Goal: Task Accomplishment & Management: Complete application form

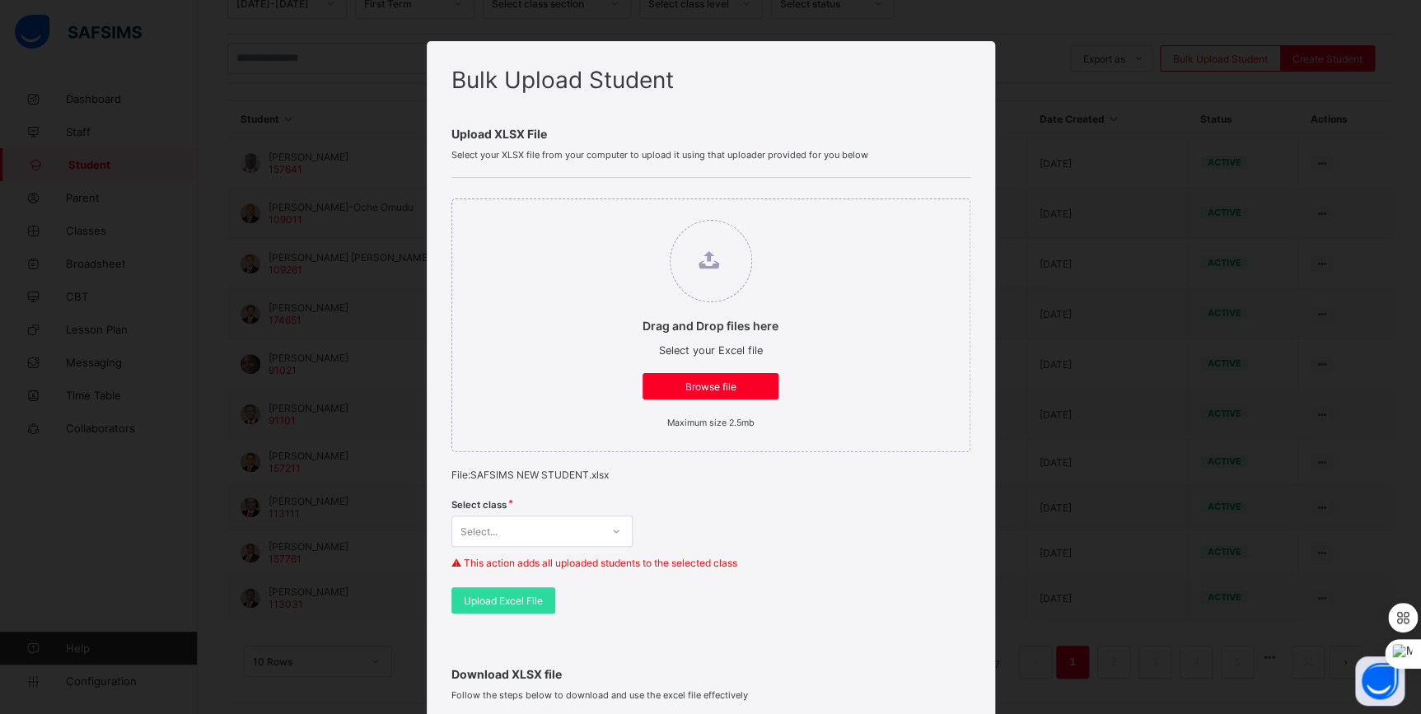
scroll to position [441, 0]
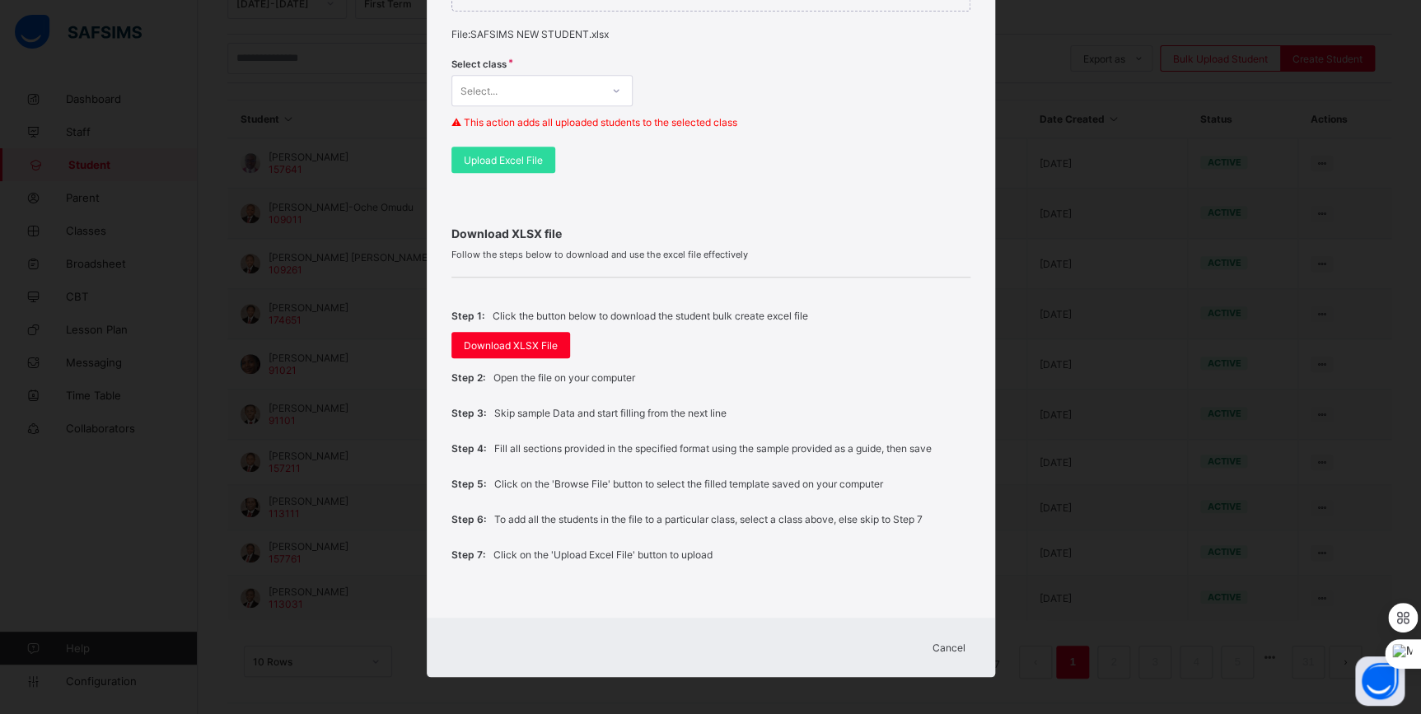
click at [950, 645] on span "Cancel" at bounding box center [949, 648] width 33 height 12
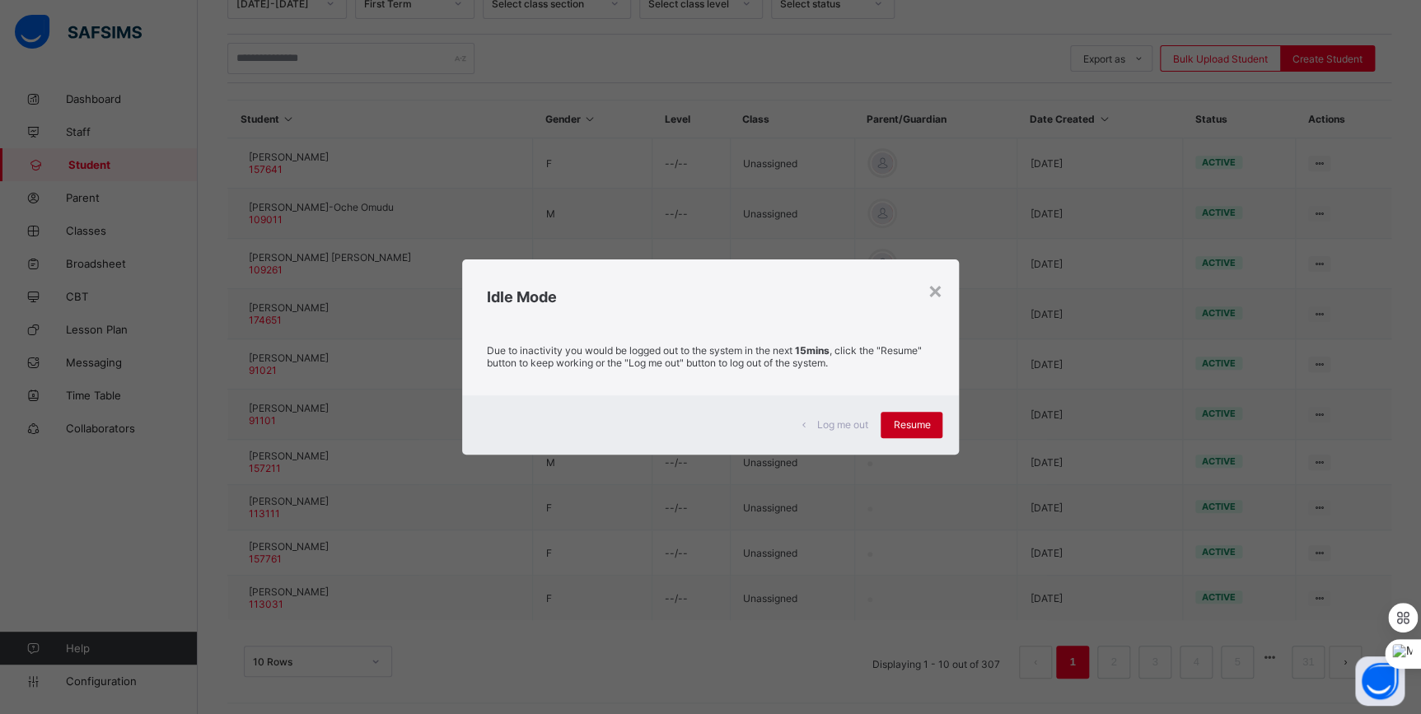
click at [899, 433] on div "Resume" at bounding box center [912, 425] width 62 height 26
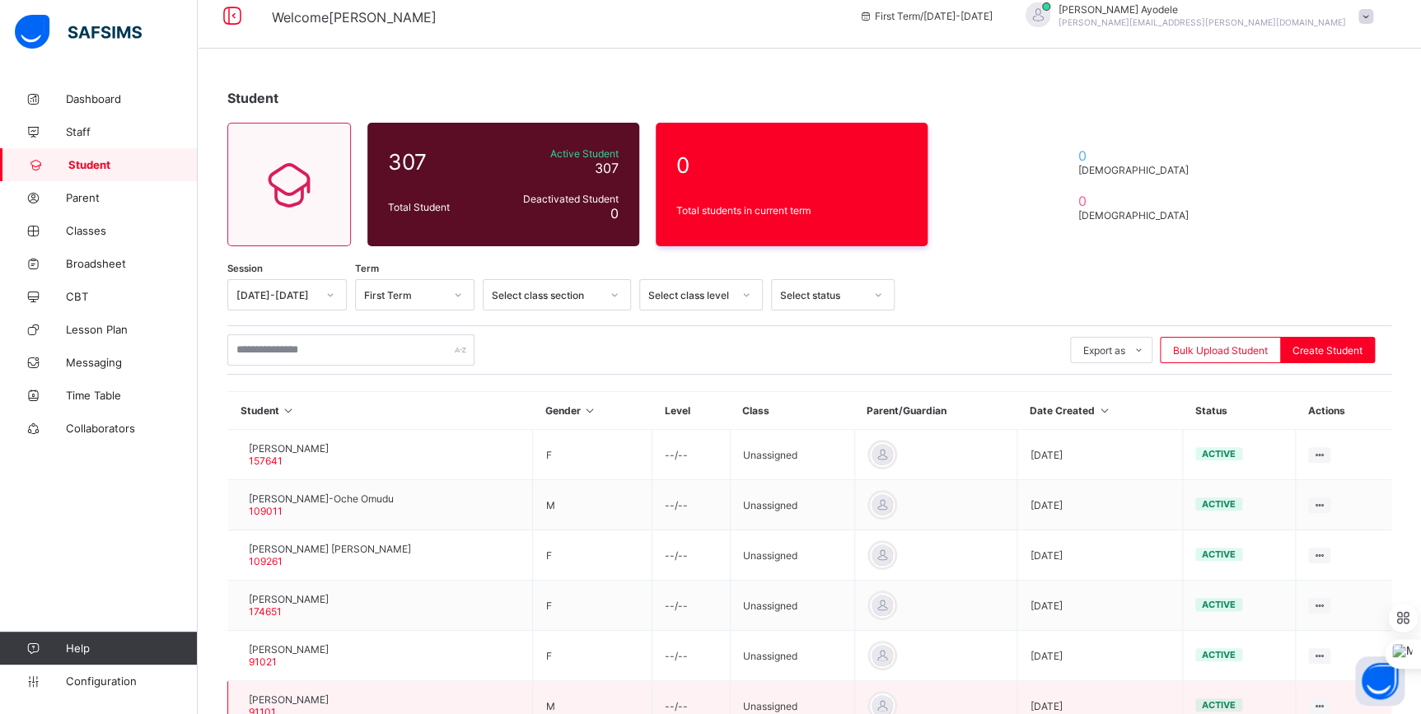
scroll to position [0, 0]
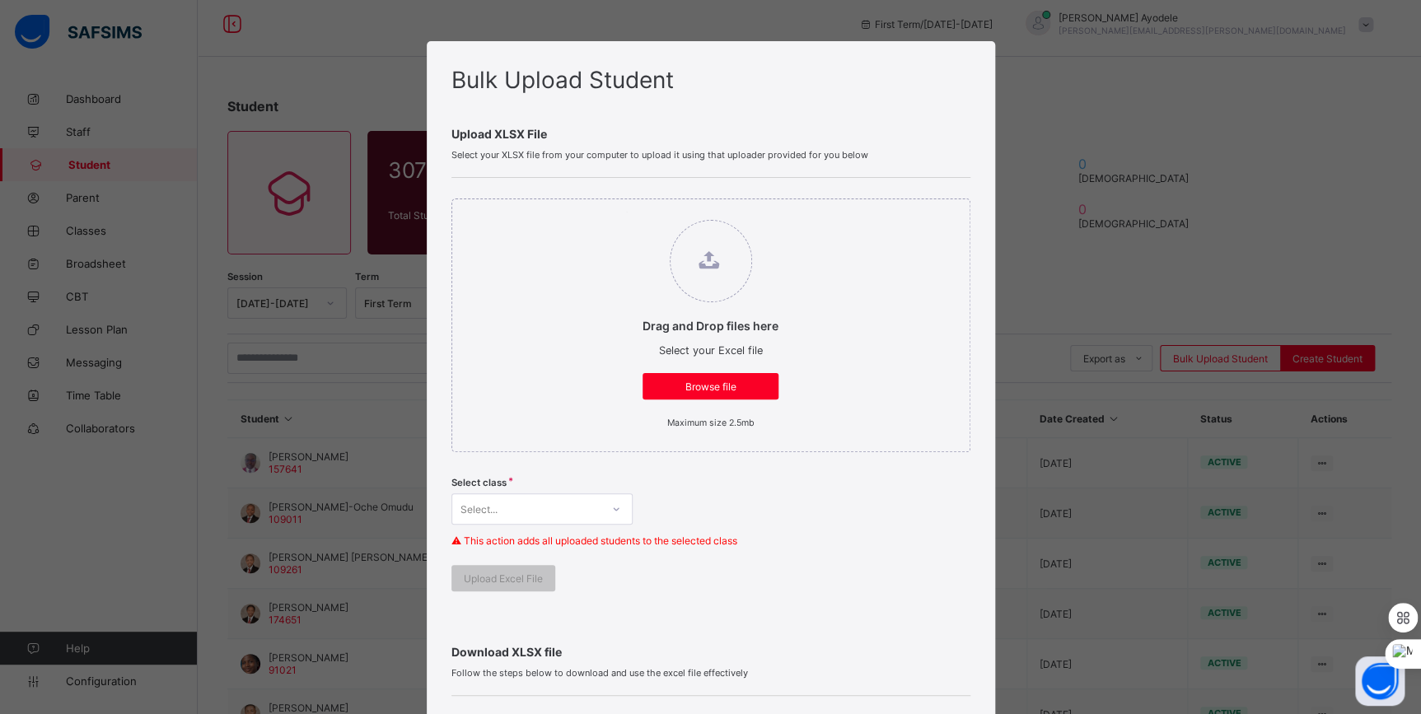
click at [711, 367] on label "Drag and Drop files here Select your Excel file Browse file Maximum size 2.5mb" at bounding box center [710, 324] width 169 height 225
click at [626, 212] on input "Drag and Drop files here Select your Excel file Browse file Maximum size 2.5mb" at bounding box center [626, 212] width 0 height 0
type input "**********"
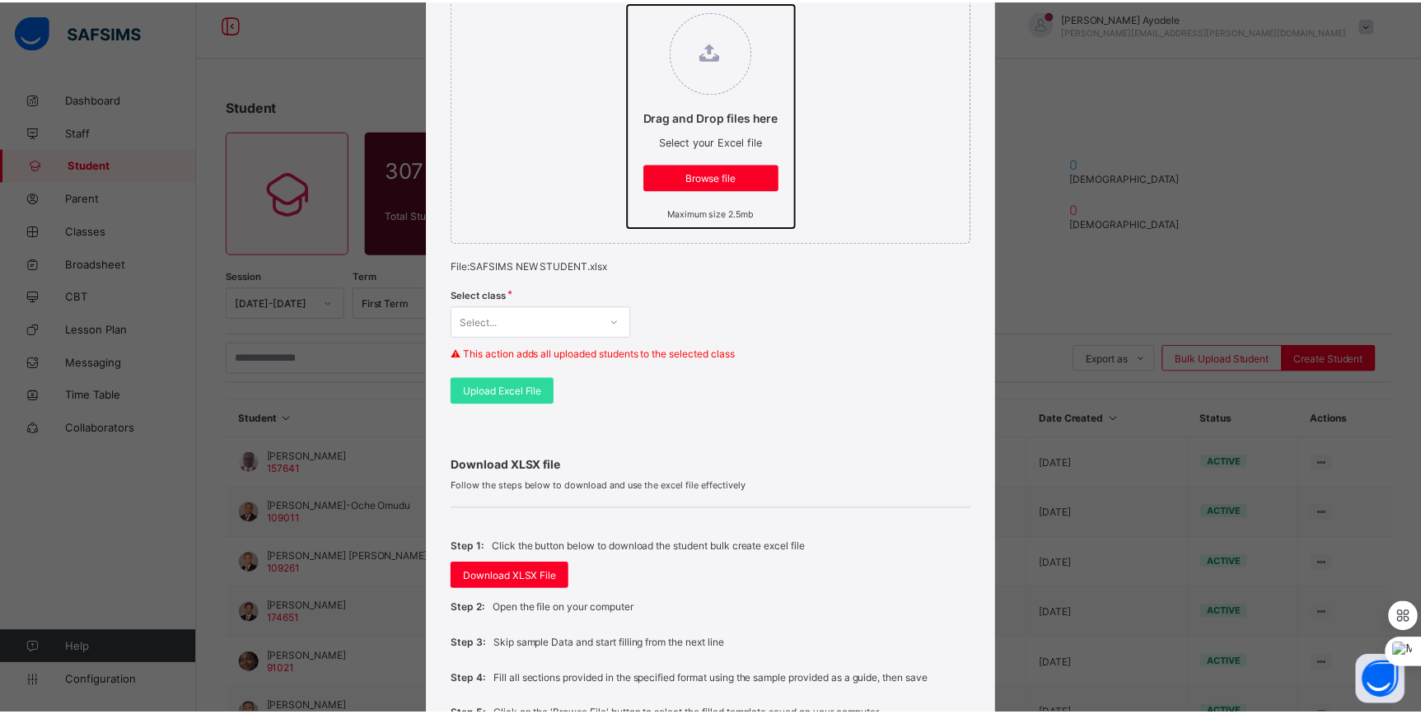
scroll to position [141, 0]
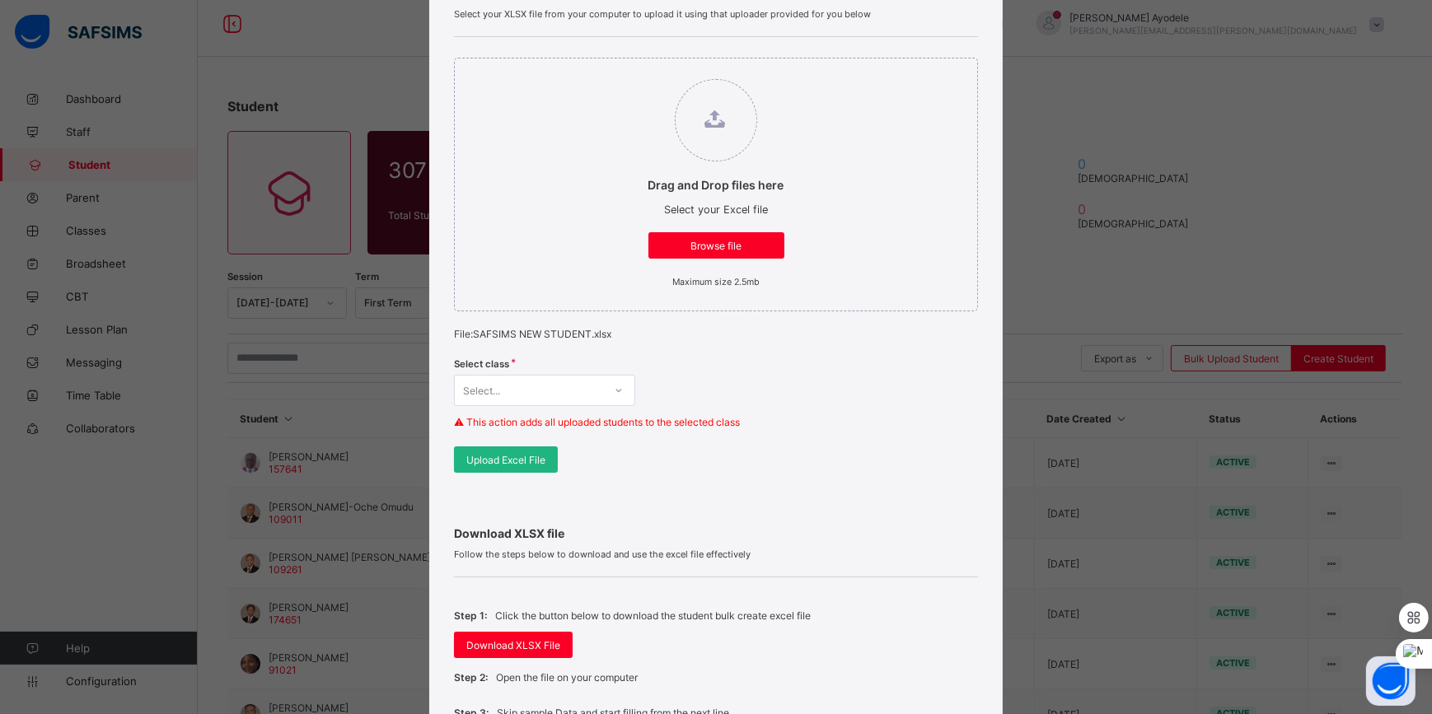
click at [519, 461] on span "Upload Excel File" at bounding box center [505, 460] width 79 height 12
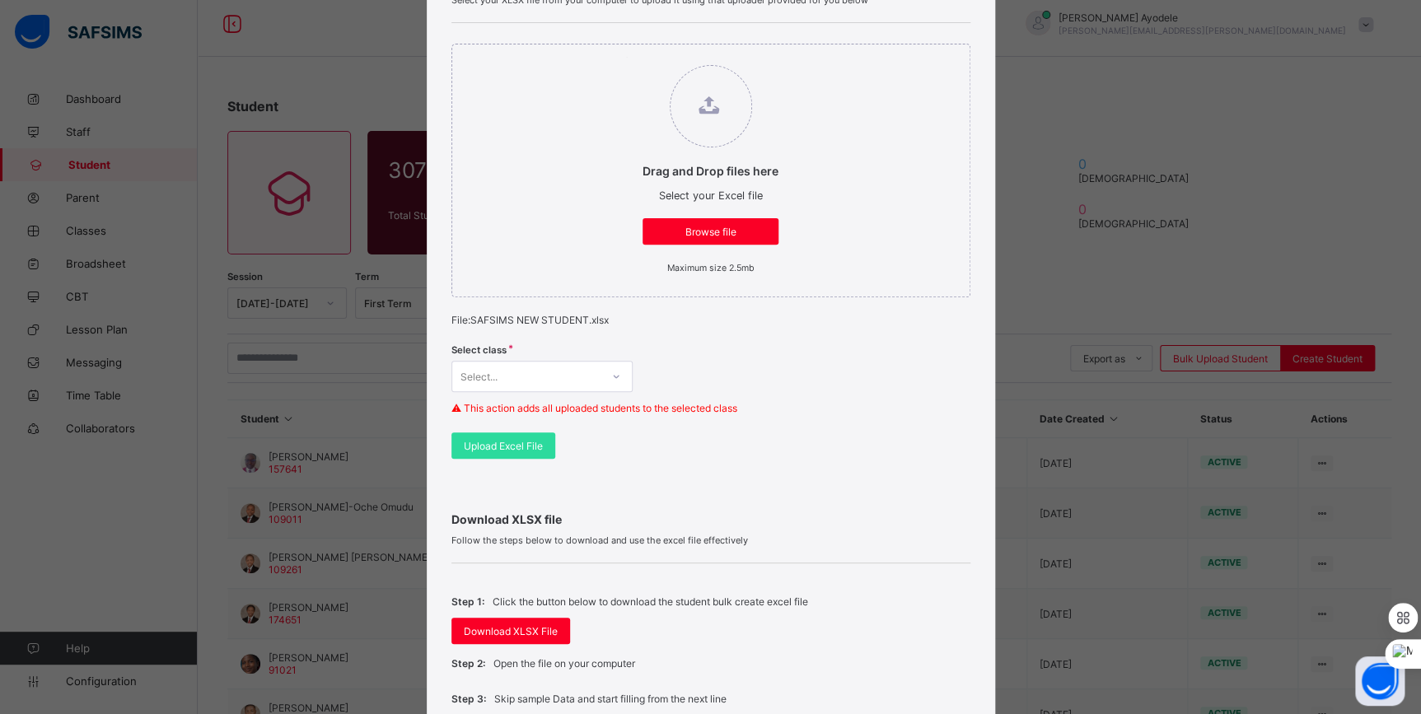
scroll to position [66, 0]
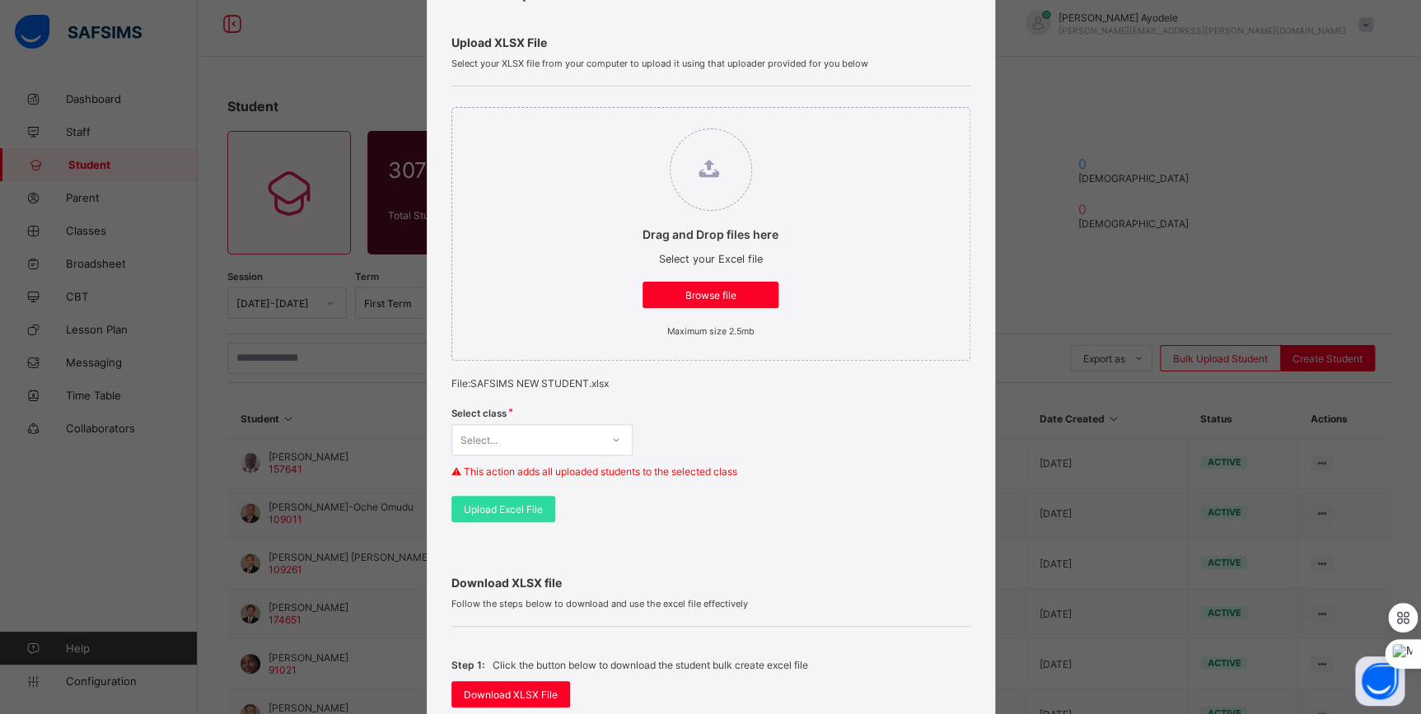
click at [620, 456] on div "Select..." at bounding box center [541, 439] width 181 height 31
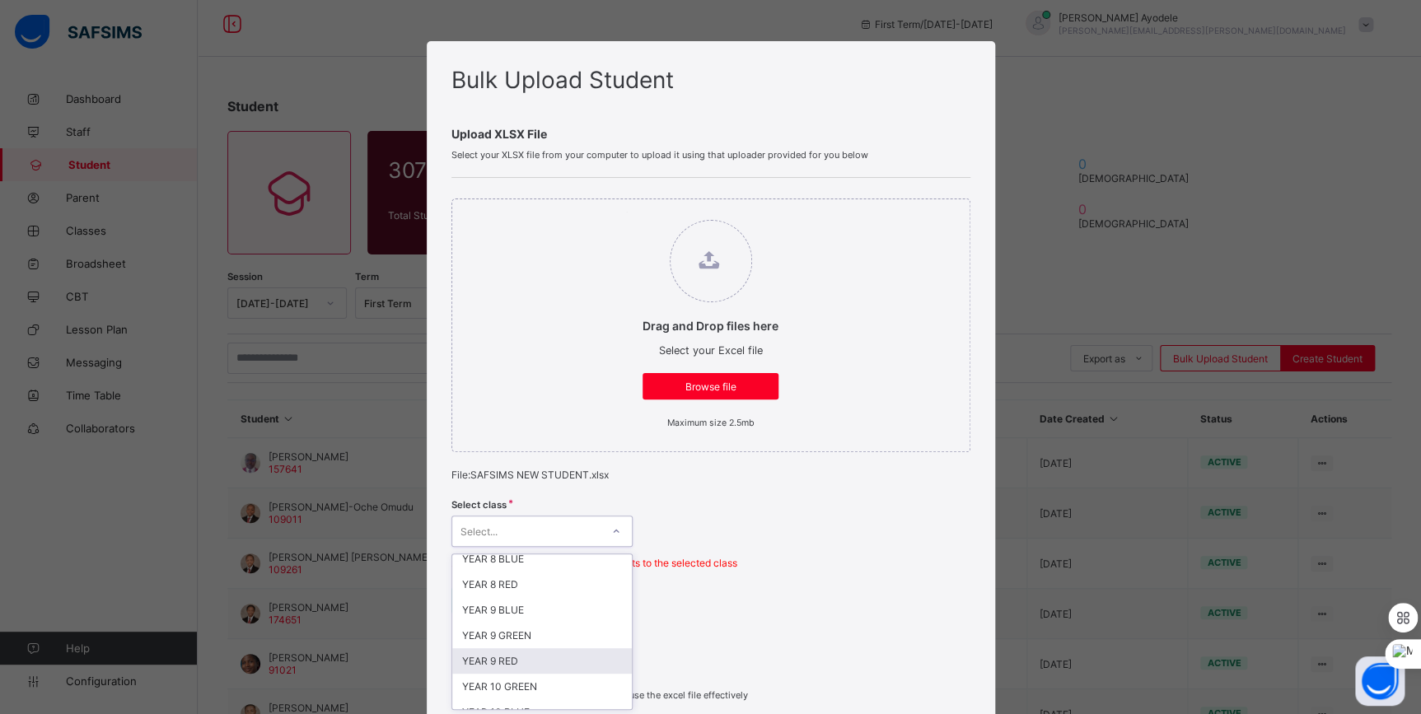
scroll to position [0, 0]
click at [712, 531] on div "Select class option YEAR 12 BLUE focused, 2 of 16. 16 results available. Use Up…" at bounding box center [710, 539] width 519 height 96
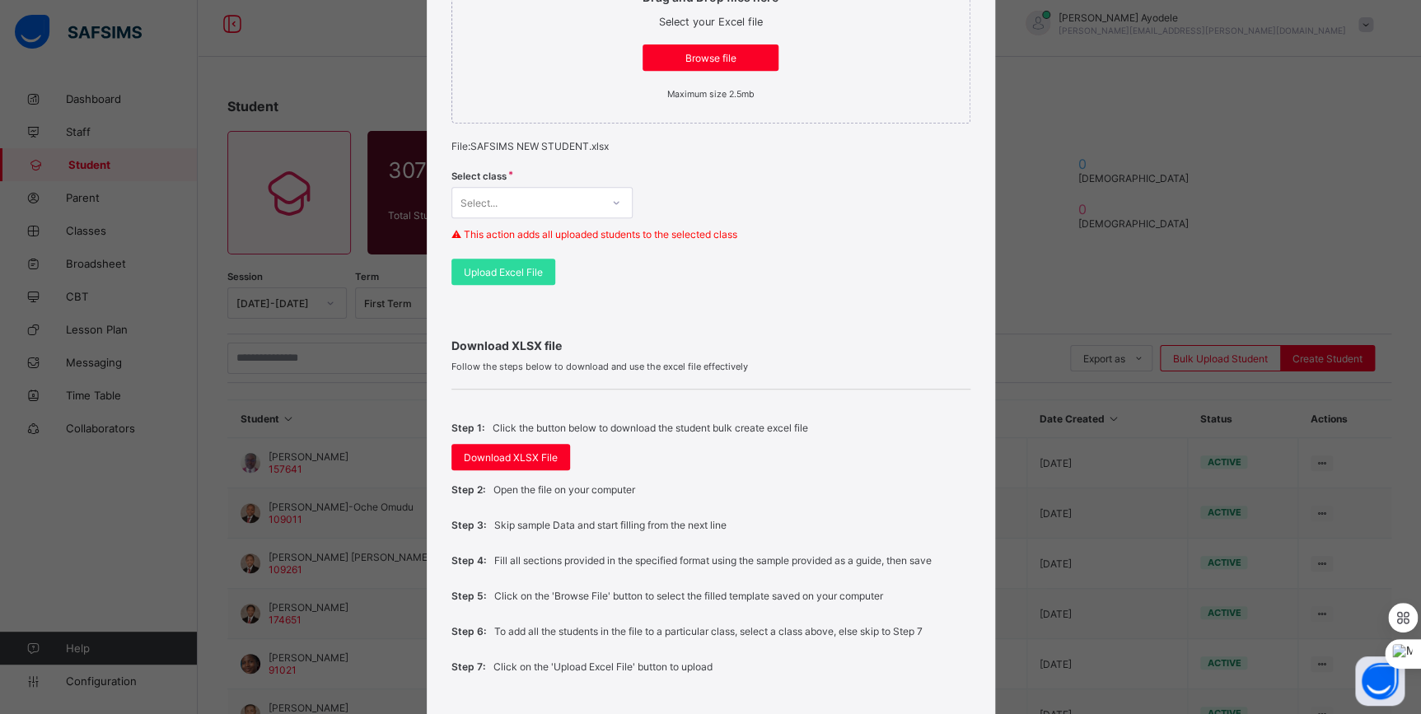
scroll to position [441, 0]
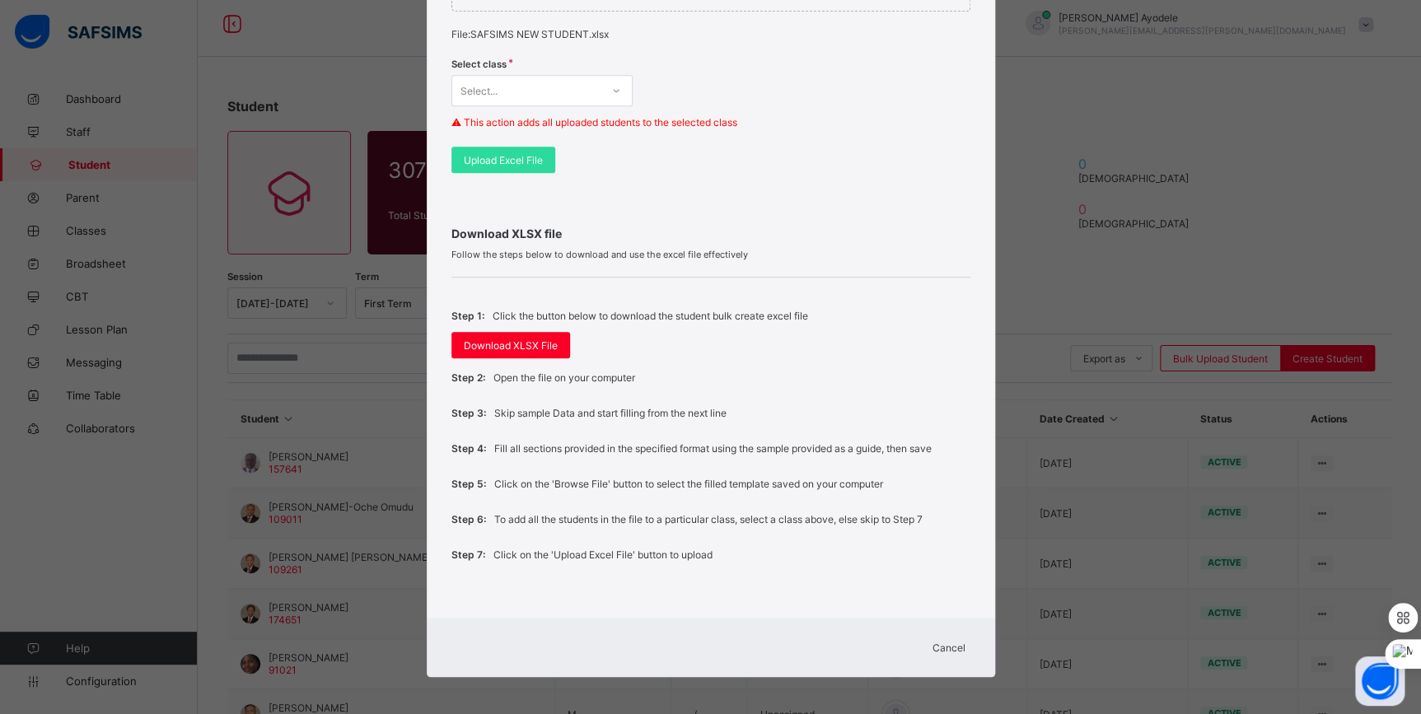
click at [941, 645] on span "Cancel" at bounding box center [949, 648] width 33 height 12
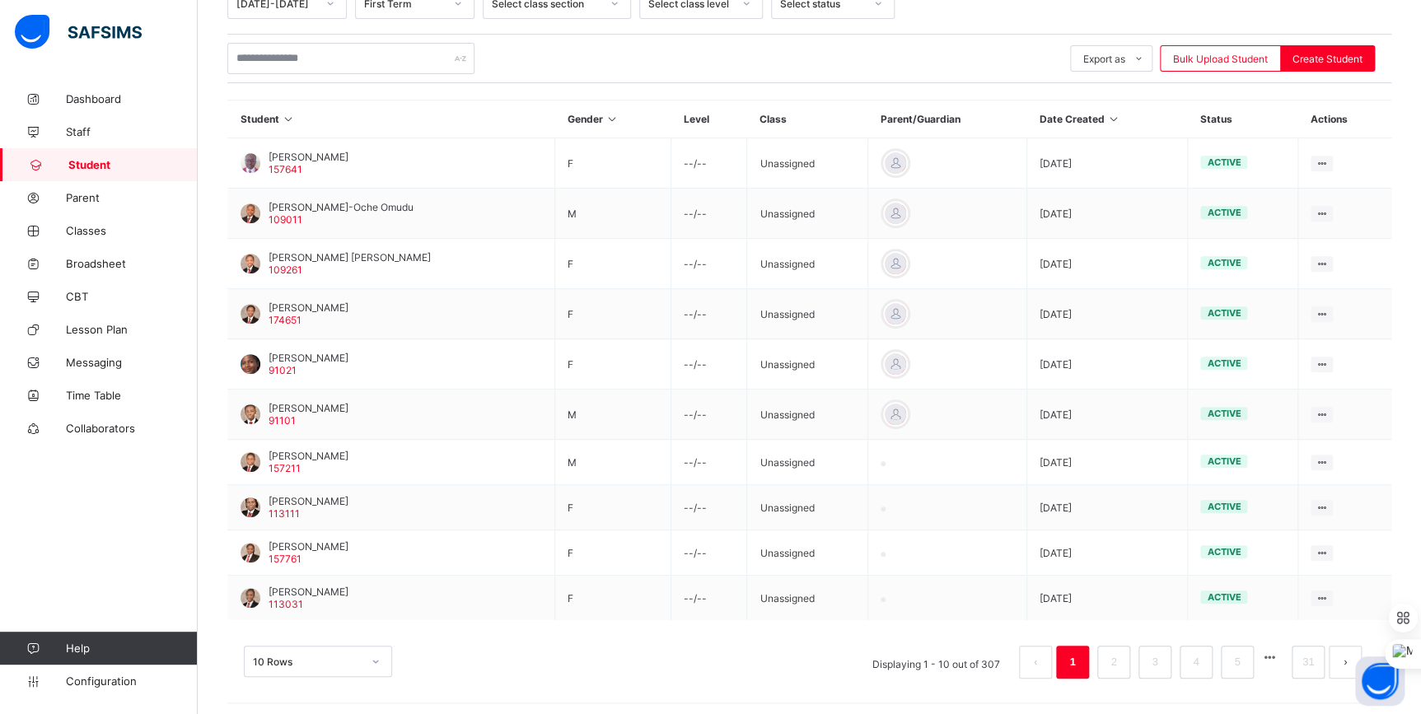
scroll to position [0, 0]
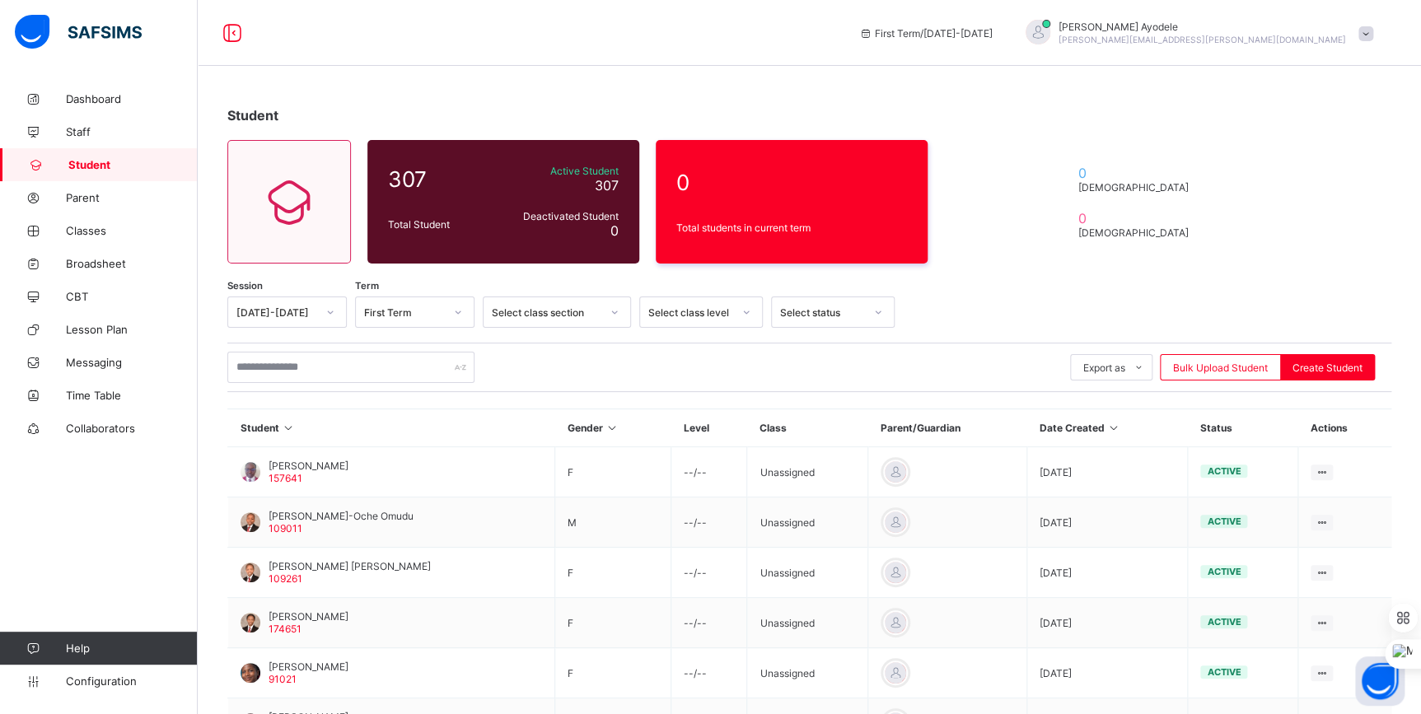
click at [1369, 33] on span at bounding box center [1366, 33] width 15 height 15
click at [1317, 194] on span "Logout" at bounding box center [1319, 189] width 109 height 19
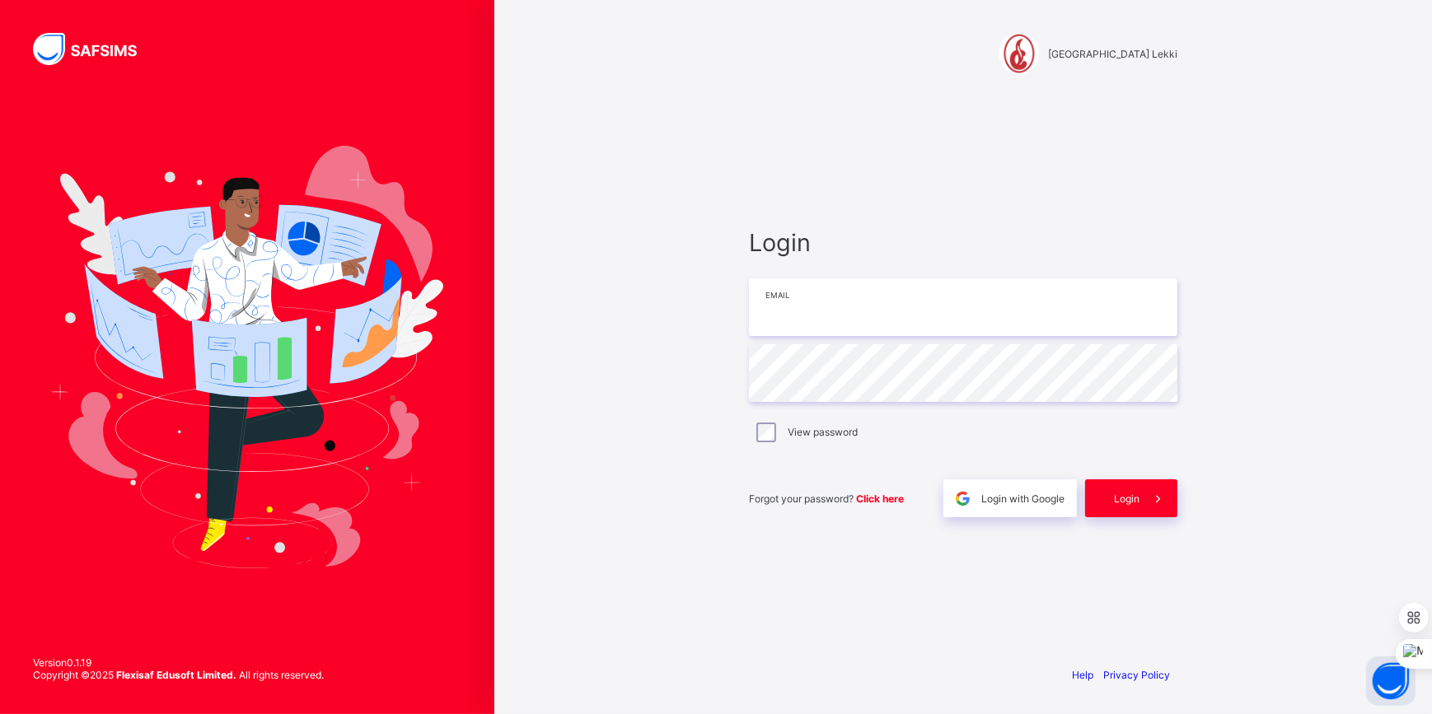
drag, startPoint x: 974, startPoint y: 299, endPoint x: 963, endPoint y: 321, distance: 24.7
click at [965, 319] on input "email" at bounding box center [963, 307] width 428 height 58
type input "**********"
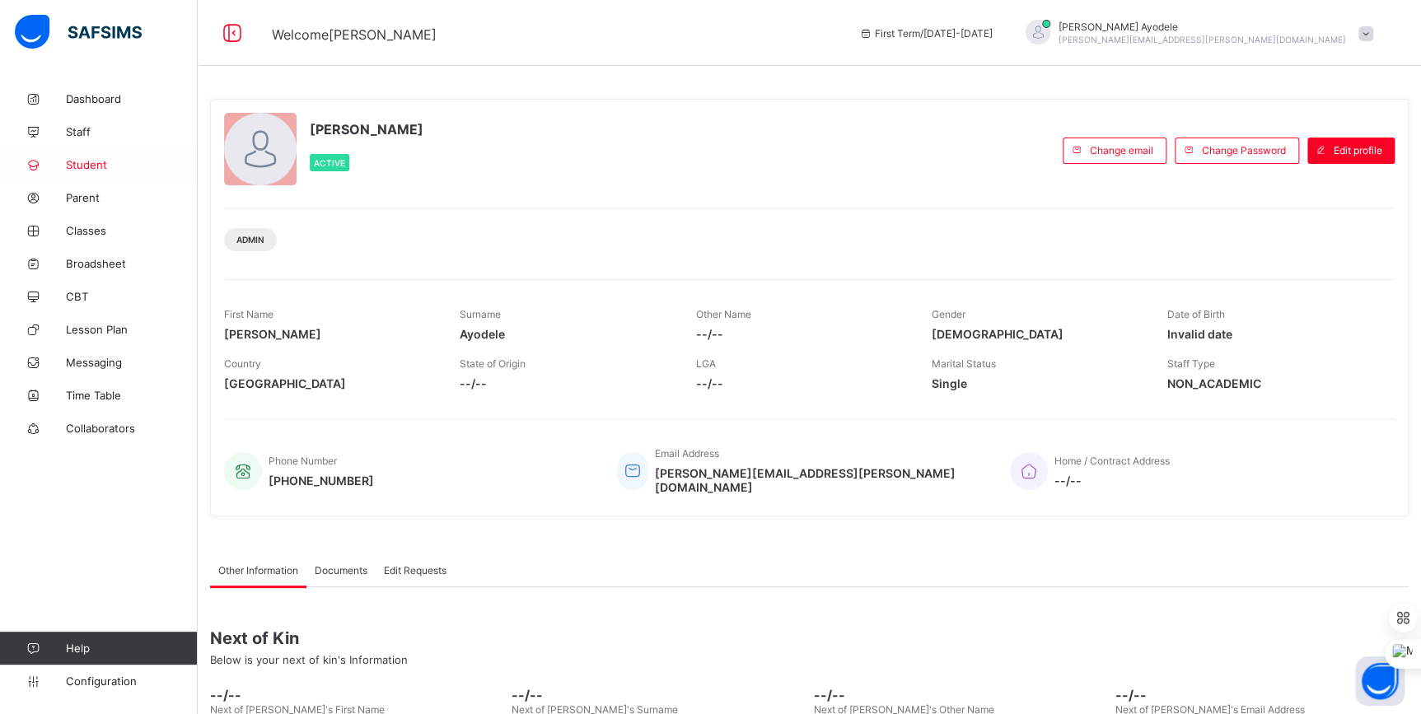
click at [115, 172] on link "Student" at bounding box center [99, 164] width 198 height 33
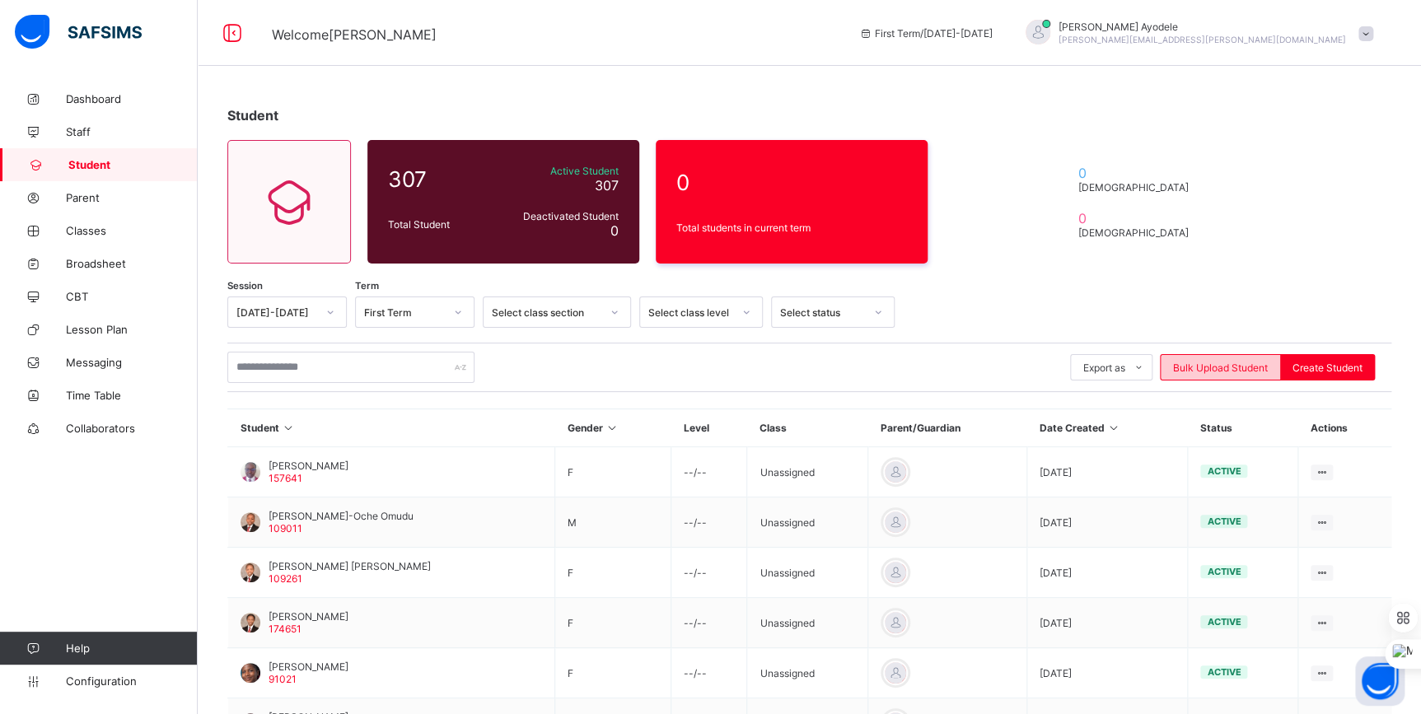
click at [1247, 370] on span "Bulk Upload Student" at bounding box center [1220, 368] width 95 height 12
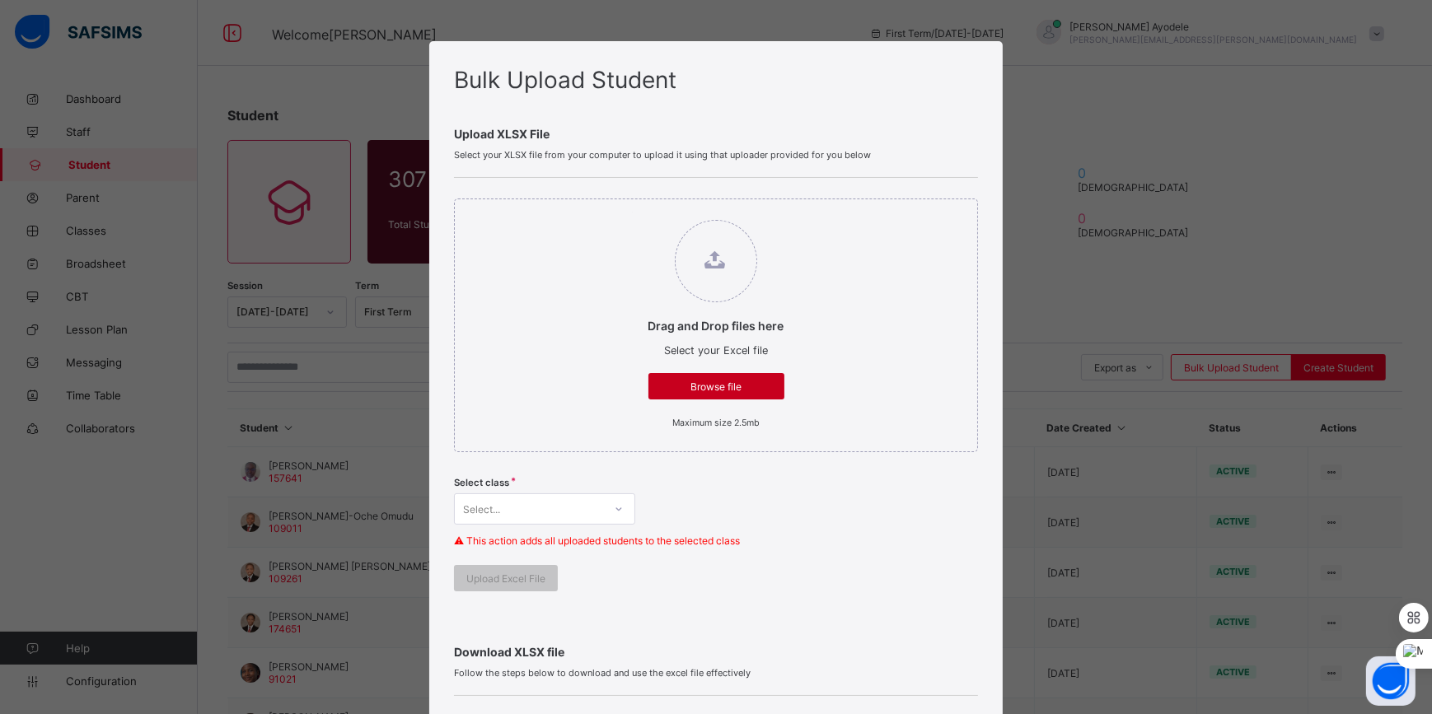
click at [747, 390] on span "Browse file" at bounding box center [716, 387] width 111 height 12
click at [632, 212] on input "Drag and Drop files here Select your Excel file Browse file Maximum size 2.5mb" at bounding box center [632, 212] width 0 height 0
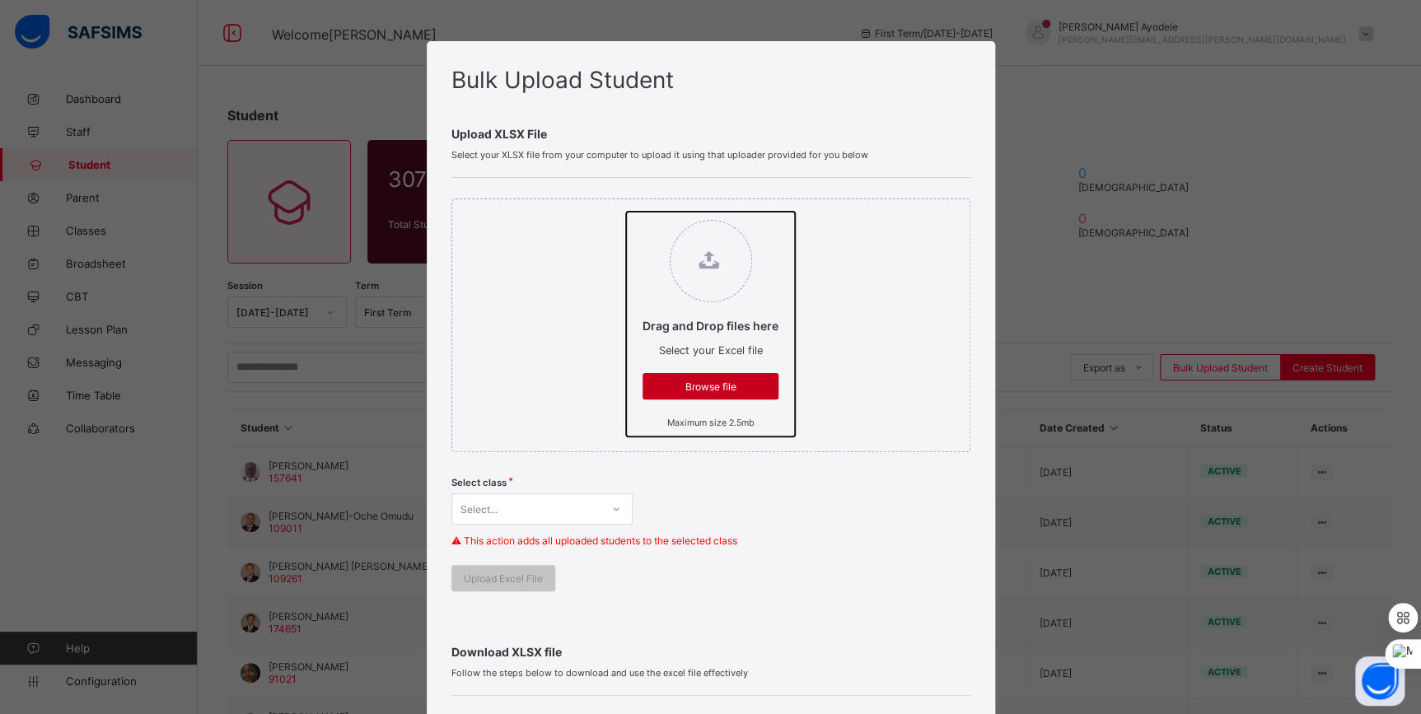
type input "**********"
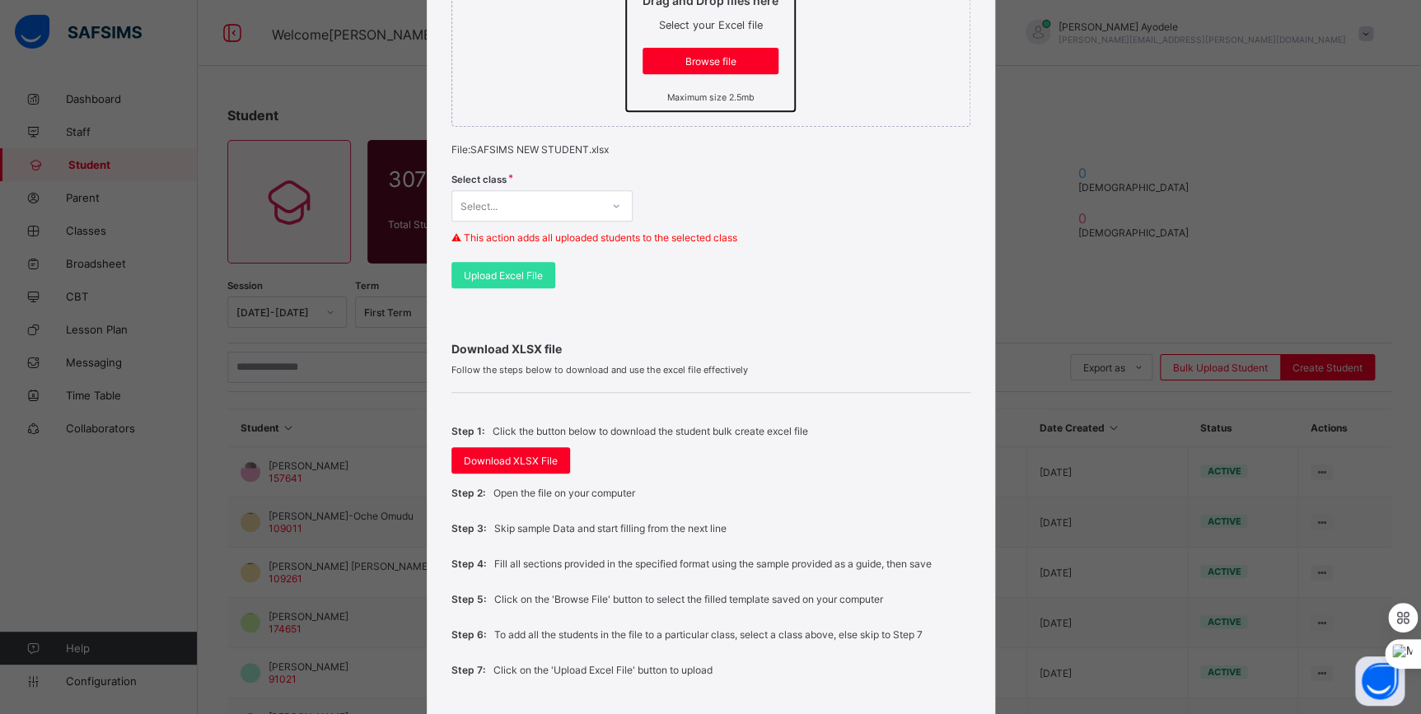
scroll to position [299, 0]
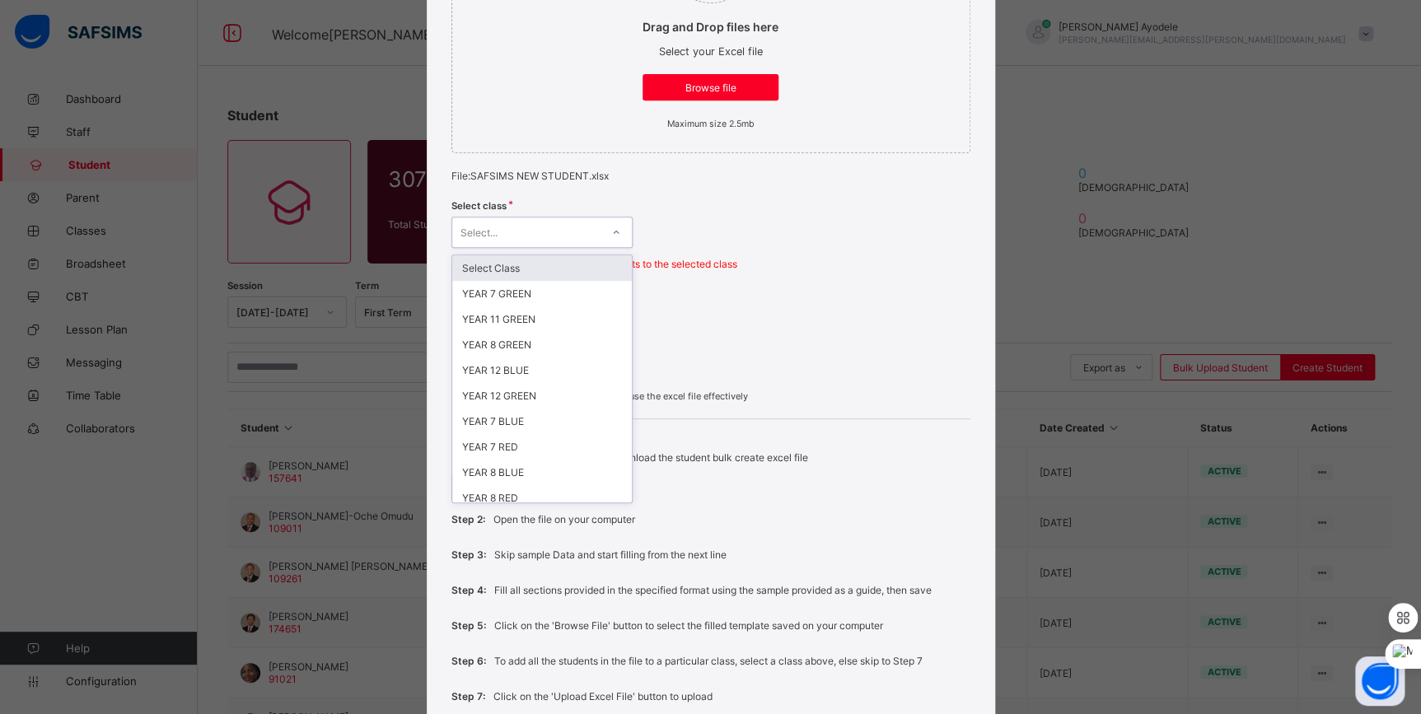
click at [586, 239] on div "Select..." at bounding box center [526, 232] width 148 height 23
click at [544, 368] on div "YEAR 12 BLUE" at bounding box center [542, 371] width 180 height 26
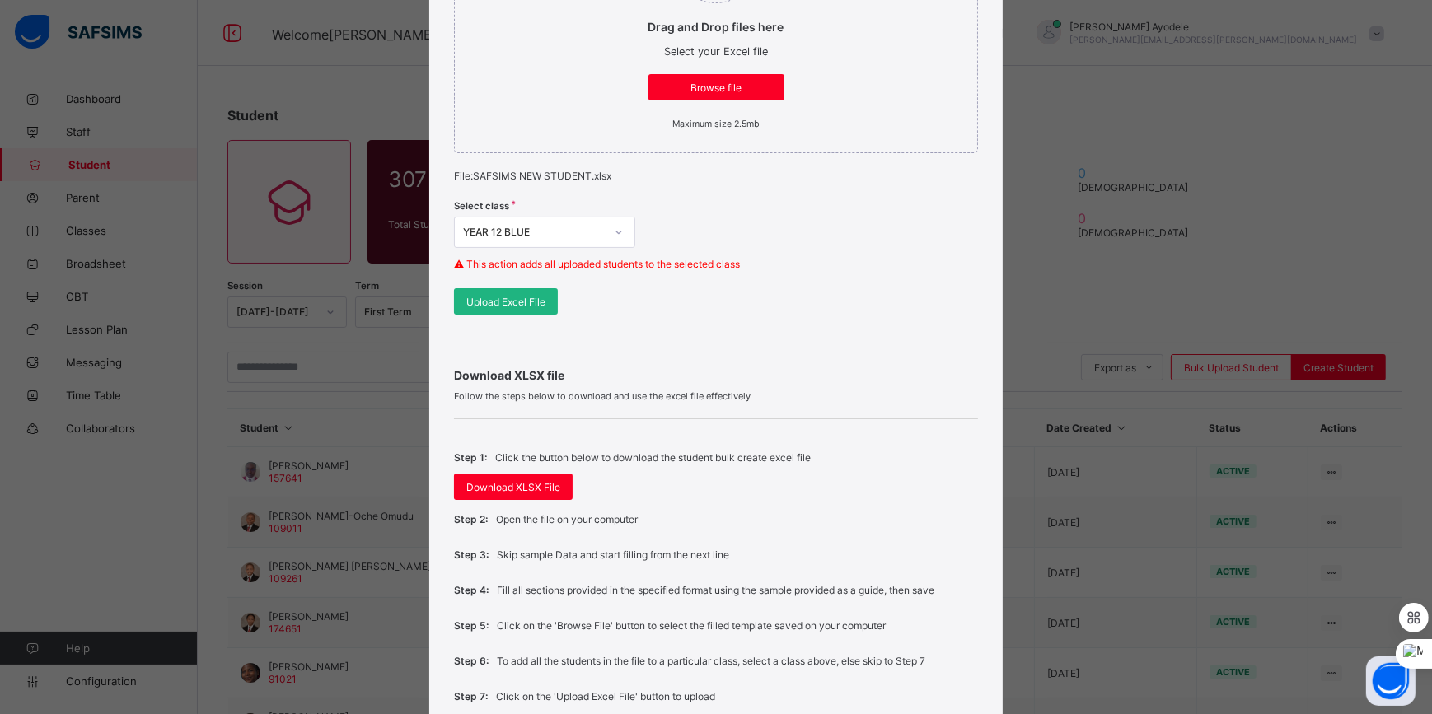
click at [535, 309] on div "Upload Excel File" at bounding box center [506, 301] width 104 height 26
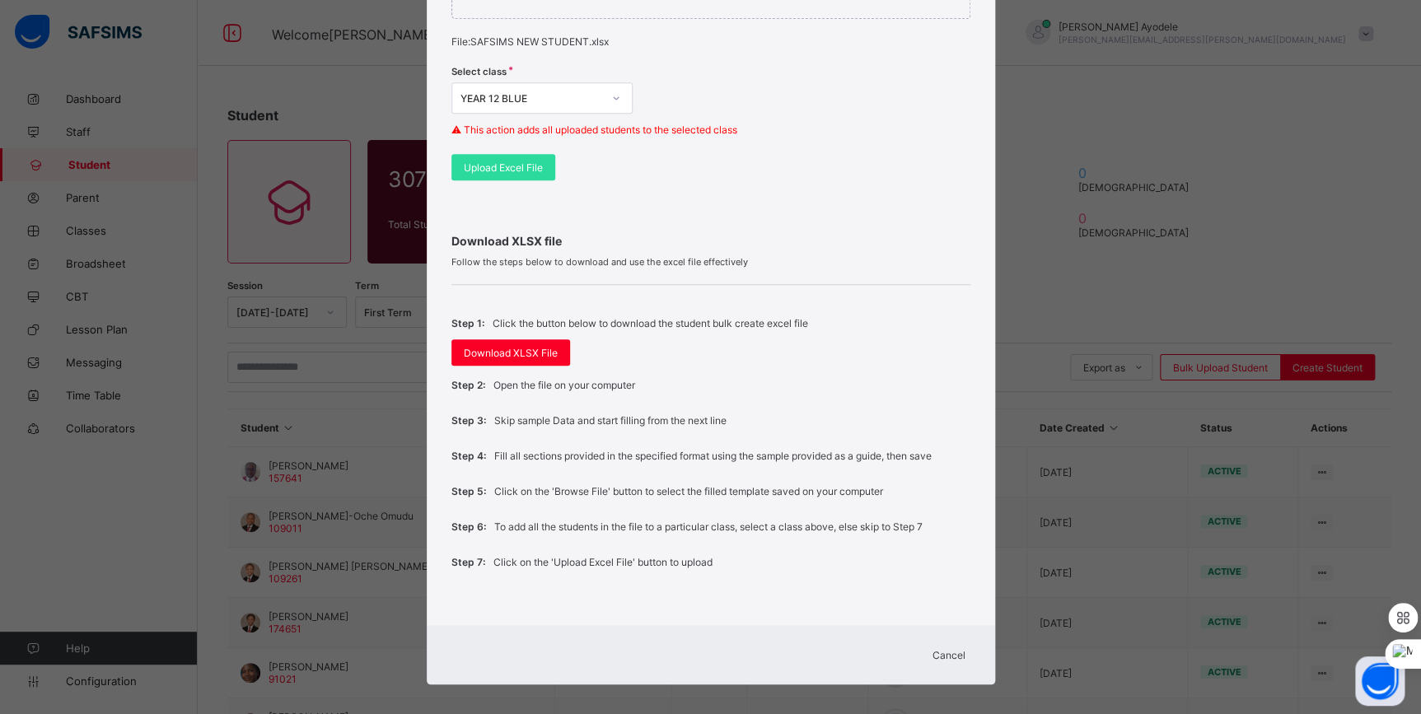
scroll to position [441, 0]
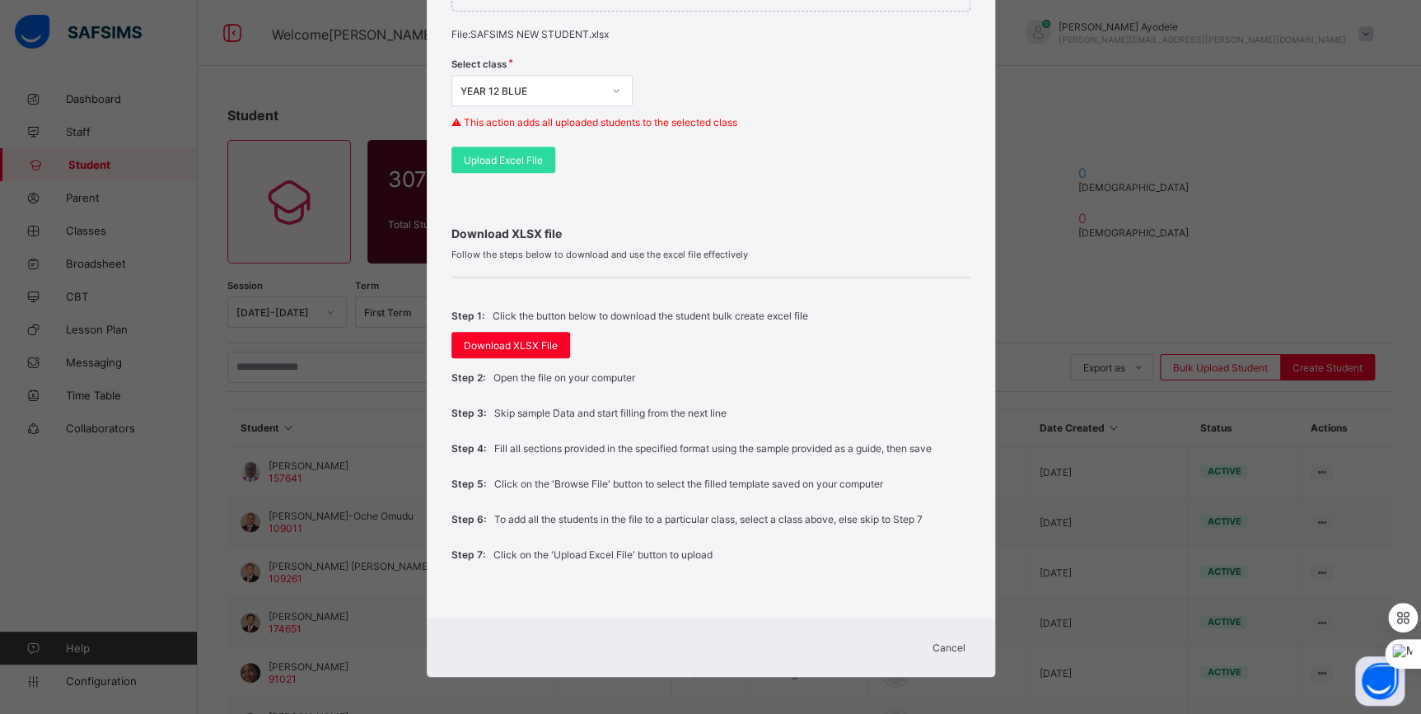
click at [945, 642] on span "Cancel" at bounding box center [949, 648] width 33 height 12
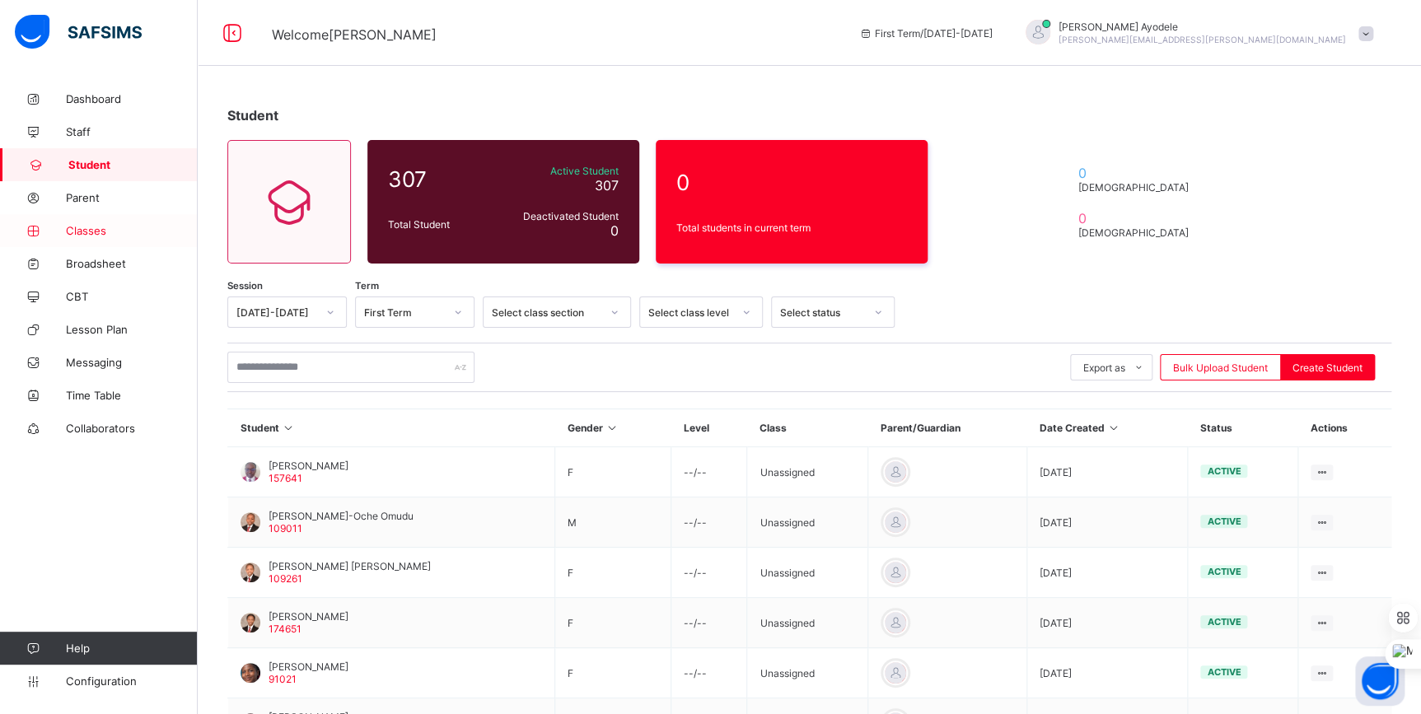
click at [107, 230] on span "Classes" at bounding box center [132, 230] width 132 height 13
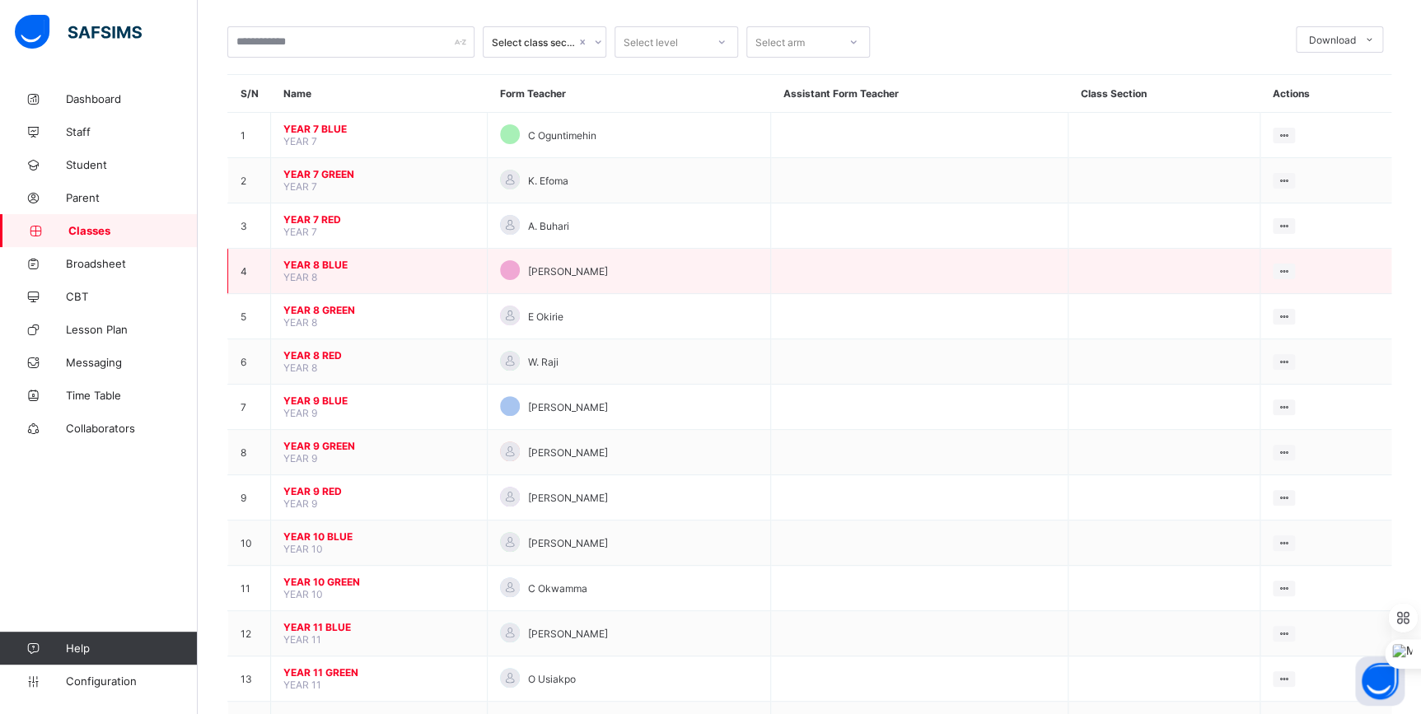
scroll to position [186, 0]
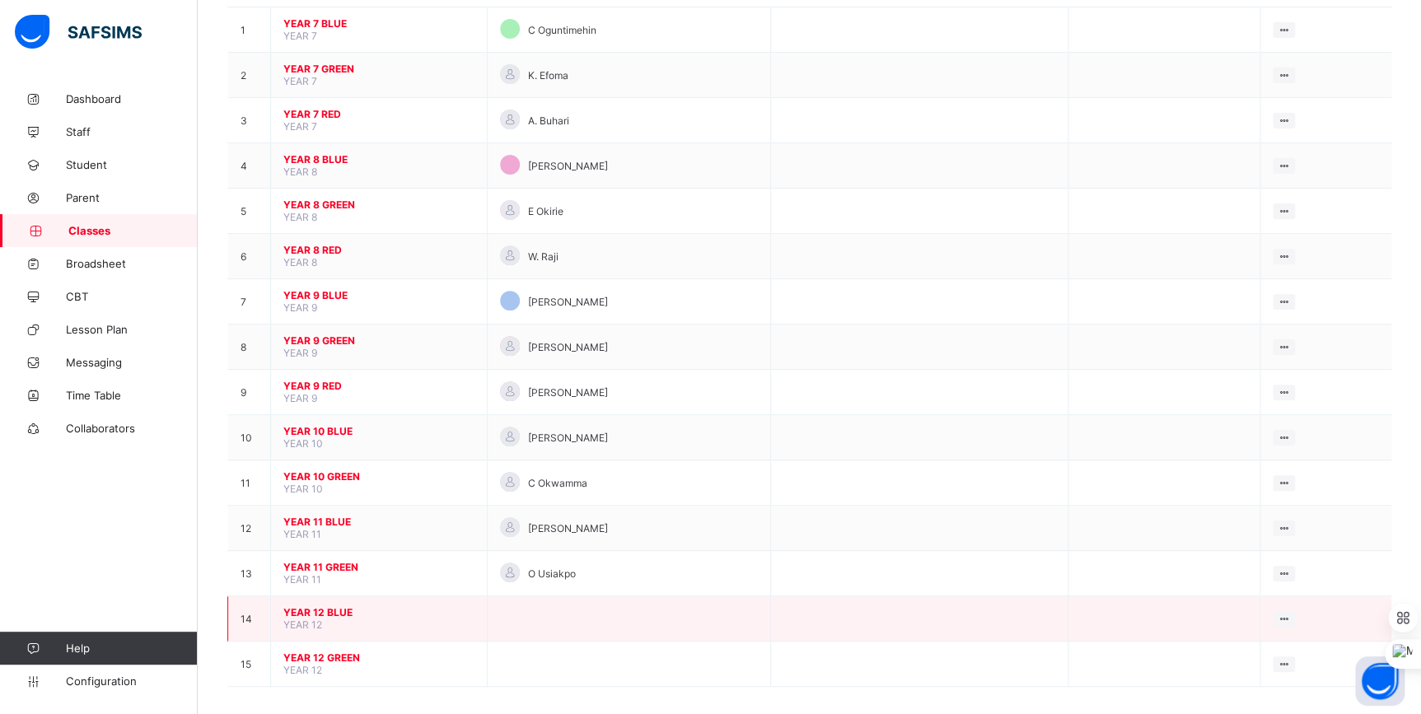
click at [329, 606] on span "YEAR 12 BLUE" at bounding box center [378, 612] width 191 height 12
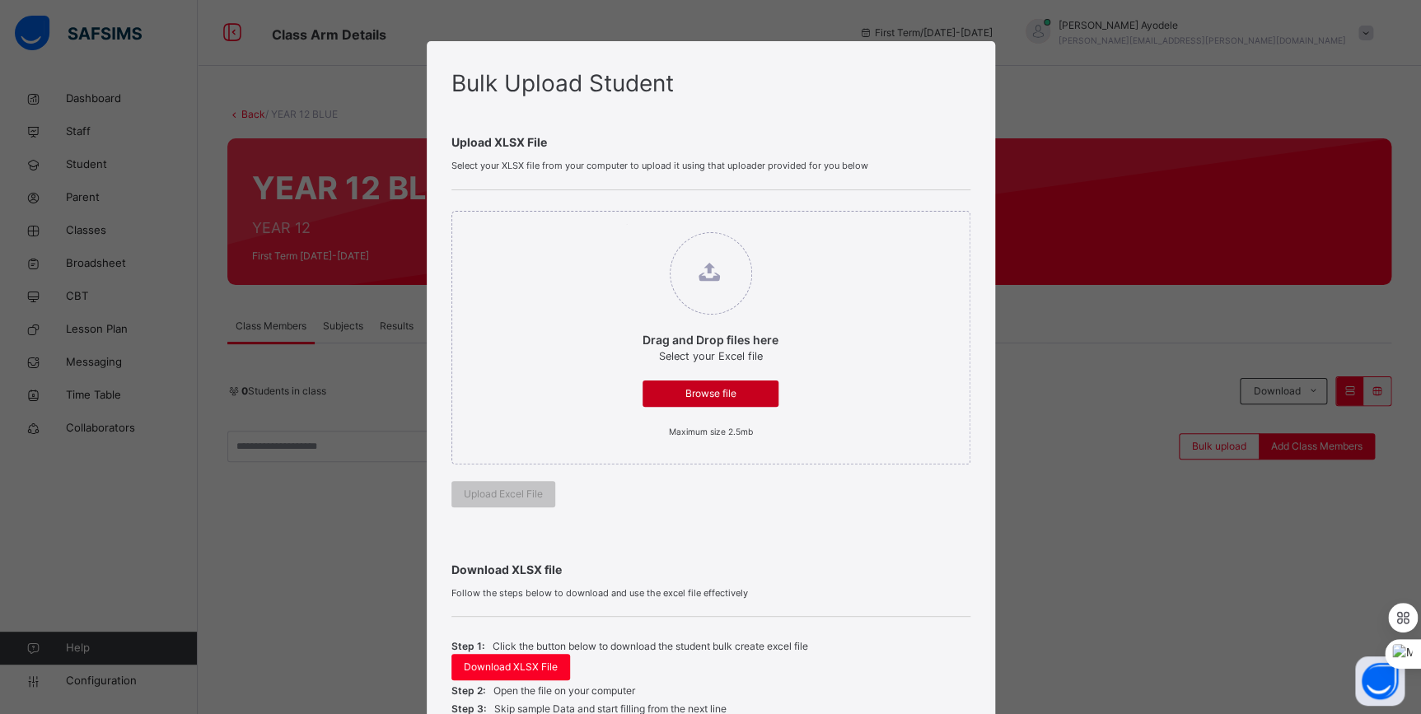
click at [720, 393] on span "Browse file" at bounding box center [710, 393] width 111 height 15
click at [626, 224] on input "Drag and Drop files here Select your Excel file Browse file Maximum size 2.5mb" at bounding box center [626, 224] width 0 height 0
click at [708, 395] on span "Browse file" at bounding box center [710, 393] width 111 height 15
click at [626, 224] on input "Drag and Drop files here Select your Excel file Browse file Maximum size 2.5mb" at bounding box center [626, 224] width 0 height 0
type input "**********"
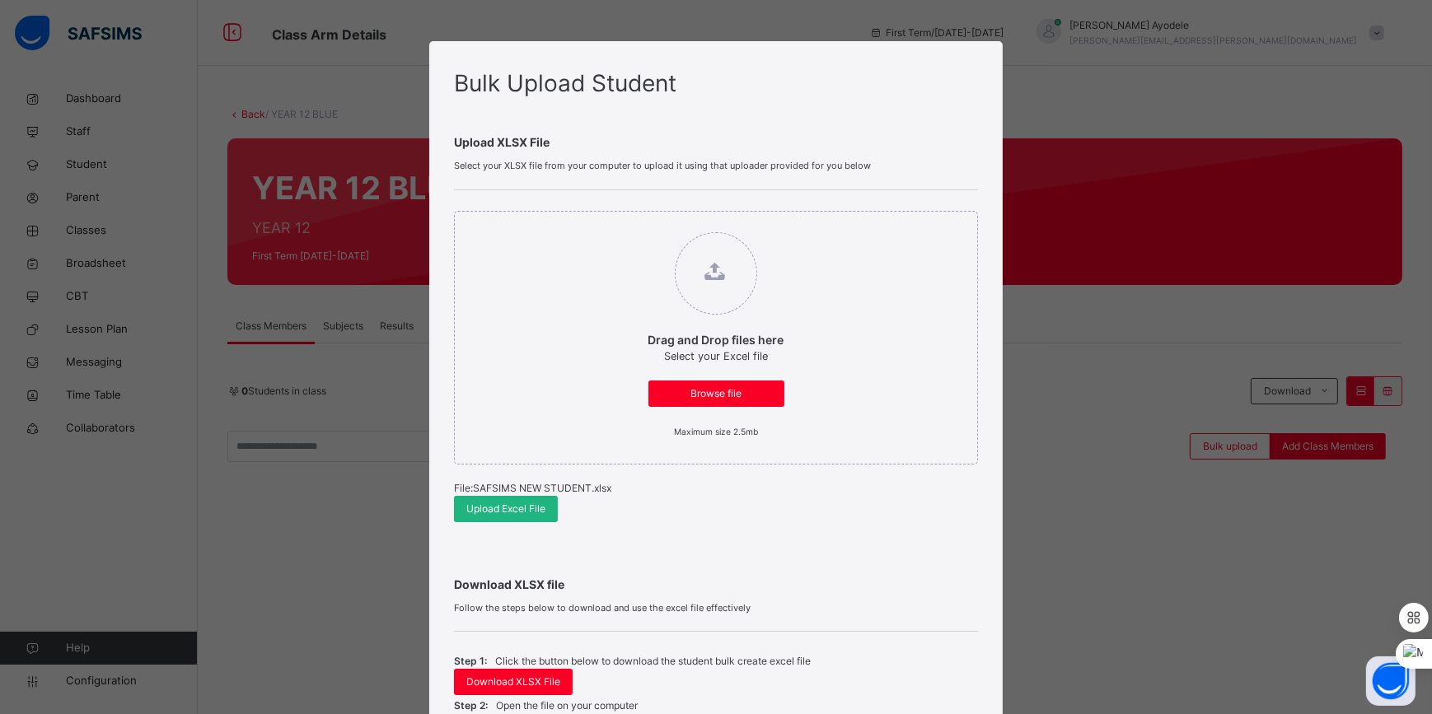
click at [521, 514] on span "Upload Excel File" at bounding box center [505, 509] width 79 height 15
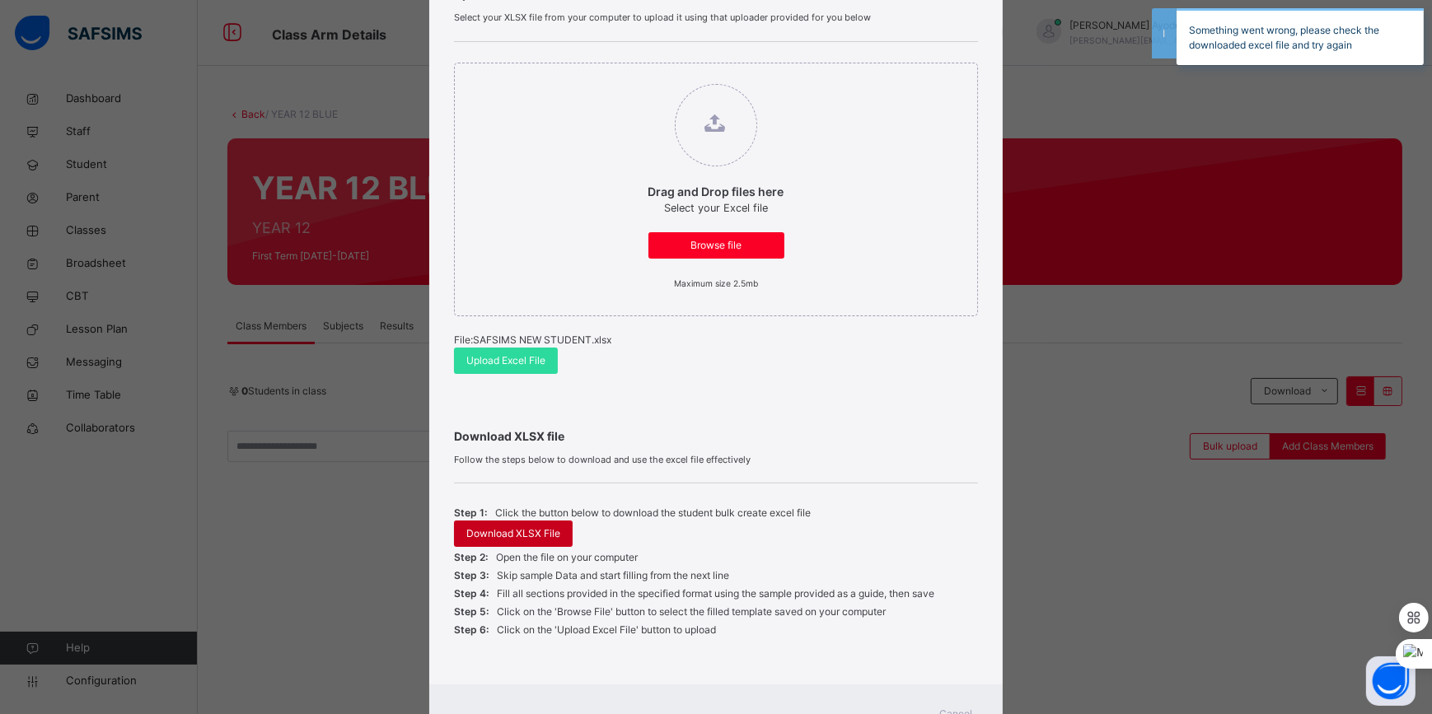
scroll to position [218, 0]
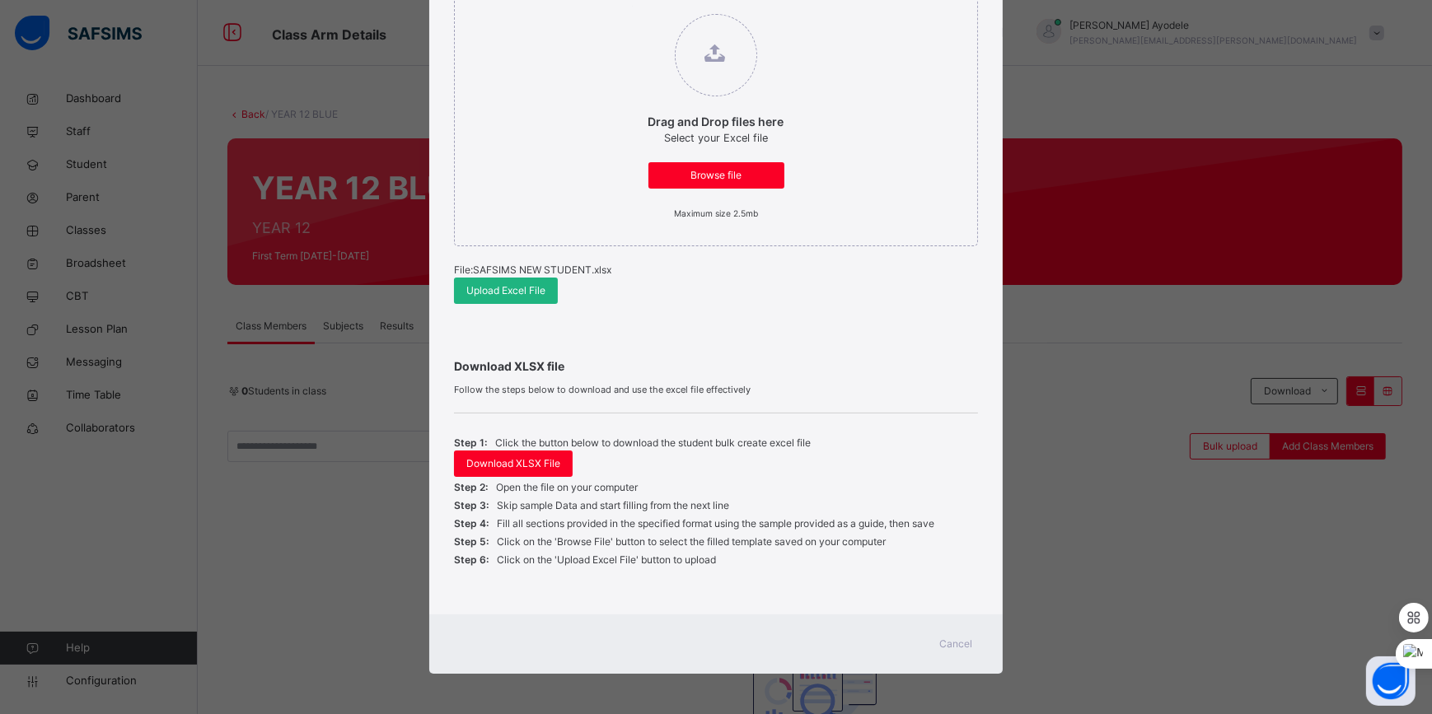
click at [509, 297] on div "Upload Excel File" at bounding box center [506, 291] width 104 height 26
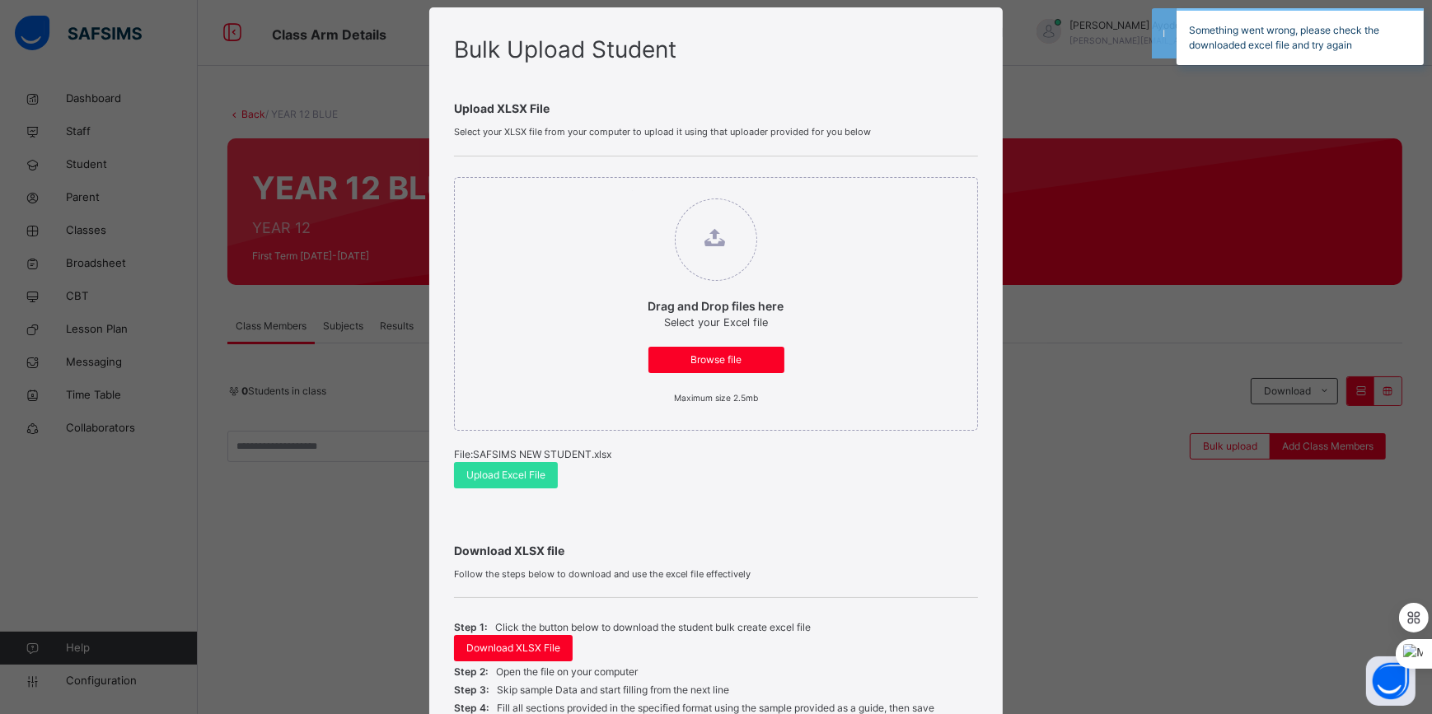
scroll to position [0, 0]
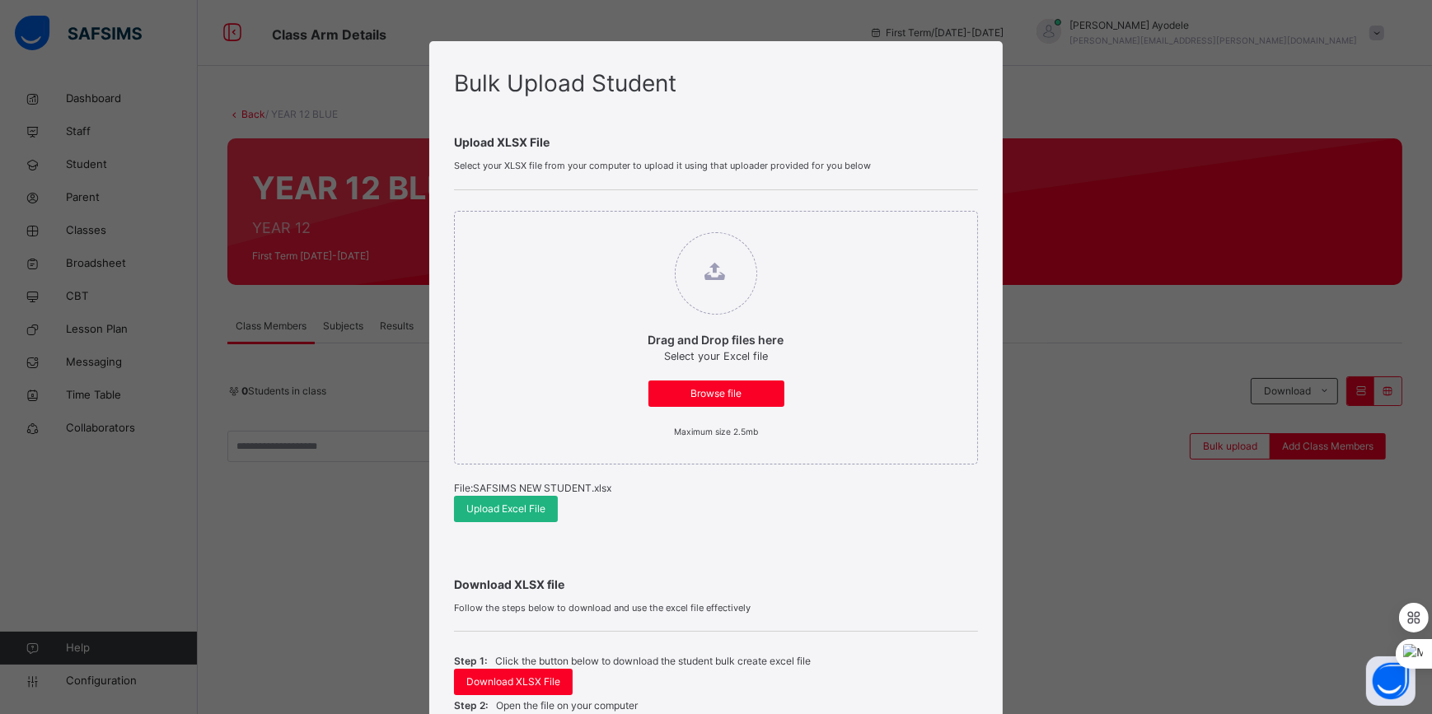
click at [539, 510] on span "Upload Excel File" at bounding box center [505, 509] width 79 height 15
click at [919, 360] on div "Drag and Drop files here Select your Excel file Browse file Maximum size 2.5mb" at bounding box center [715, 338] width 523 height 254
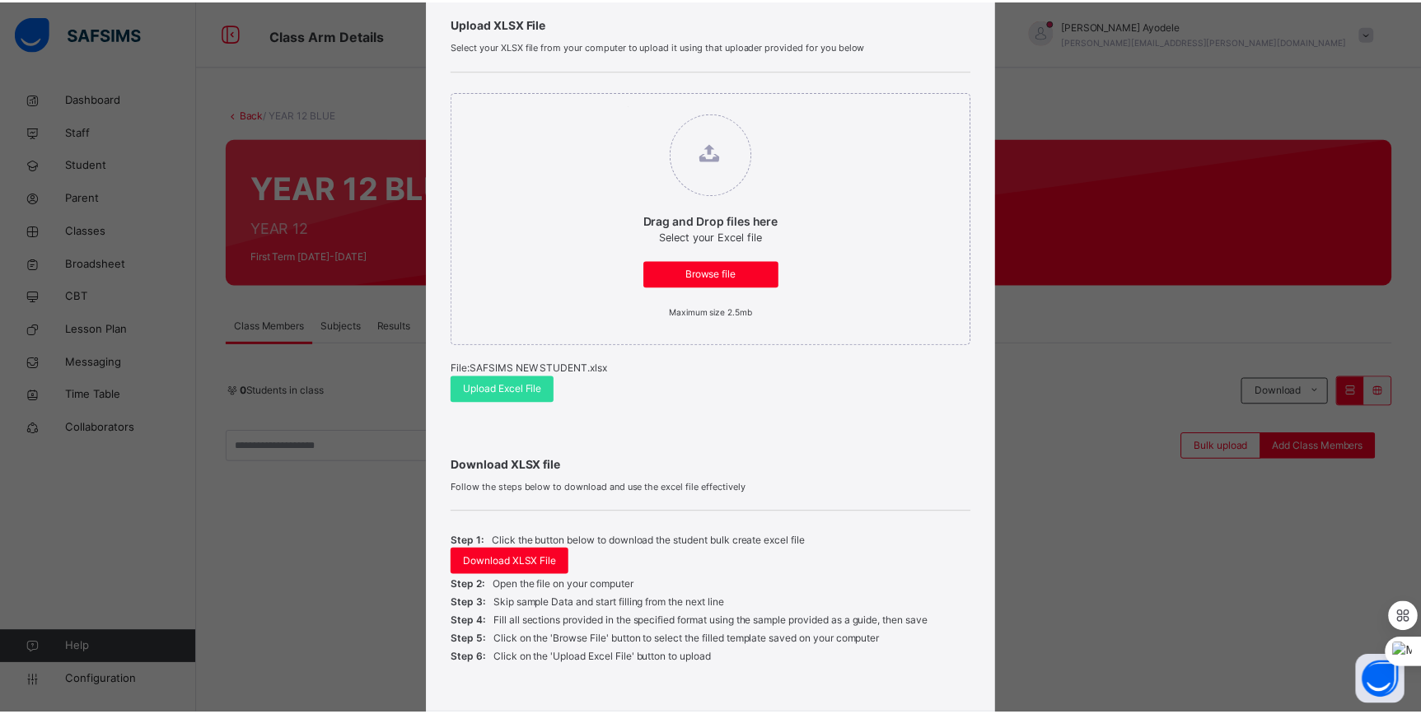
scroll to position [218, 0]
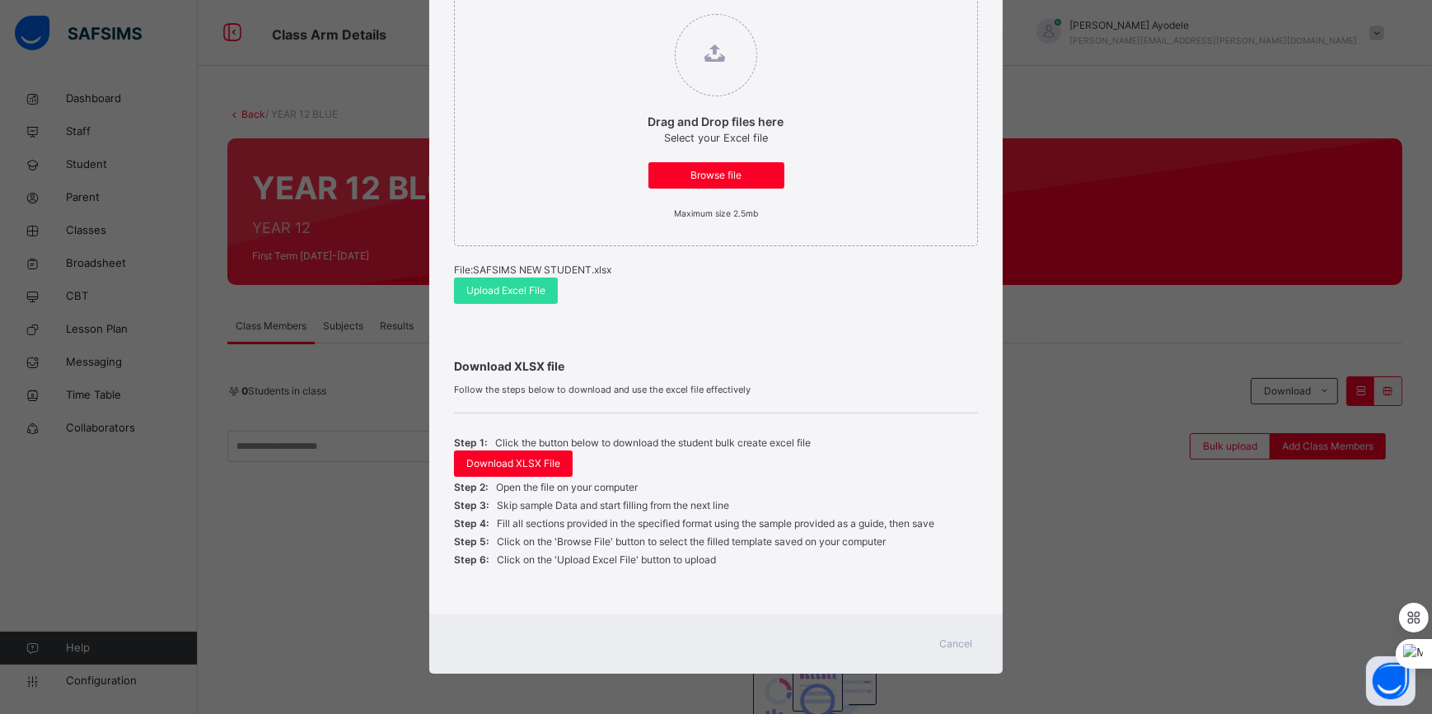
click at [972, 647] on div "Cancel" at bounding box center [956, 644] width 59 height 26
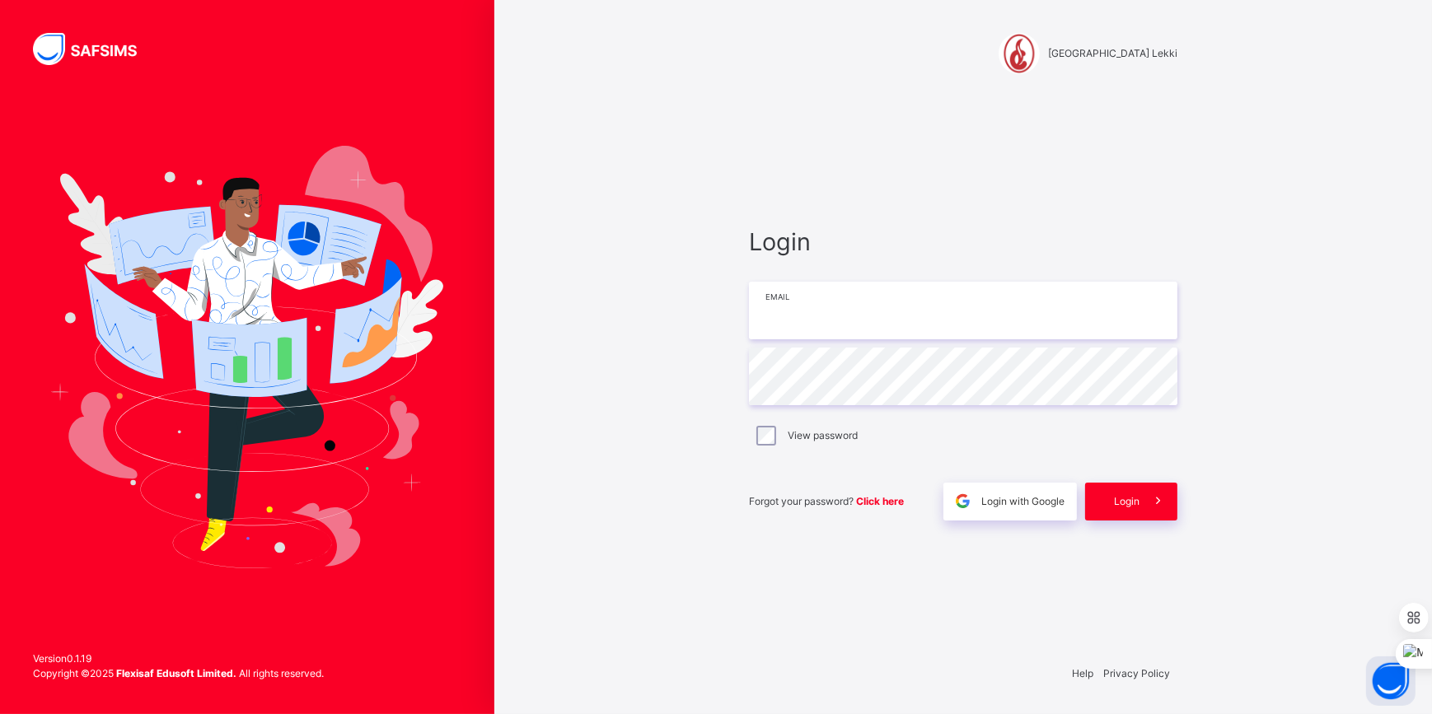
click at [791, 313] on input "email" at bounding box center [963, 311] width 428 height 58
type input "**********"
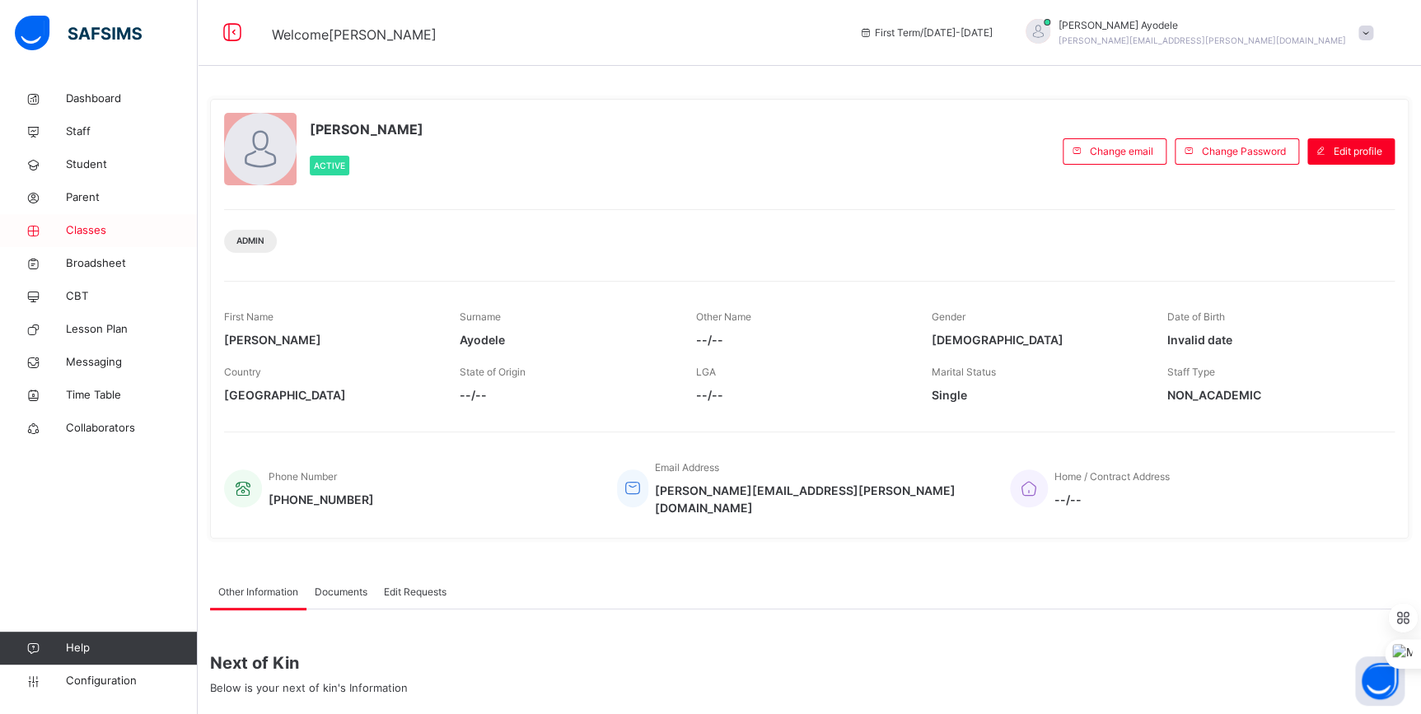
click at [96, 231] on span "Classes" at bounding box center [132, 230] width 132 height 16
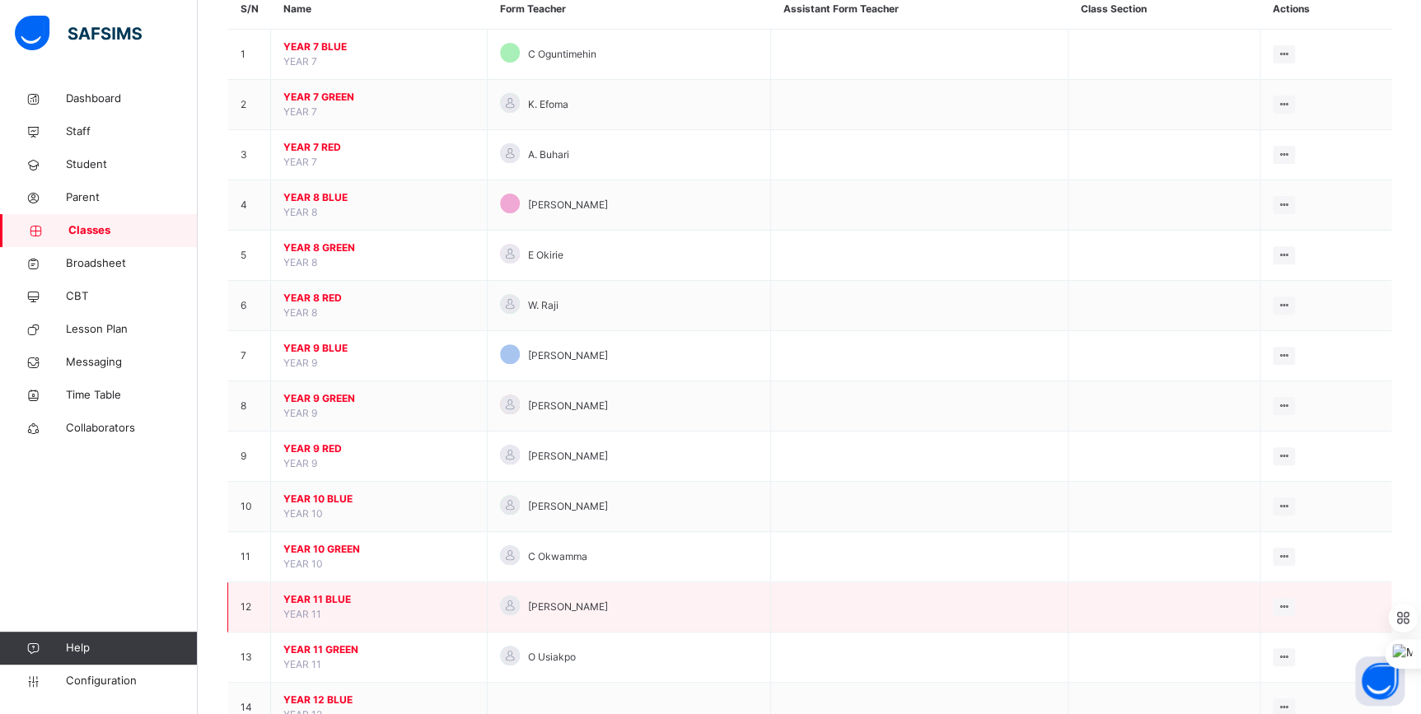
scroll to position [274, 0]
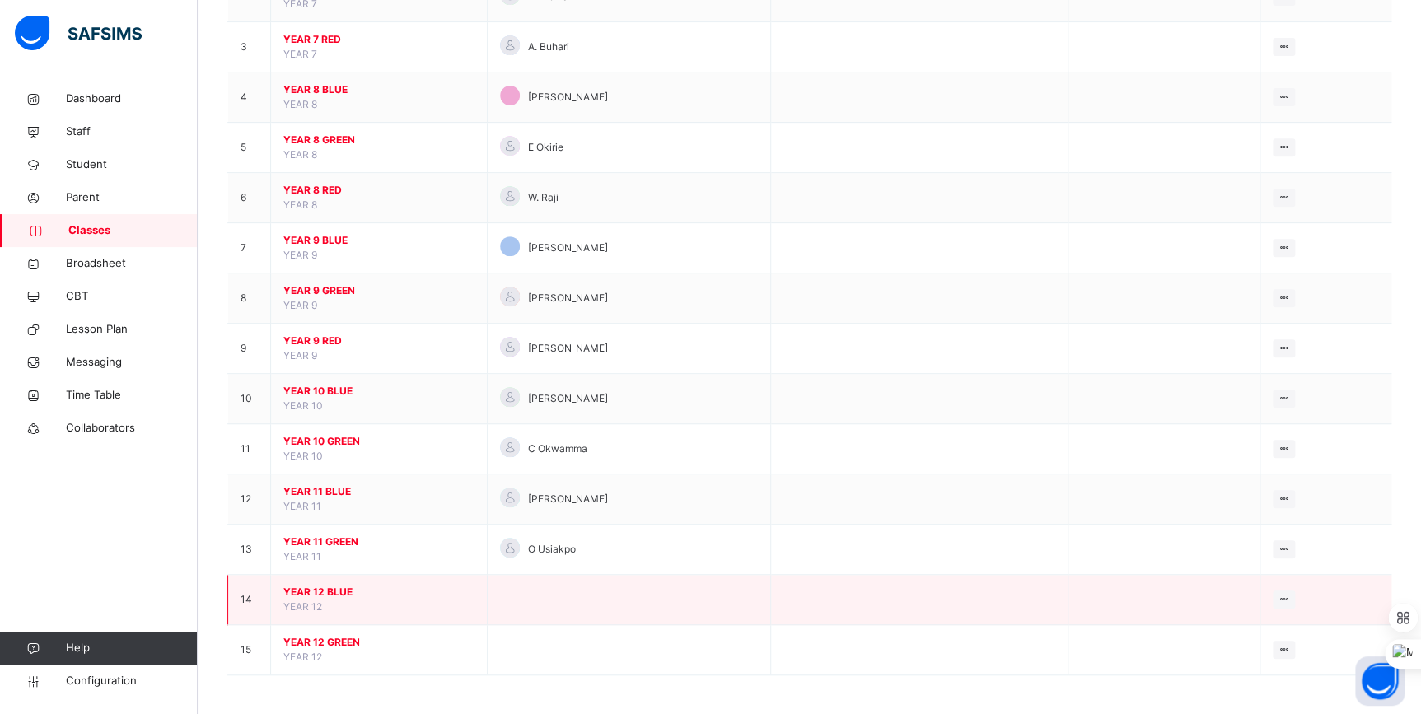
click at [334, 592] on span "YEAR 12 BLUE" at bounding box center [378, 592] width 191 height 15
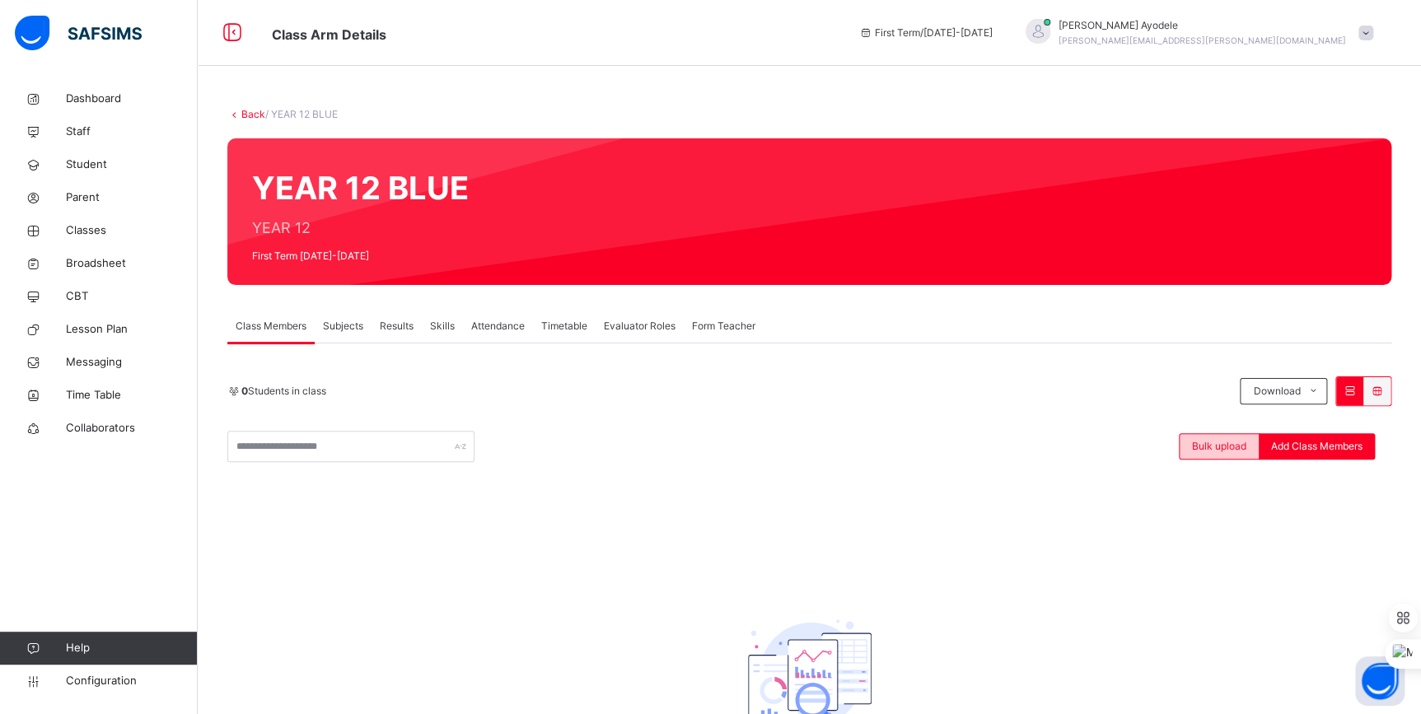
click at [1218, 456] on div "Bulk upload" at bounding box center [1219, 446] width 81 height 26
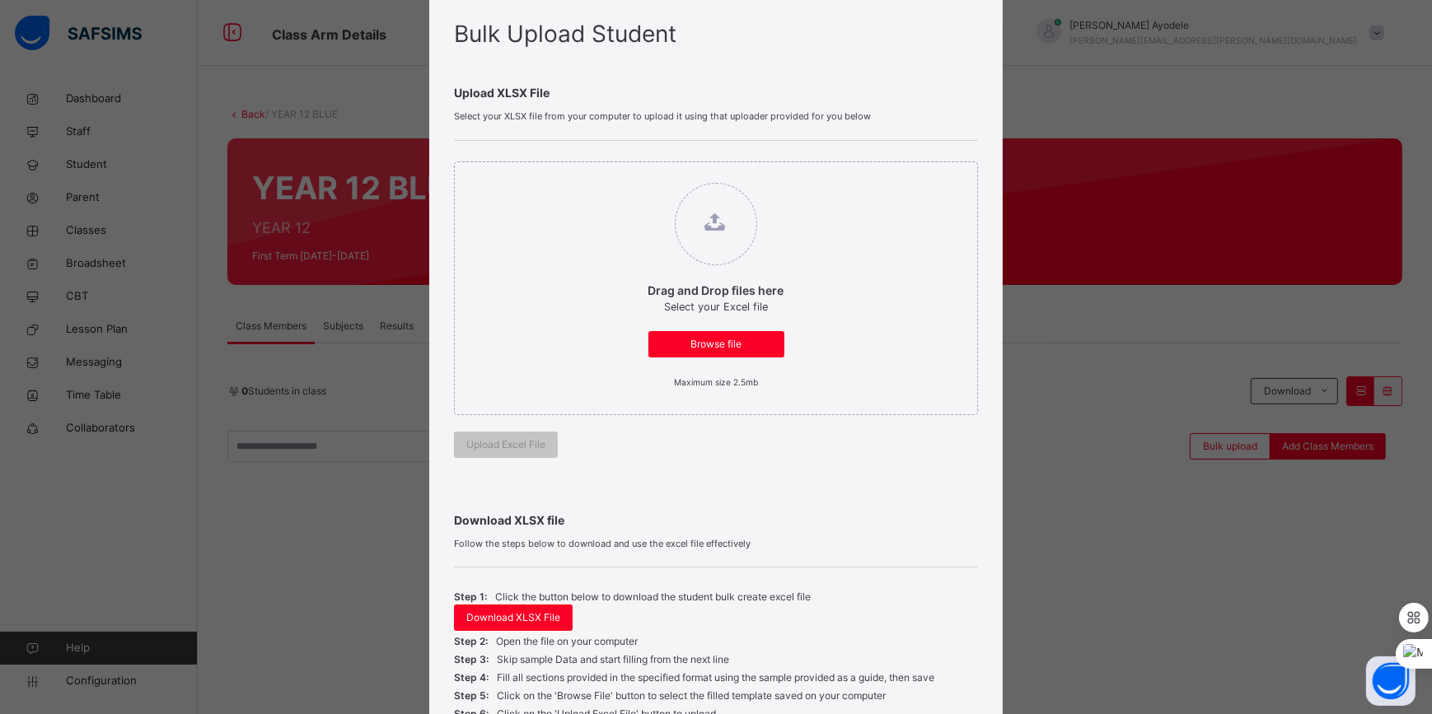
scroll to position [74, 0]
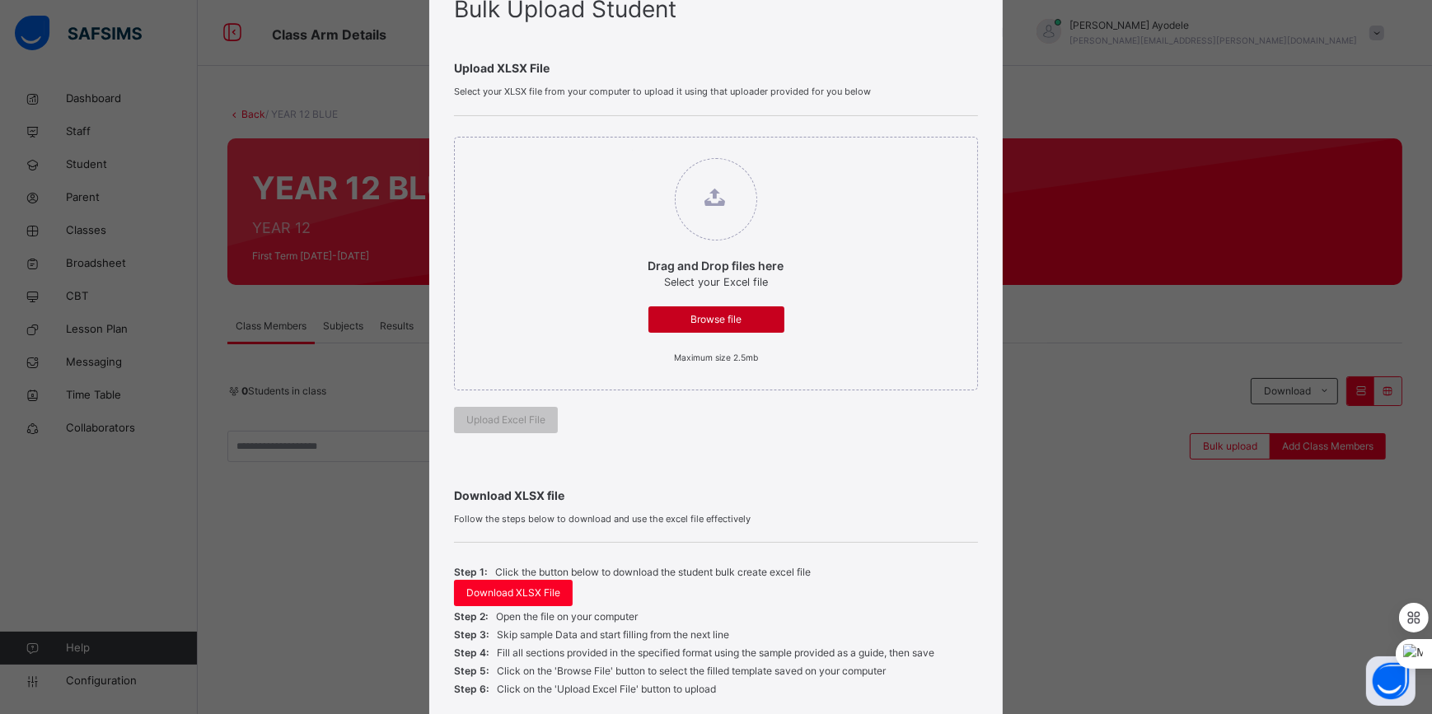
click at [704, 325] on span "Browse file" at bounding box center [716, 319] width 111 height 15
click at [632, 150] on input "Drag and Drop files here Select your Excel file Browse file Maximum size 2.5mb" at bounding box center [632, 150] width 0 height 0
type input "**********"
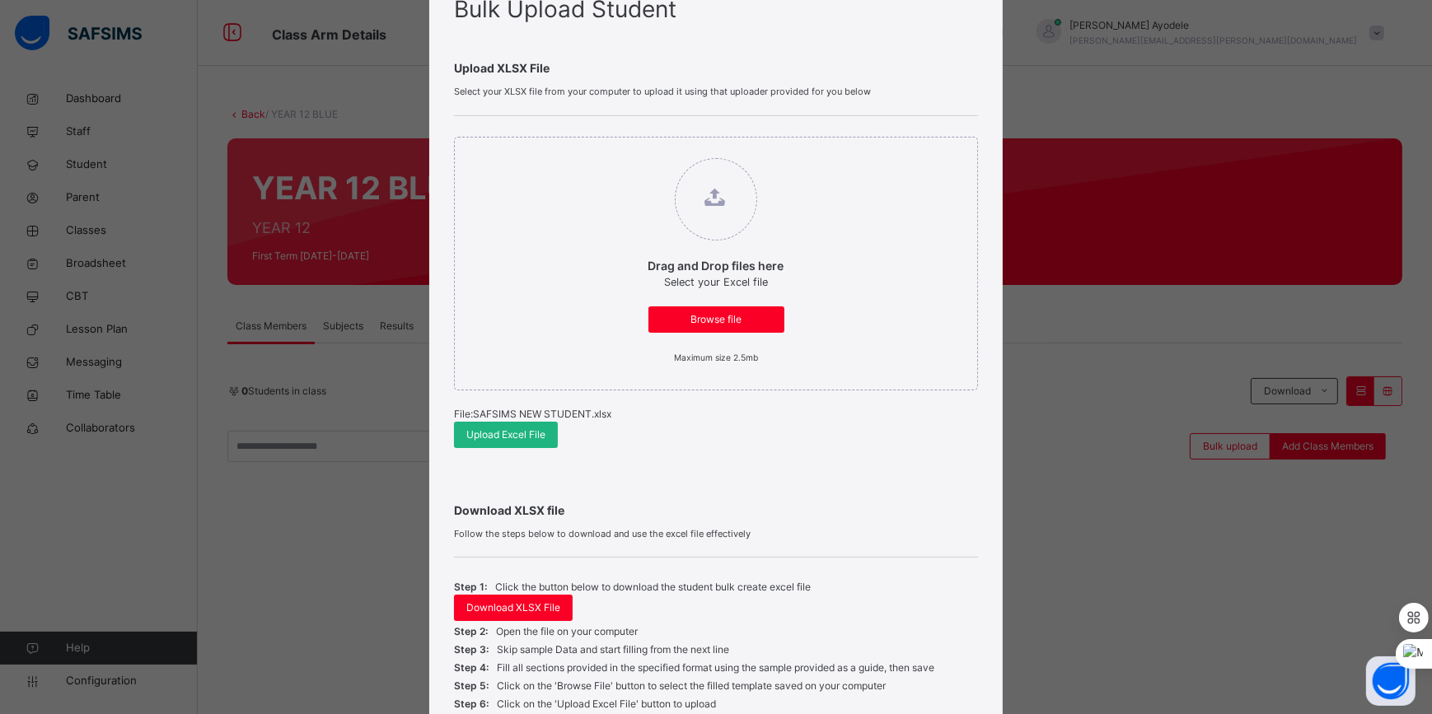
click at [518, 437] on span "Upload Excel File" at bounding box center [505, 435] width 79 height 15
click at [527, 439] on span "Upload Excel File" at bounding box center [505, 435] width 79 height 15
click at [527, 440] on span "Upload Excel File" at bounding box center [505, 435] width 79 height 15
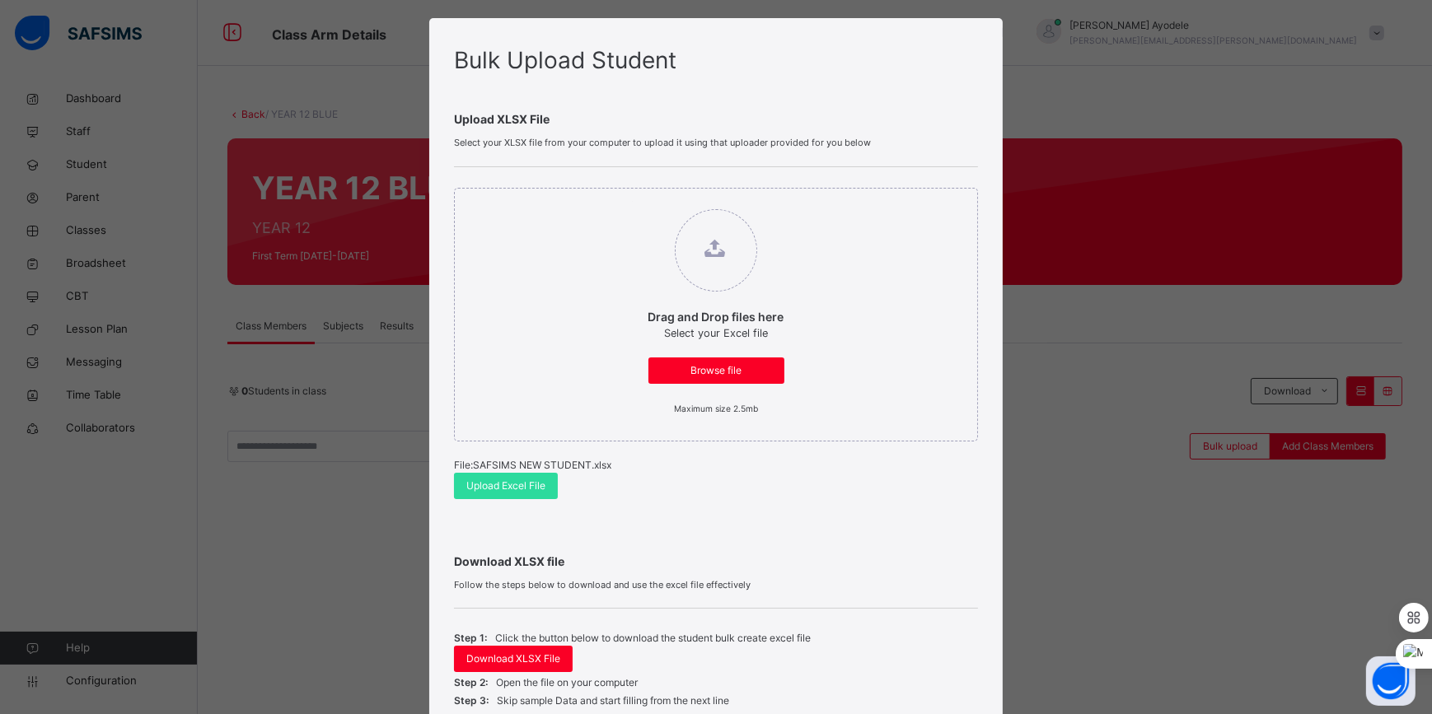
scroll to position [0, 0]
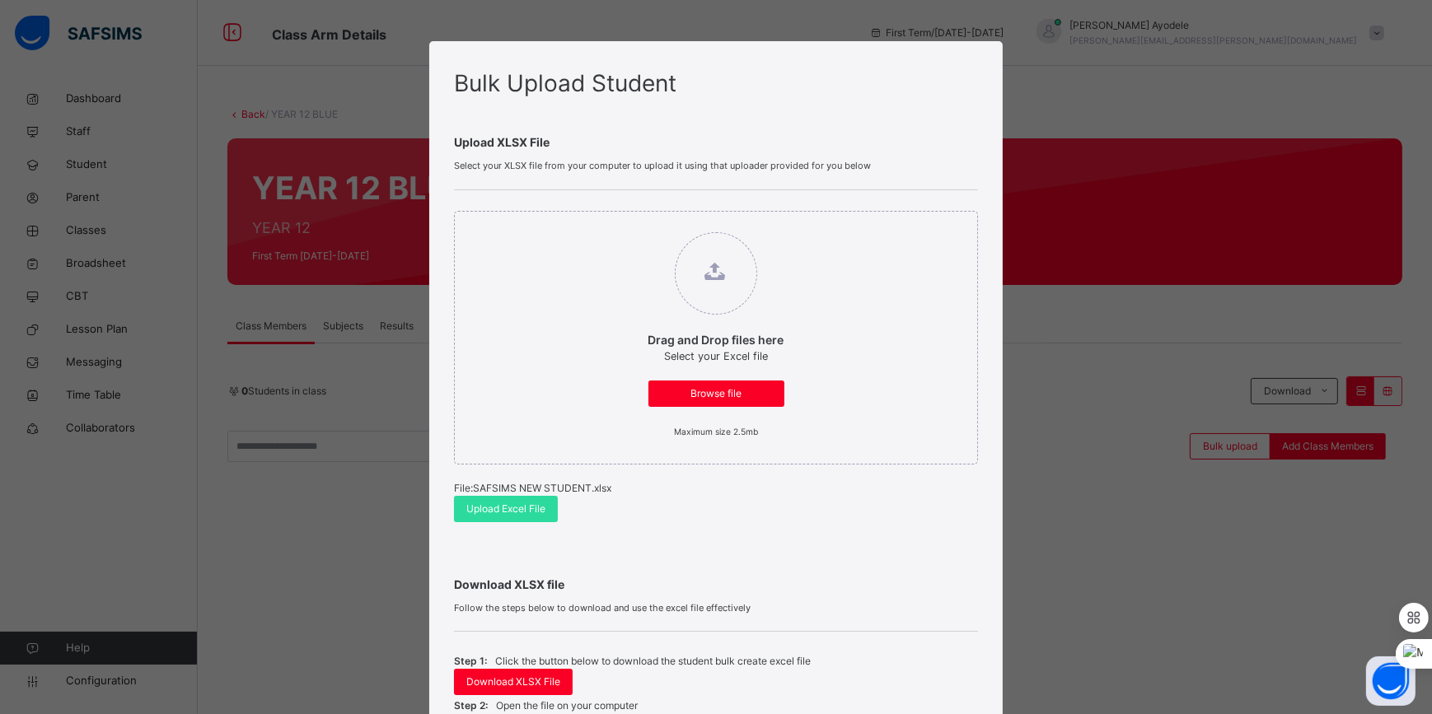
click at [509, 524] on div "Drag and Drop files here Select your Excel file Browse file Maximum size 2.5mb …" at bounding box center [715, 366] width 523 height 353
click at [516, 515] on span "Upload Excel File" at bounding box center [505, 509] width 79 height 15
drag, startPoint x: 662, startPoint y: 512, endPoint x: 620, endPoint y: 511, distance: 42.9
click at [662, 512] on div "Drag and Drop files here Select your Excel file Browse file Maximum size 2.5mb …" at bounding box center [715, 366] width 523 height 353
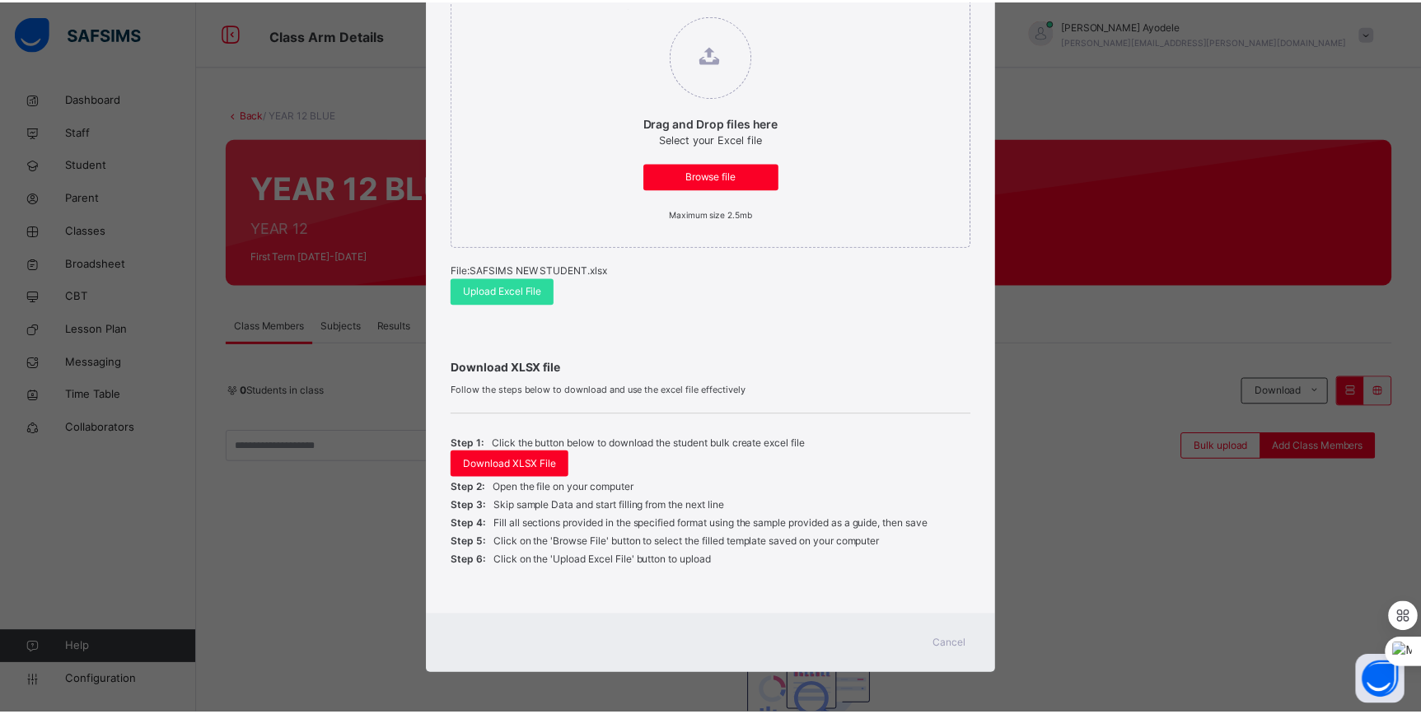
scroll to position [218, 0]
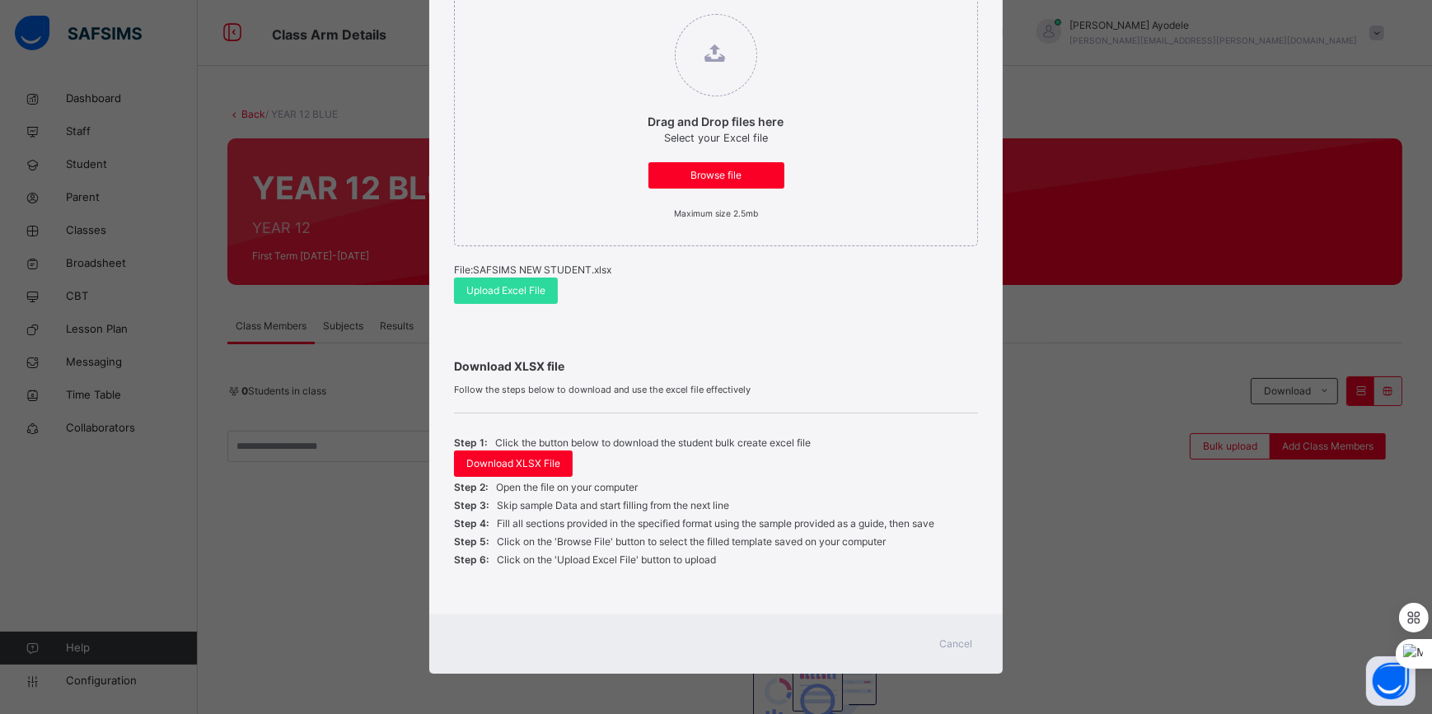
click at [947, 642] on span "Cancel" at bounding box center [956, 644] width 33 height 15
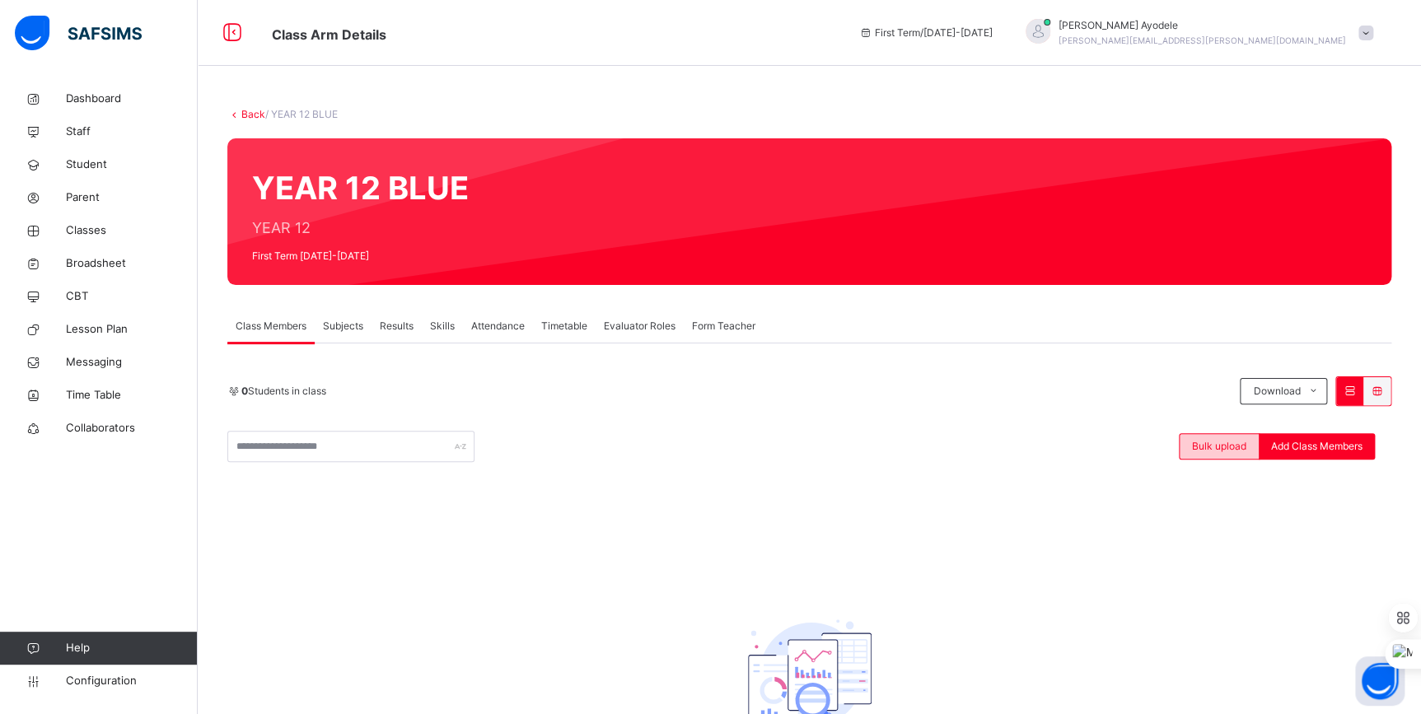
click at [1256, 450] on div "Bulk upload" at bounding box center [1219, 446] width 81 height 26
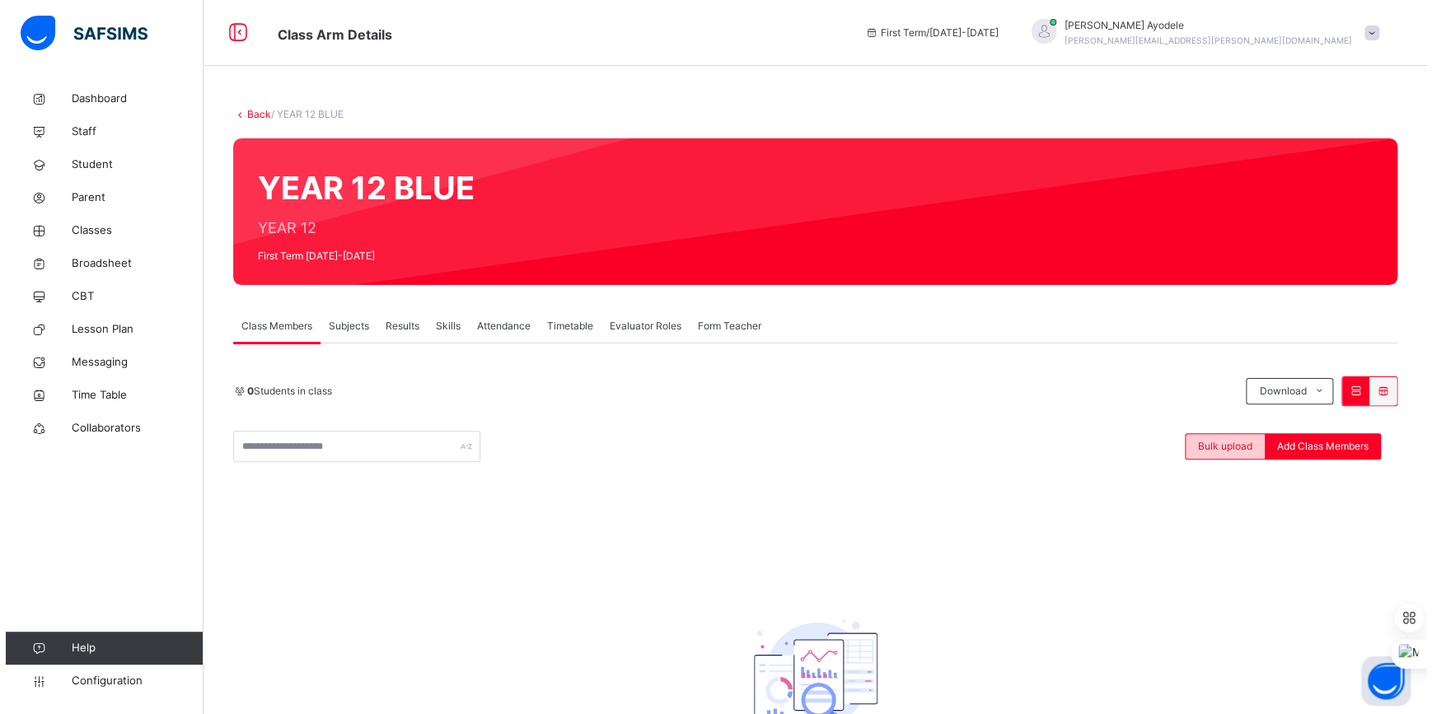
scroll to position [204, 0]
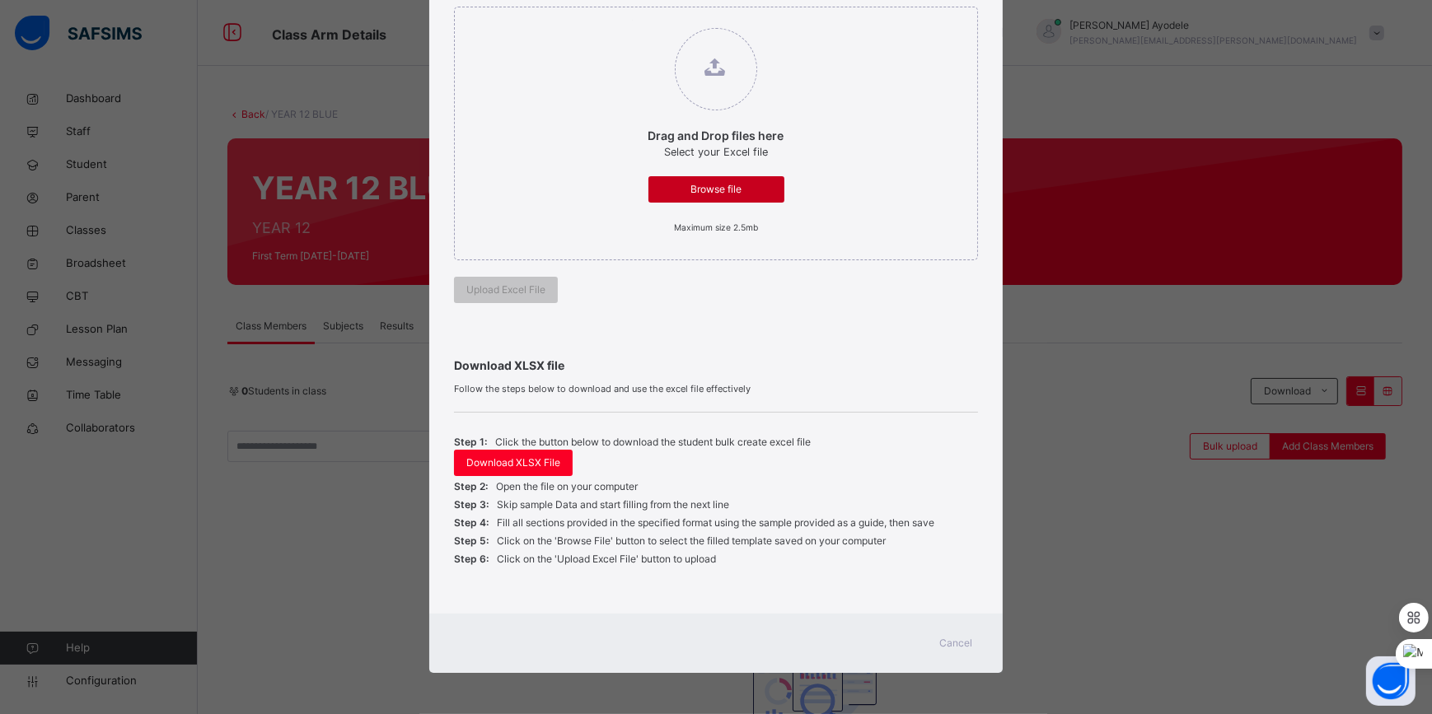
click at [666, 182] on span "Browse file" at bounding box center [716, 189] width 111 height 15
click at [632, 20] on input "Drag and Drop files here Select your Excel file Browse file Maximum size 2.5mb" at bounding box center [632, 20] width 0 height 0
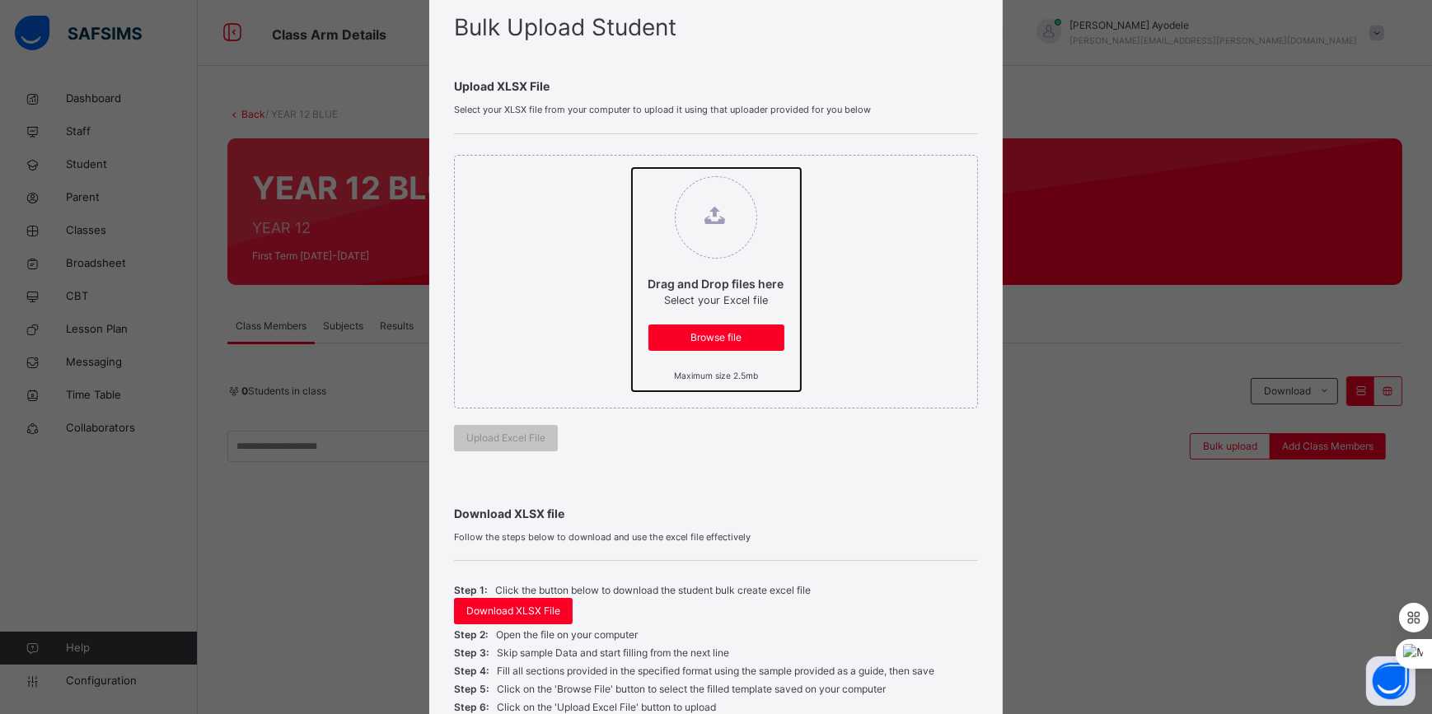
scroll to position [54, 0]
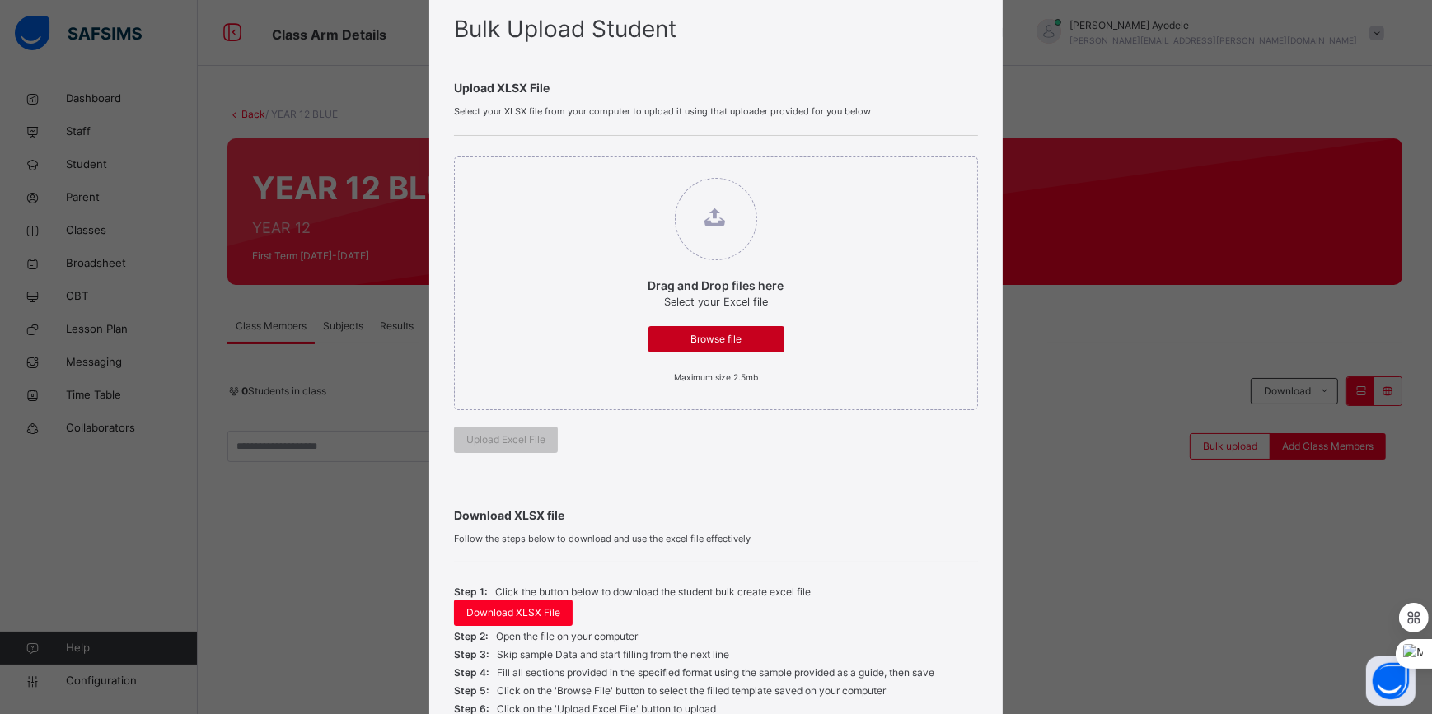
click at [692, 344] on span "Browse file" at bounding box center [716, 339] width 111 height 15
click at [632, 170] on input "Drag and Drop files here Select your Excel file Browse file Maximum size 2.5mb" at bounding box center [632, 170] width 0 height 0
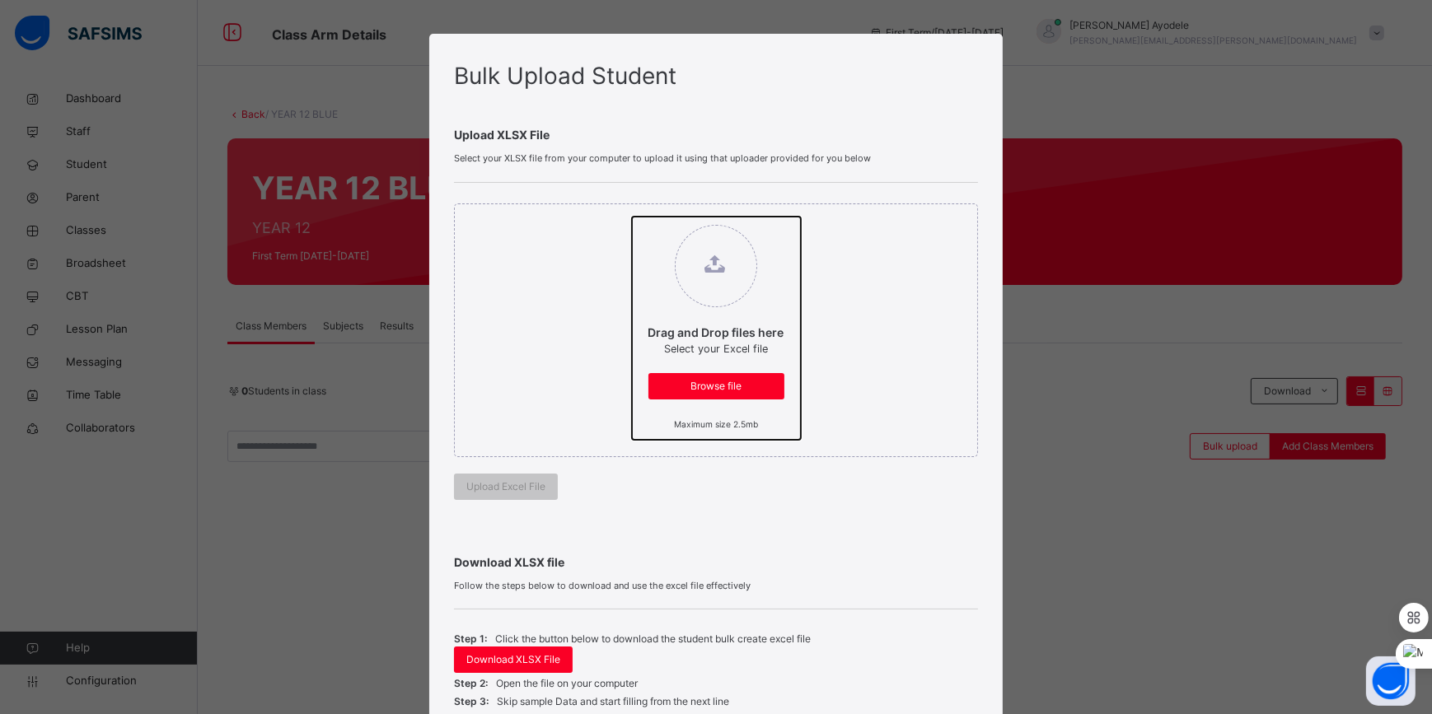
scroll to position [0, 0]
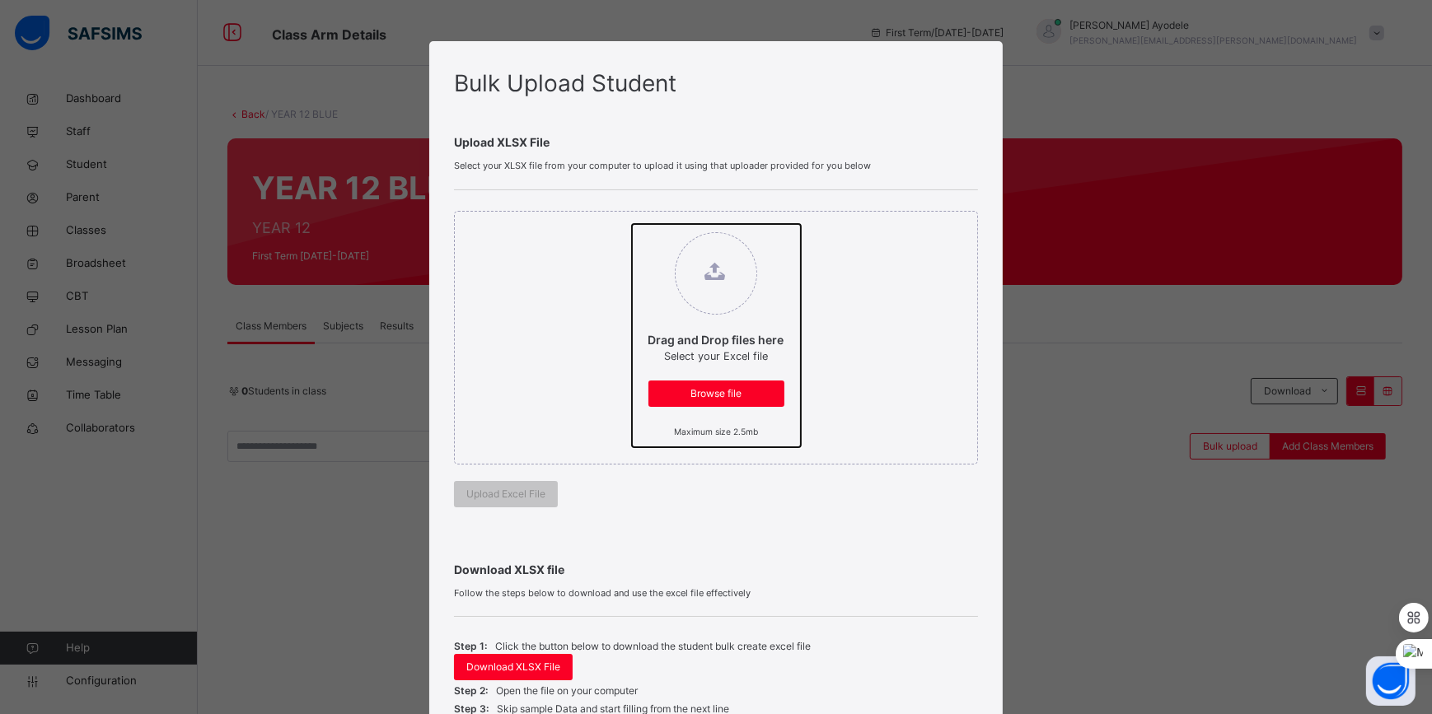
click at [632, 224] on input "Drag and Drop files here Select your Excel file Browse file Maximum size 2.5mb" at bounding box center [632, 224] width 0 height 0
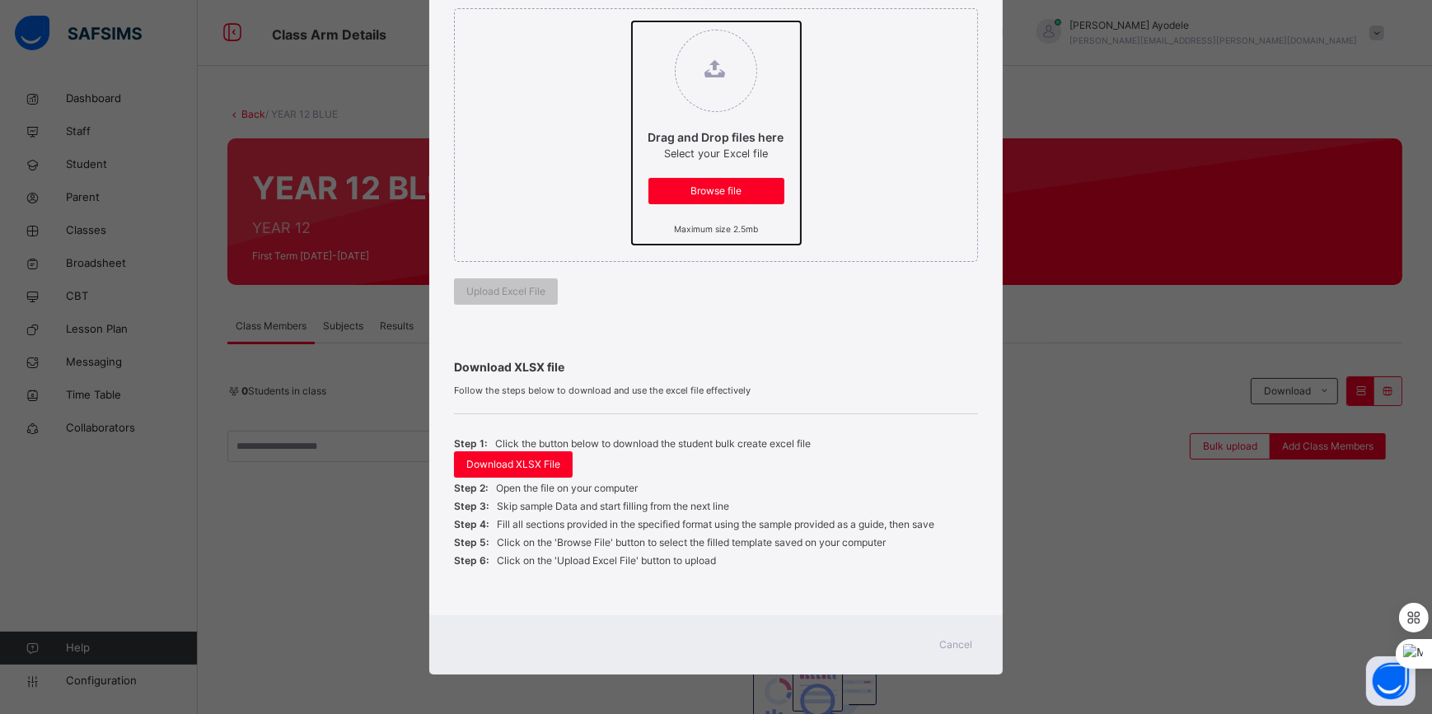
scroll to position [204, 0]
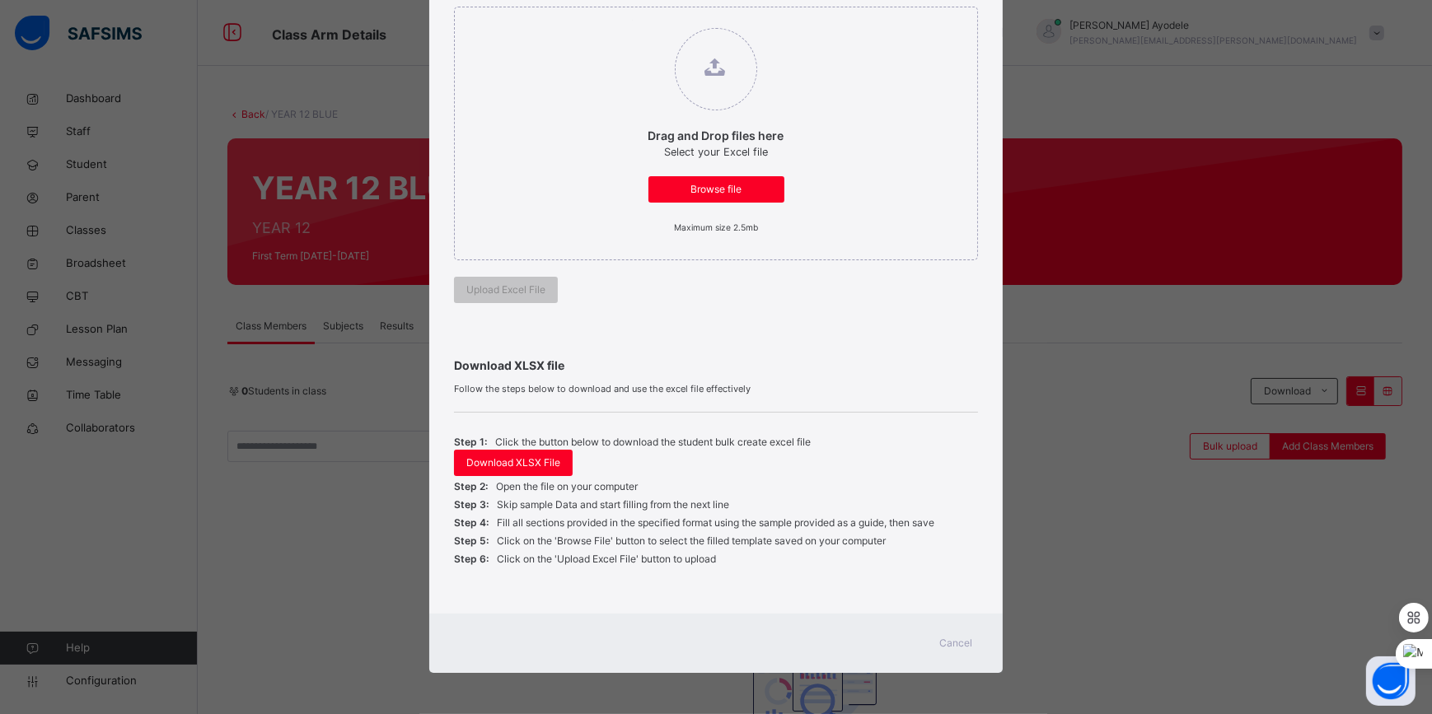
click at [942, 641] on span "Cancel" at bounding box center [956, 643] width 33 height 15
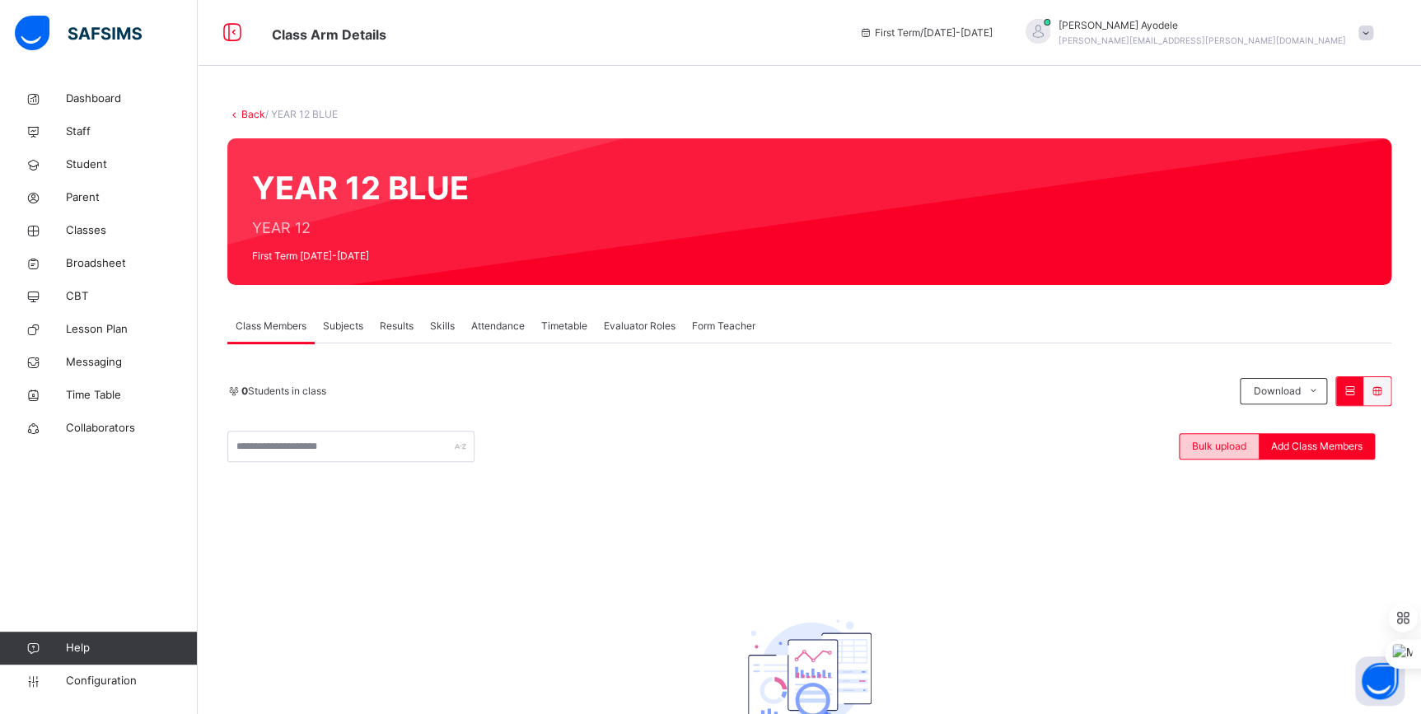
click at [1223, 441] on span "Bulk upload" at bounding box center [1219, 446] width 54 height 15
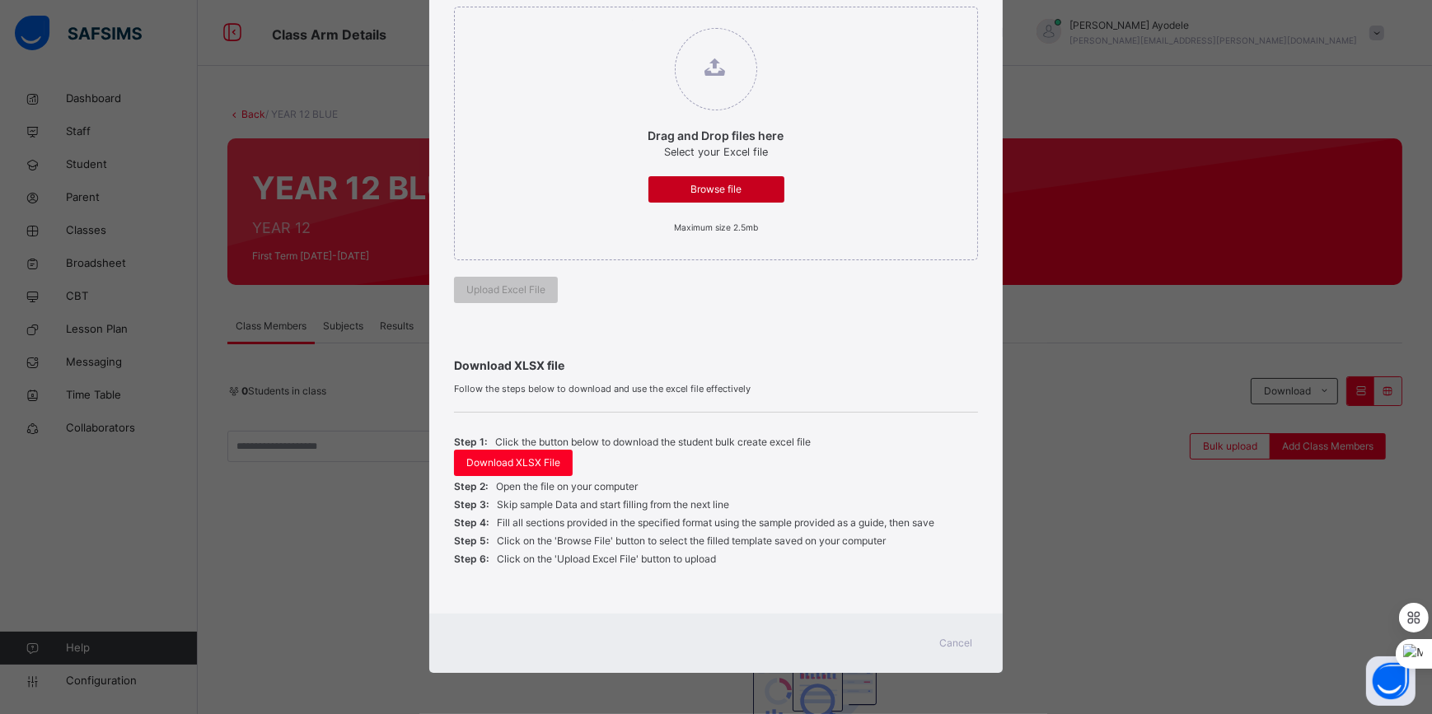
click at [689, 183] on span "Browse file" at bounding box center [716, 189] width 111 height 15
click at [632, 20] on input "Drag and Drop files here Select your Excel file Browse file Maximum size 2.5mb" at bounding box center [632, 20] width 0 height 0
click at [950, 641] on span "Cancel" at bounding box center [956, 643] width 33 height 15
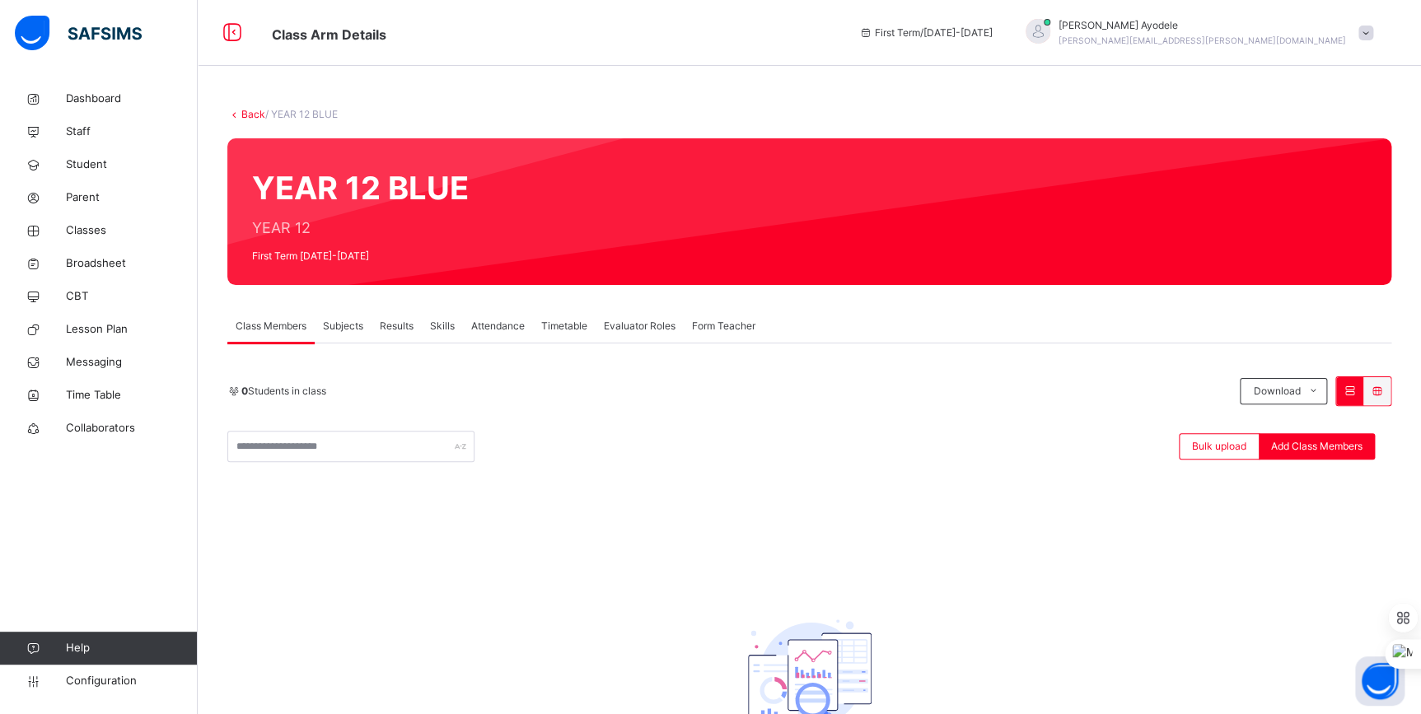
click at [358, 329] on span "Subjects" at bounding box center [343, 326] width 40 height 15
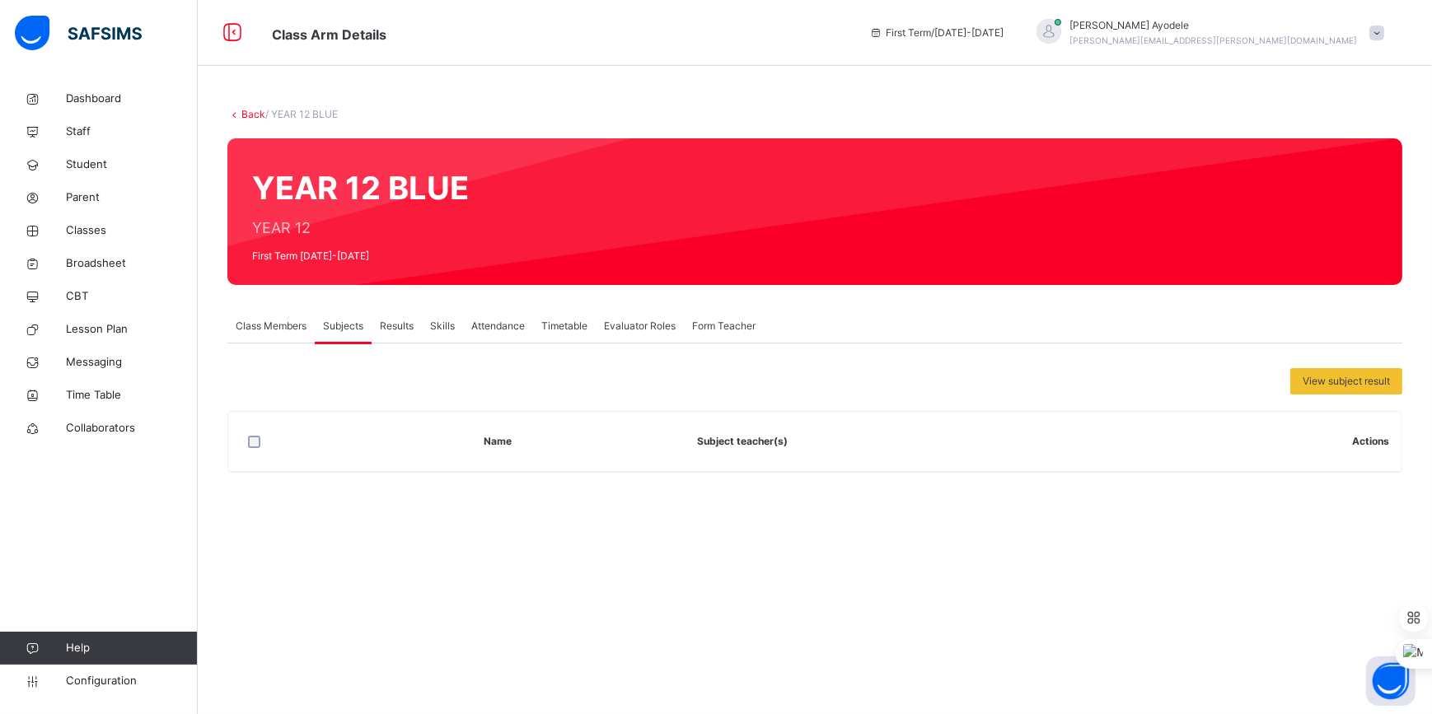
click at [287, 322] on span "Class Members" at bounding box center [271, 326] width 71 height 15
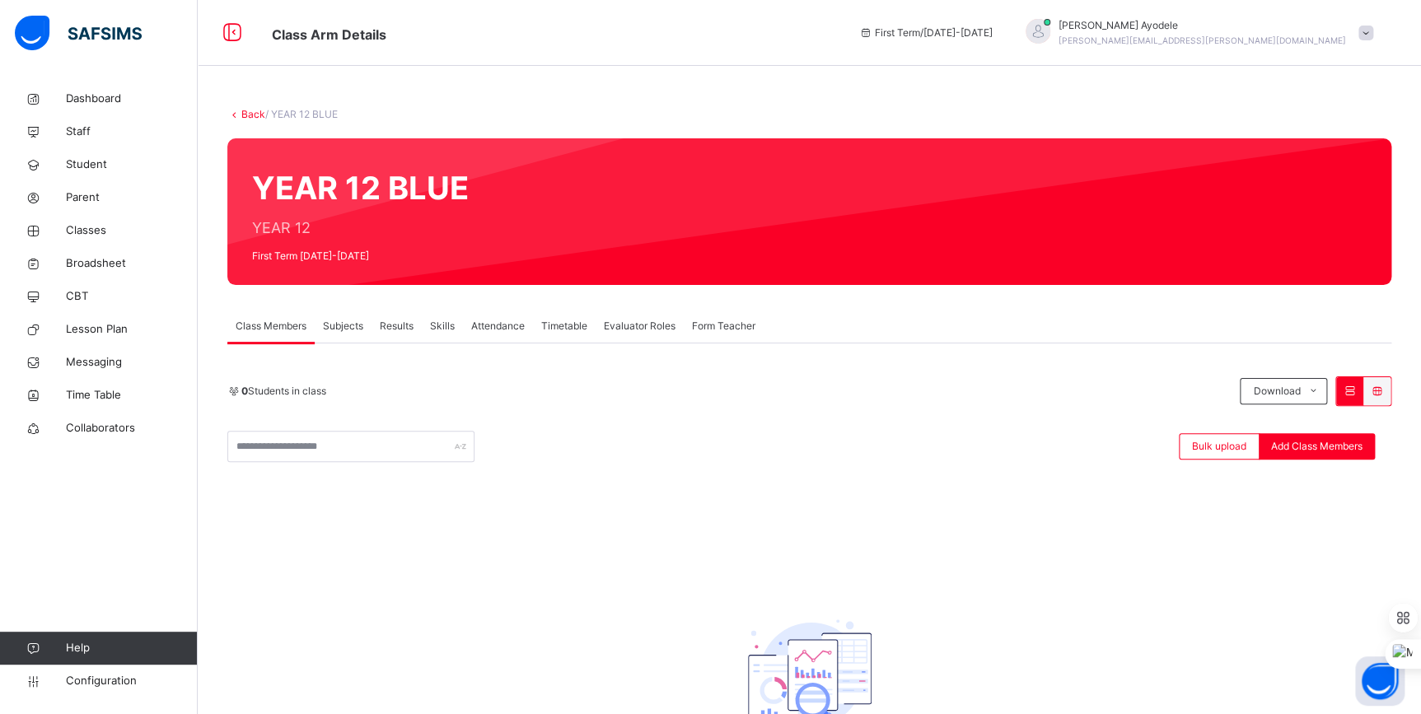
click at [327, 328] on span "Subjects" at bounding box center [343, 326] width 40 height 15
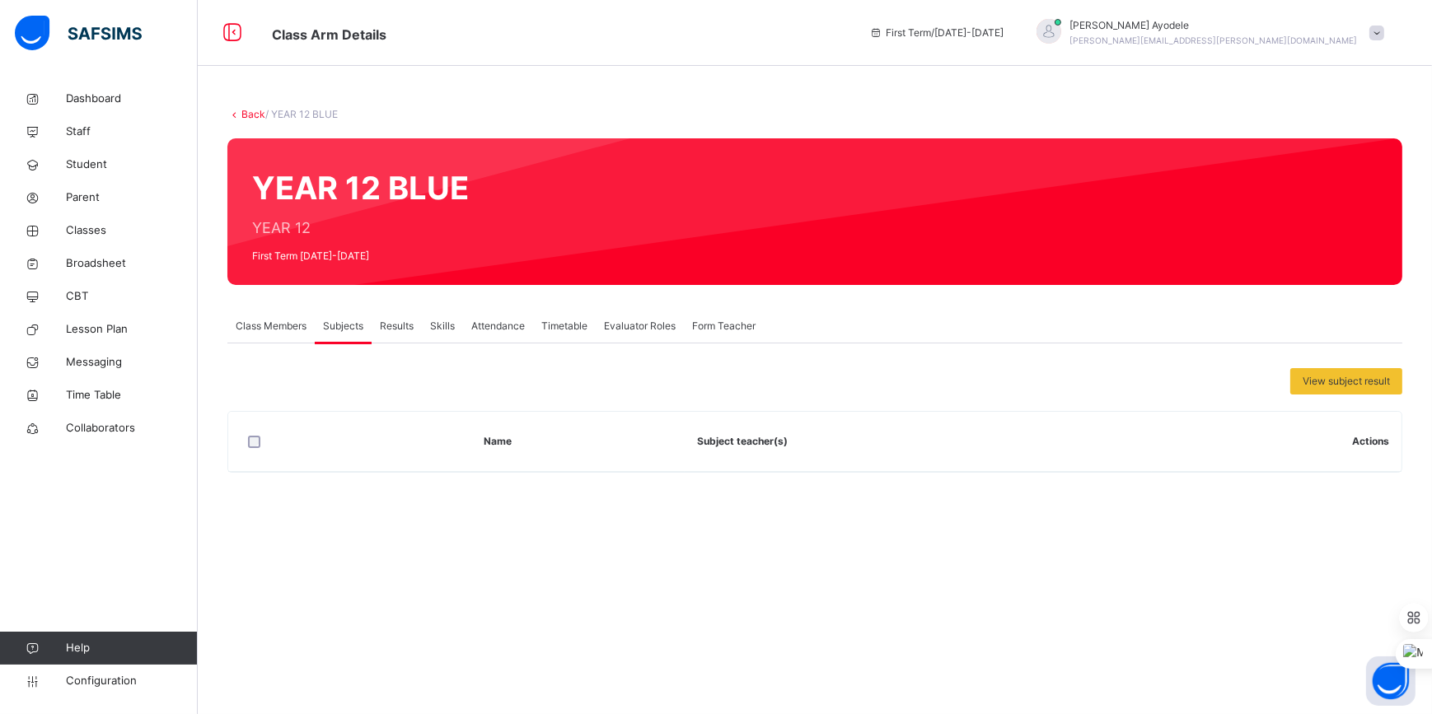
click at [284, 325] on span "Class Members" at bounding box center [271, 326] width 71 height 15
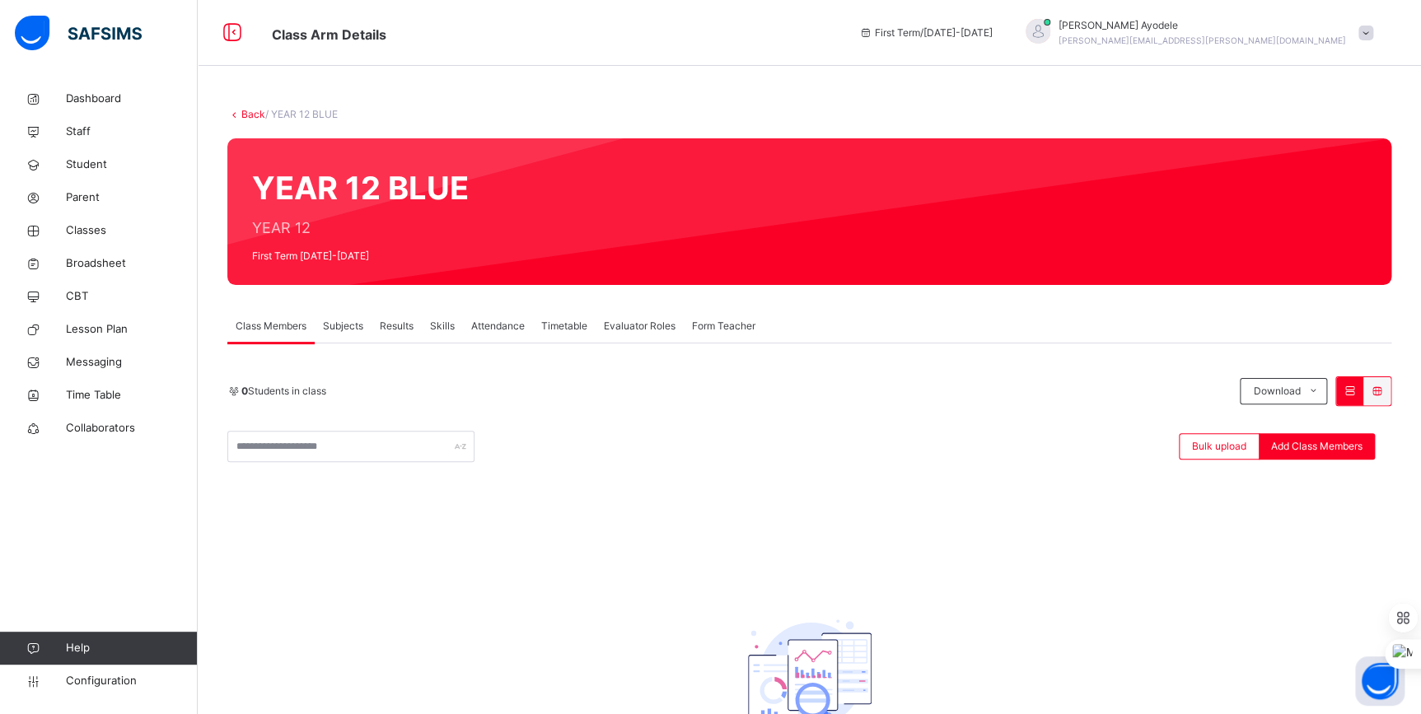
click at [345, 334] on div "Subjects" at bounding box center [343, 326] width 57 height 33
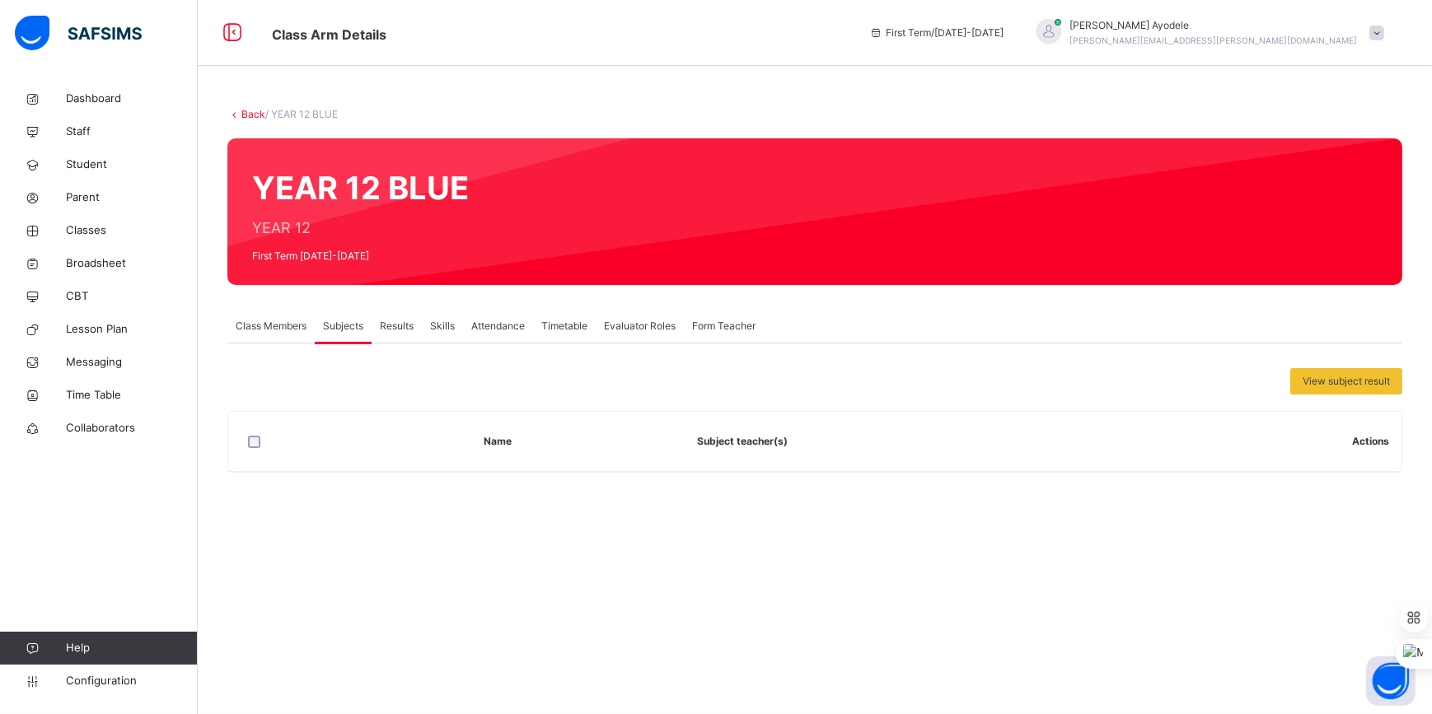
click at [274, 328] on span "Class Members" at bounding box center [271, 326] width 71 height 15
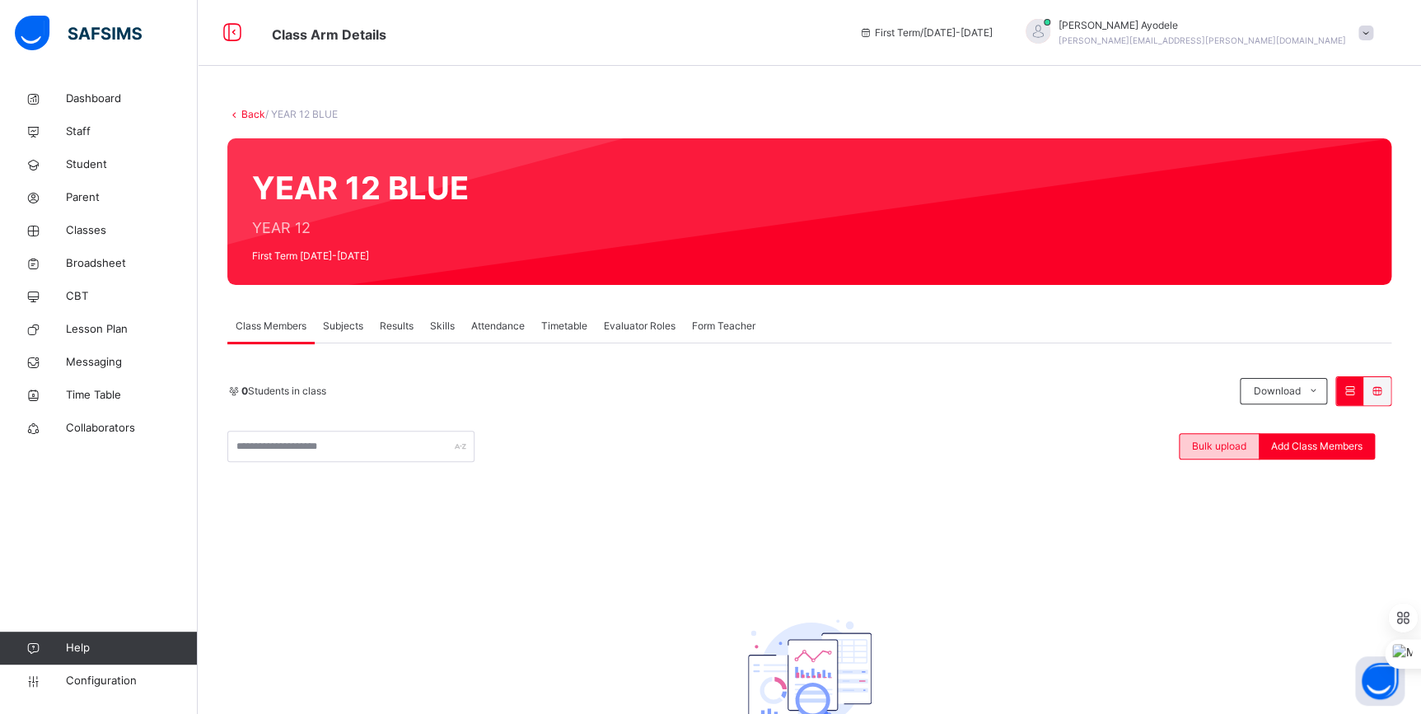
click at [1213, 441] on span "Bulk upload" at bounding box center [1219, 446] width 54 height 15
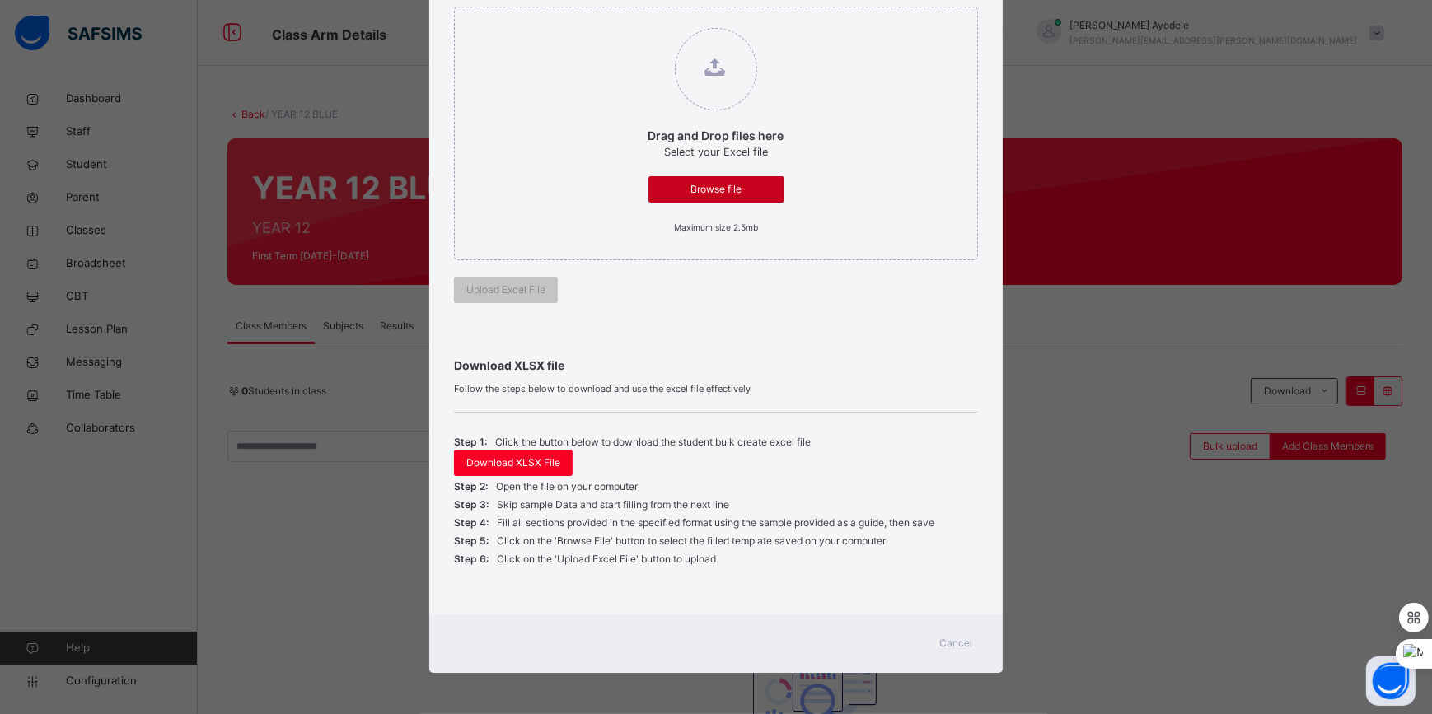
click at [699, 185] on span "Browse file" at bounding box center [716, 189] width 111 height 15
click at [632, 20] on input "Drag and Drop files here Select your Excel file Browse file Maximum size 2.5mb" at bounding box center [632, 20] width 0 height 0
click at [957, 648] on span "Cancel" at bounding box center [956, 643] width 33 height 15
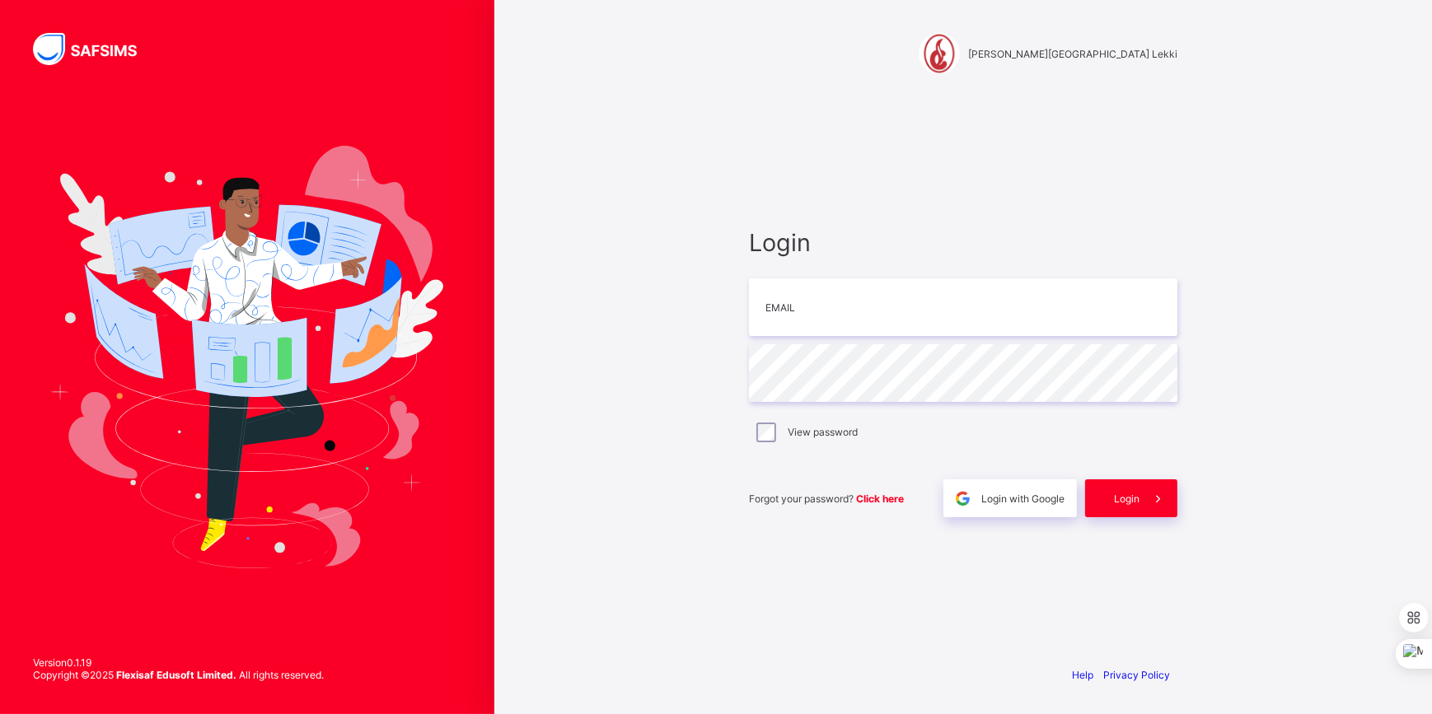
click at [786, 590] on div "Login Email Password View password Forgot your password? Click here Login with …" at bounding box center [962, 372] width 461 height 559
click at [774, 316] on input "email" at bounding box center [963, 307] width 428 height 58
type input "**********"
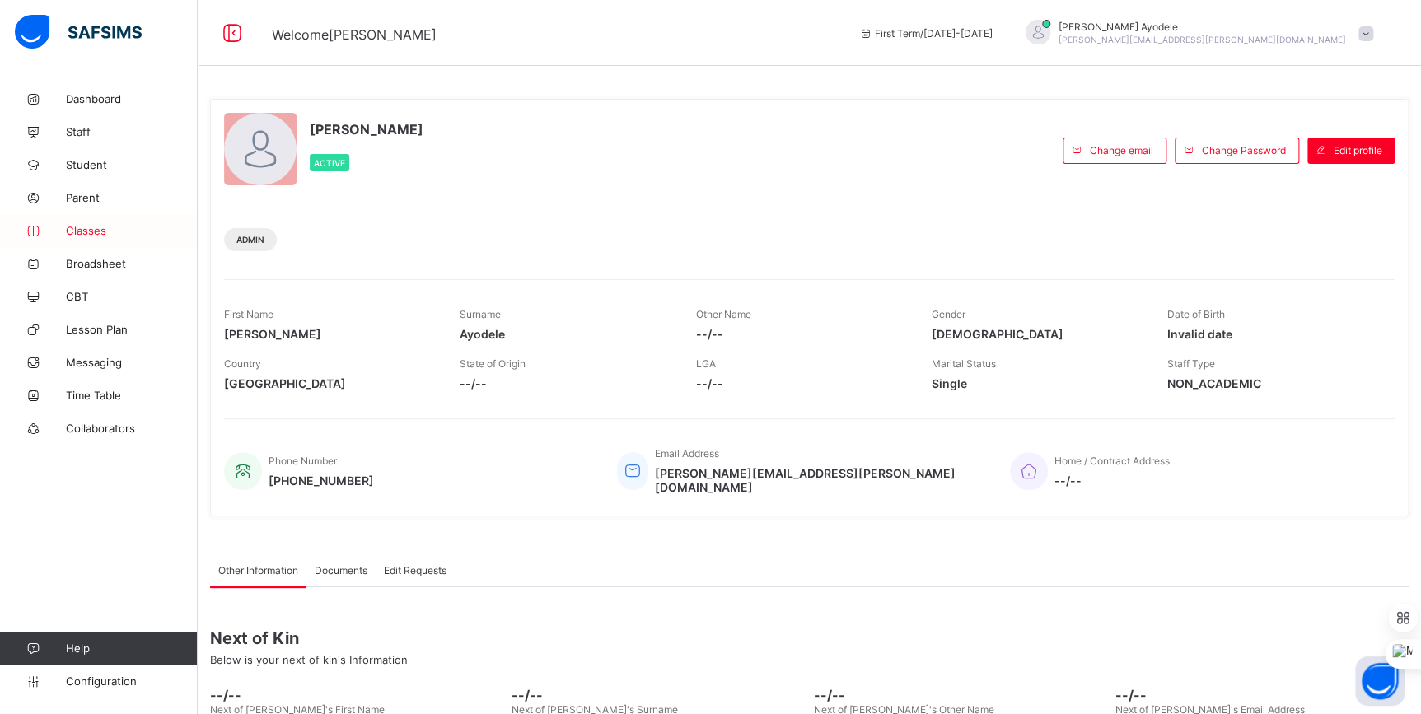
click at [95, 234] on span "Classes" at bounding box center [132, 230] width 132 height 13
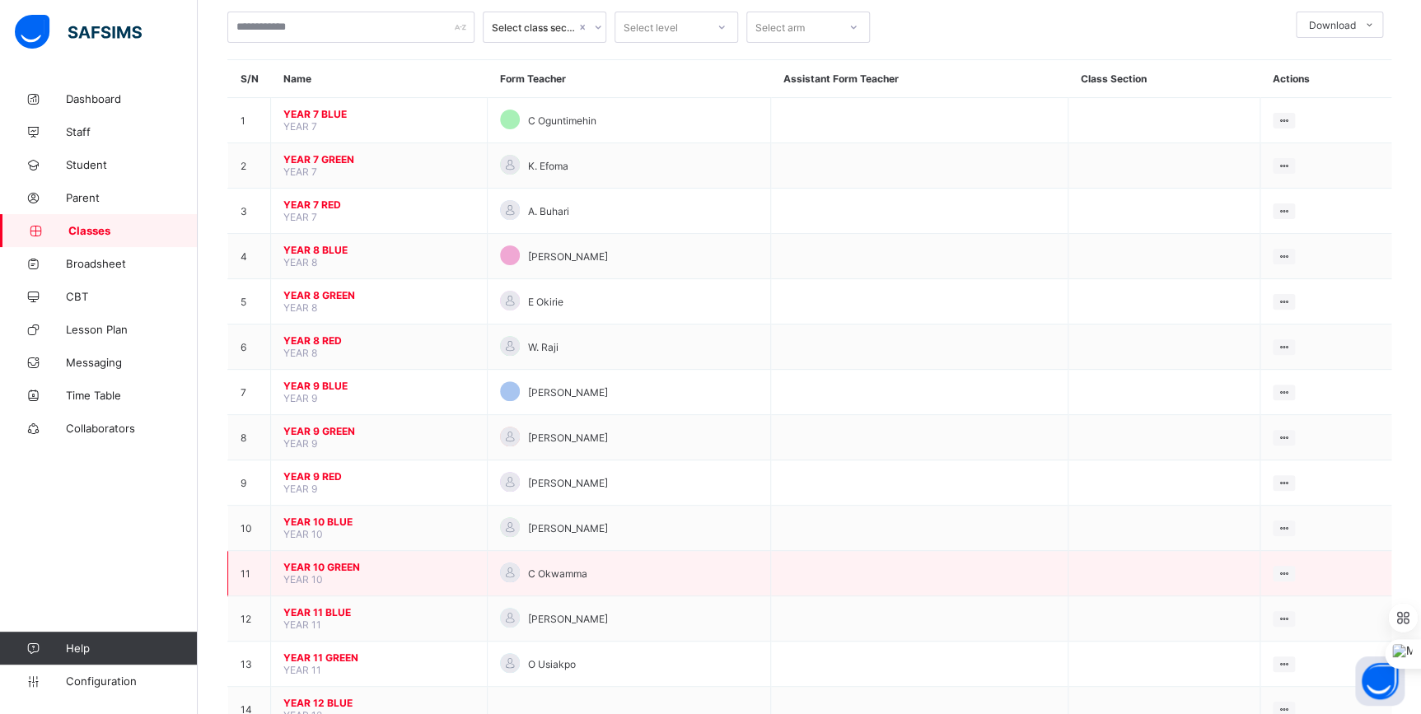
scroll to position [186, 0]
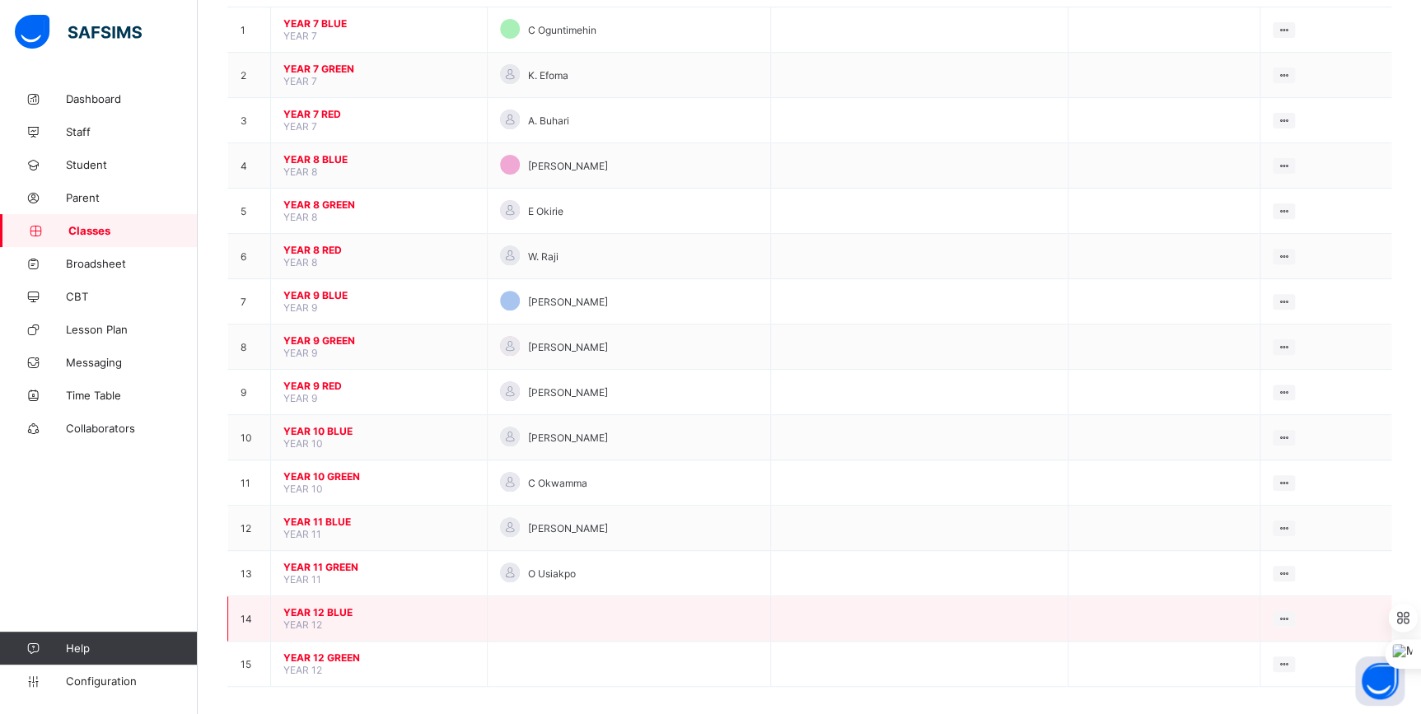
click at [321, 606] on span "YEAR 12 BLUE" at bounding box center [378, 612] width 191 height 12
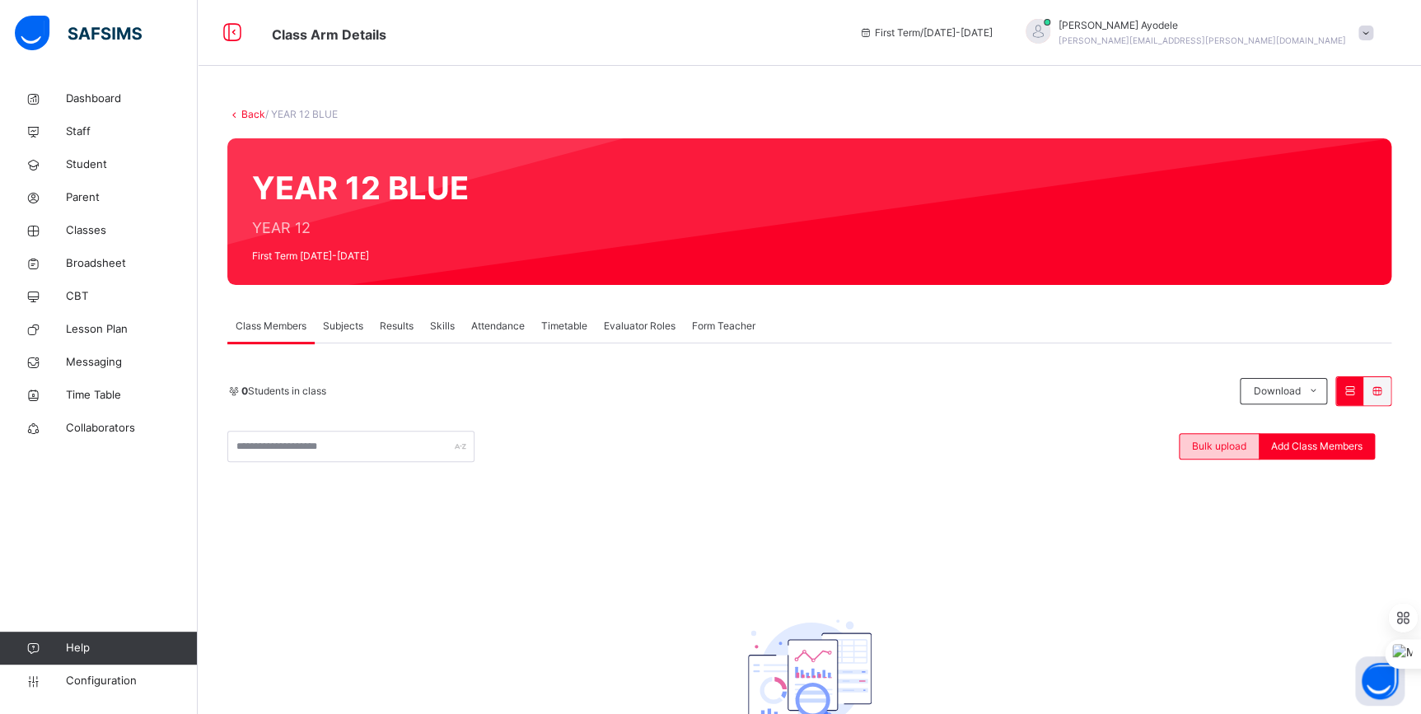
click at [1228, 451] on span "Bulk upload" at bounding box center [1219, 446] width 54 height 15
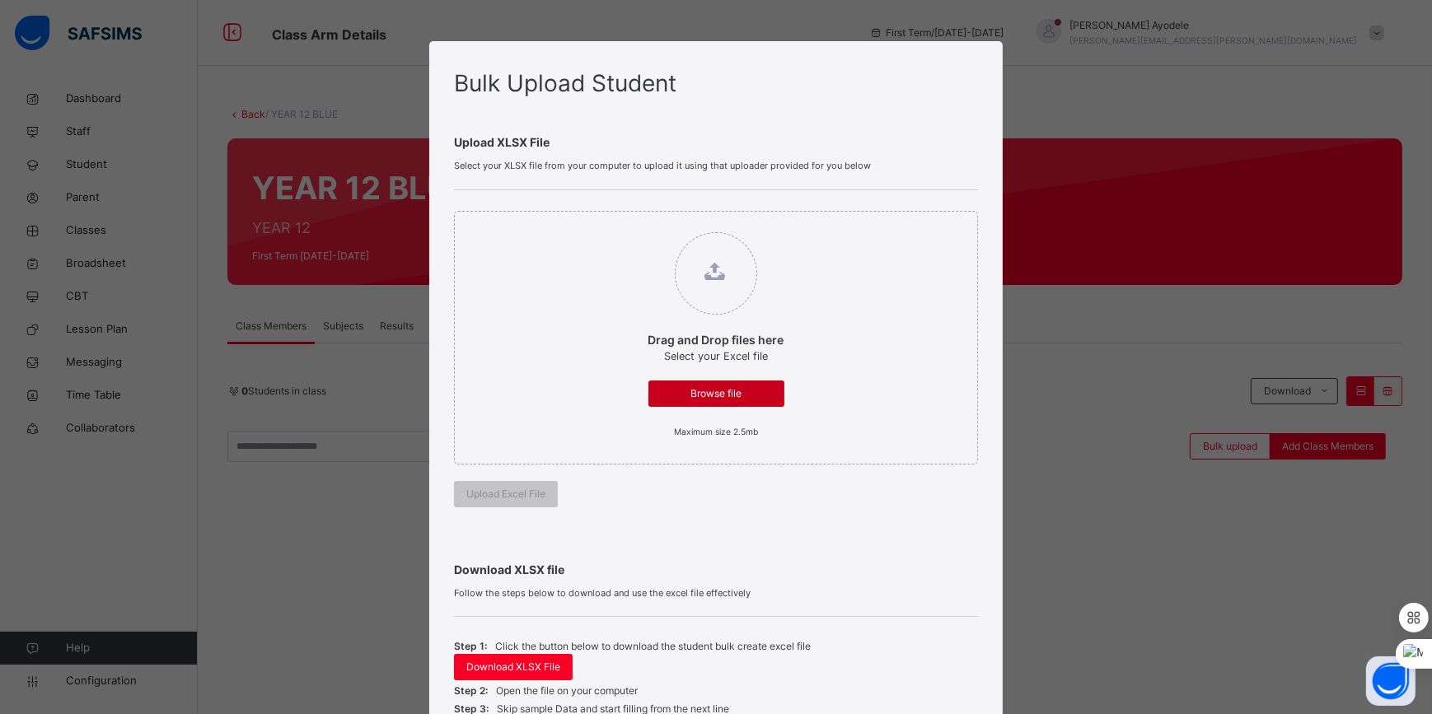
click at [685, 397] on span "Browse file" at bounding box center [716, 393] width 111 height 15
click at [632, 224] on input "Drag and Drop files here Select your Excel file Browse file Maximum size 2.5mb" at bounding box center [632, 224] width 0 height 0
type input "**********"
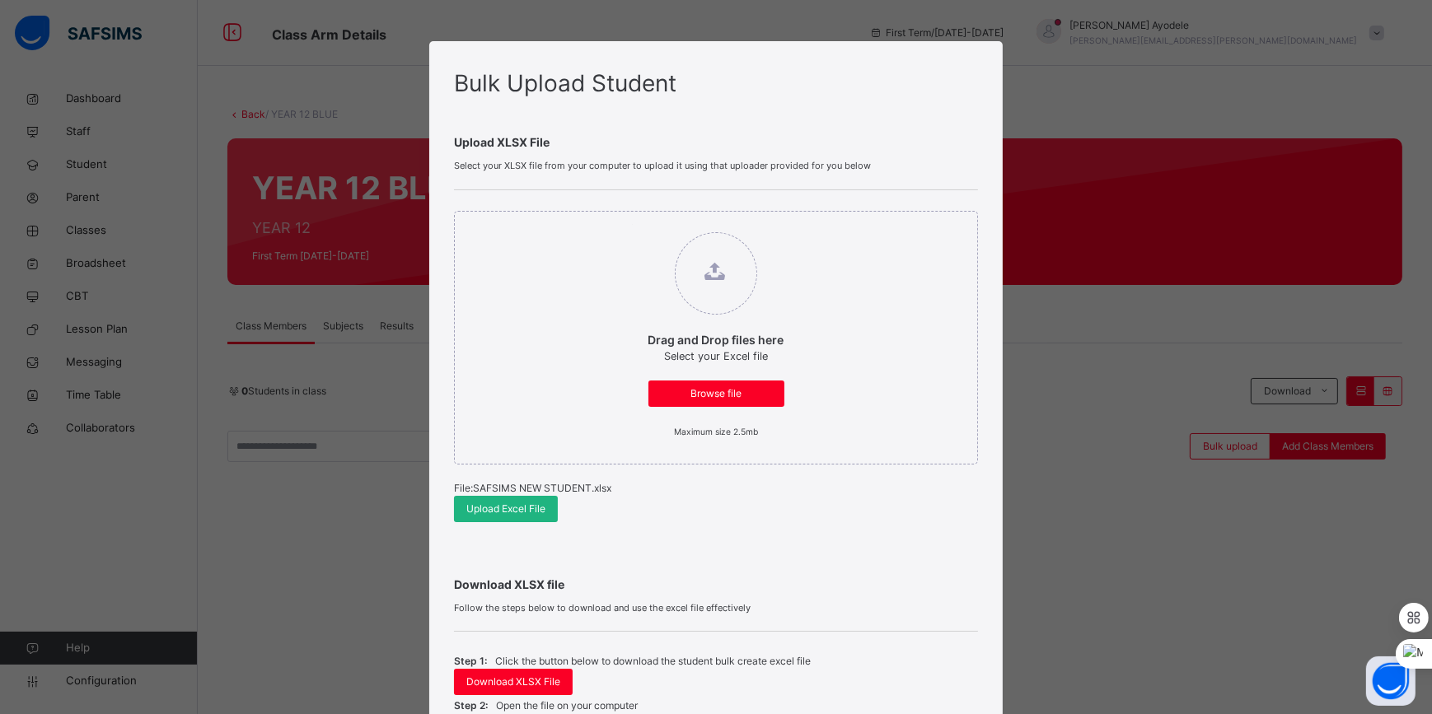
click at [477, 504] on span "Upload Excel File" at bounding box center [505, 509] width 79 height 15
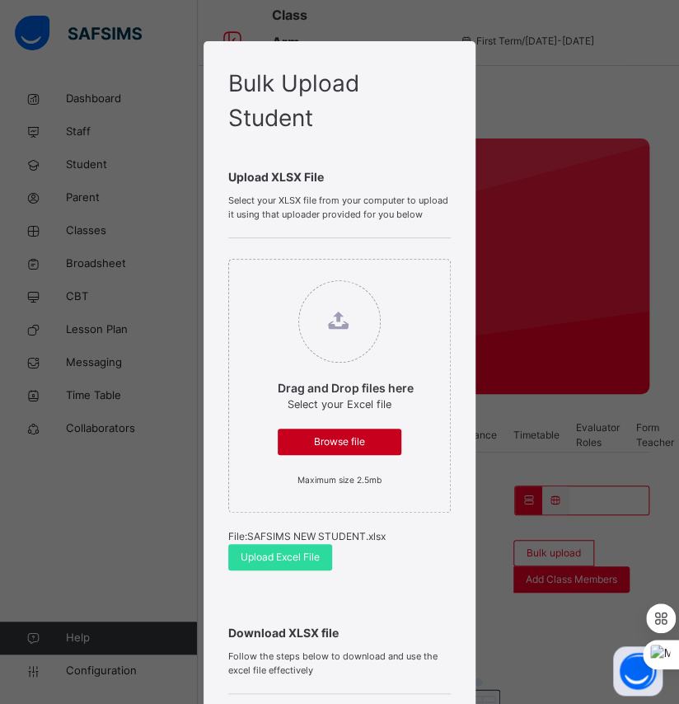
click at [379, 434] on span "Browse file" at bounding box center [339, 441] width 99 height 15
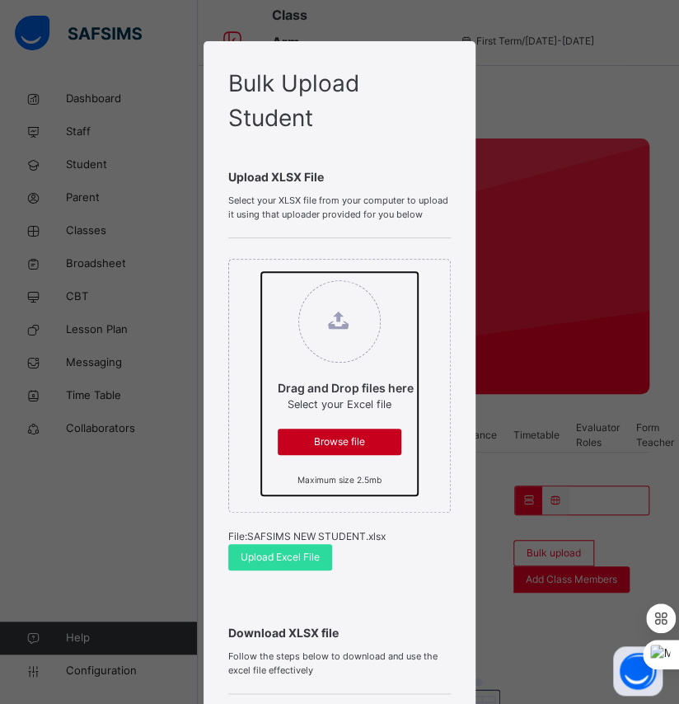
click at [261, 272] on input "Drag and Drop files here Select your Excel file Browse file Maximum size 2.5mb" at bounding box center [261, 272] width 0 height 0
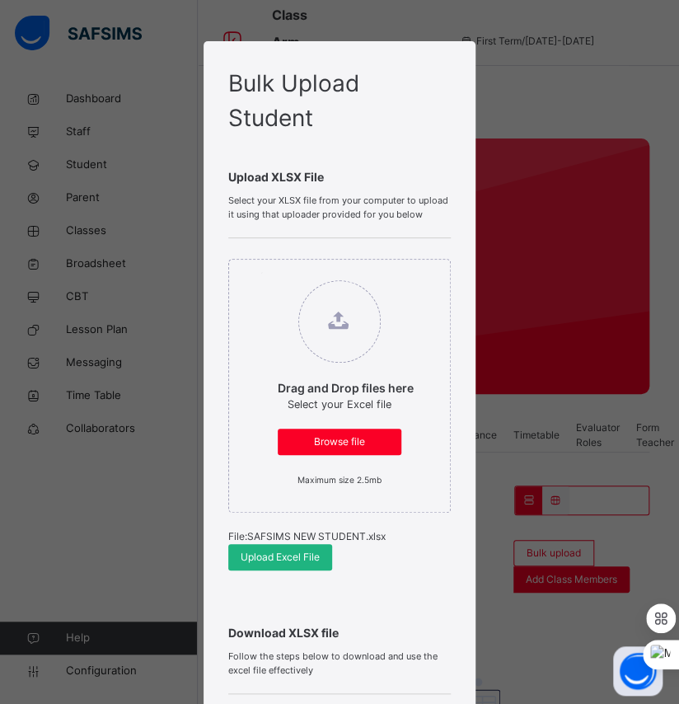
click at [306, 549] on span "Upload Excel File" at bounding box center [280, 556] width 79 height 15
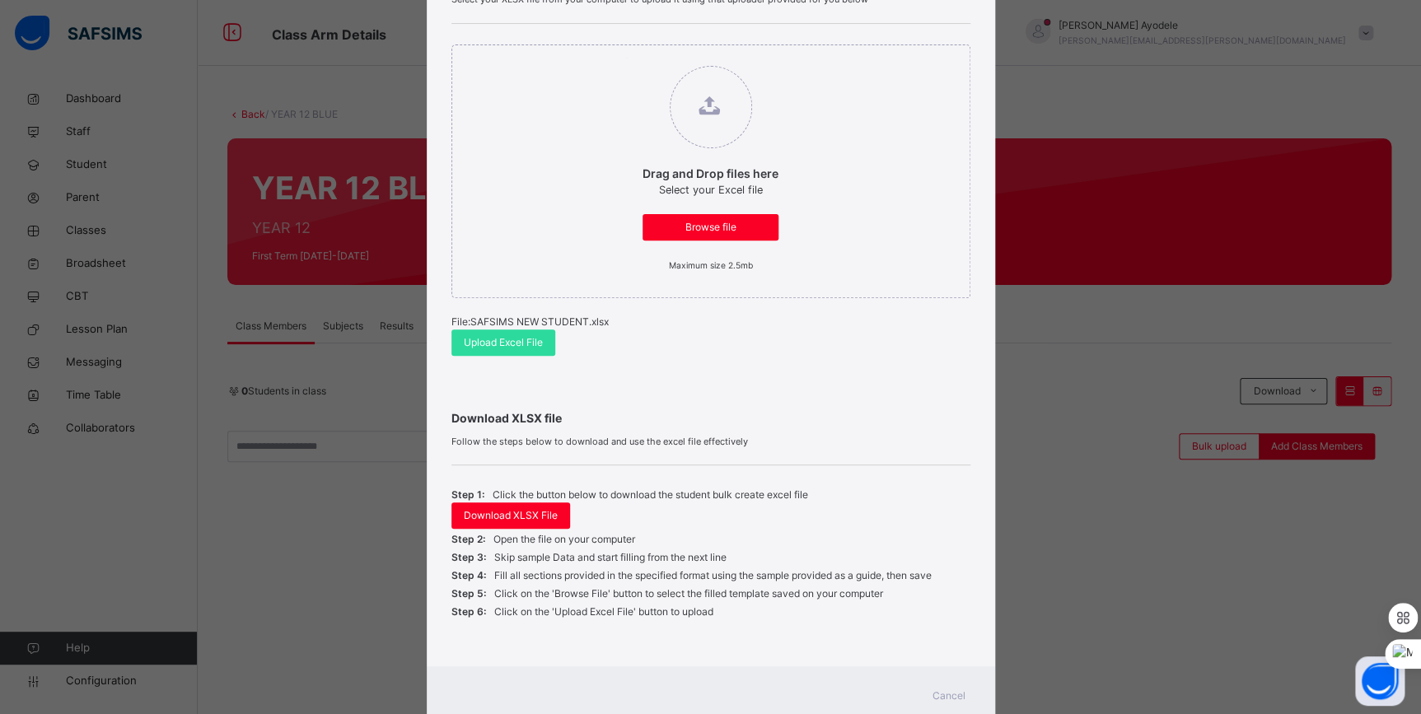
scroll to position [218, 0]
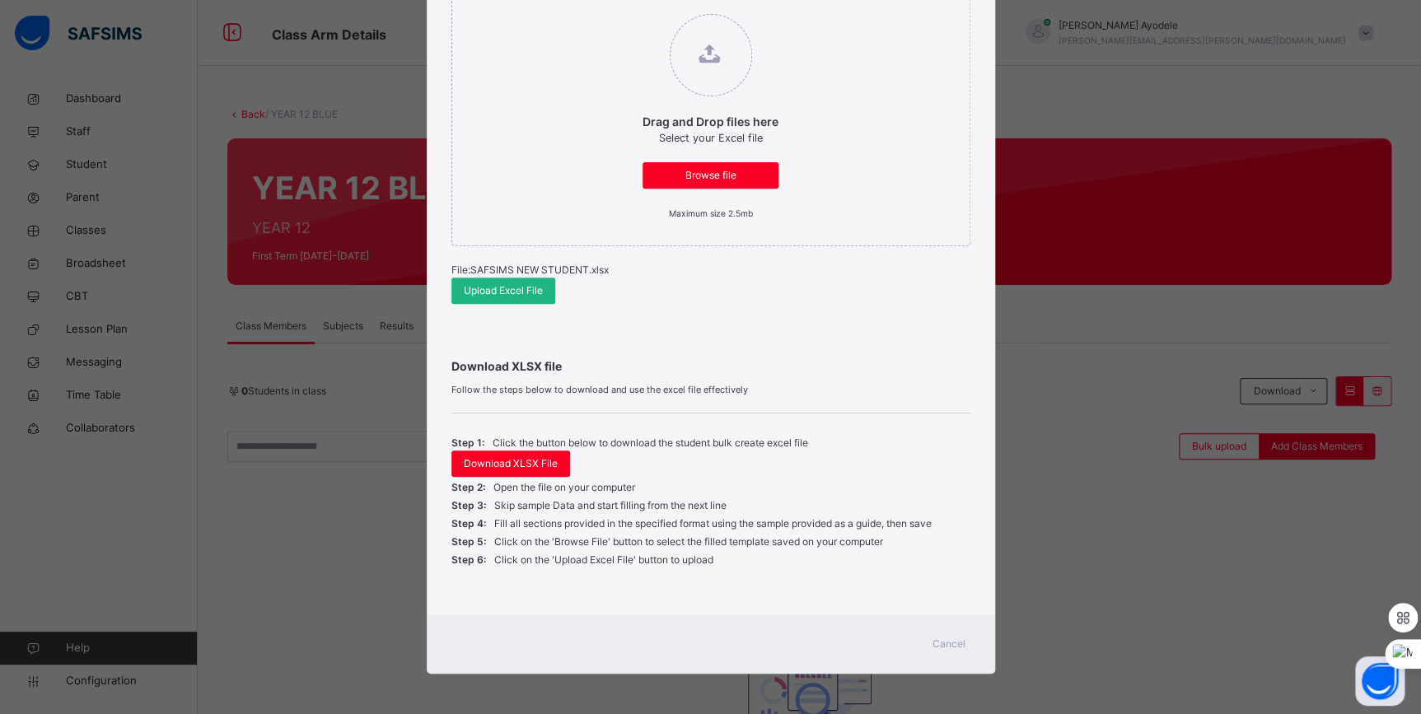
click at [518, 288] on span "Upload Excel File" at bounding box center [503, 290] width 79 height 15
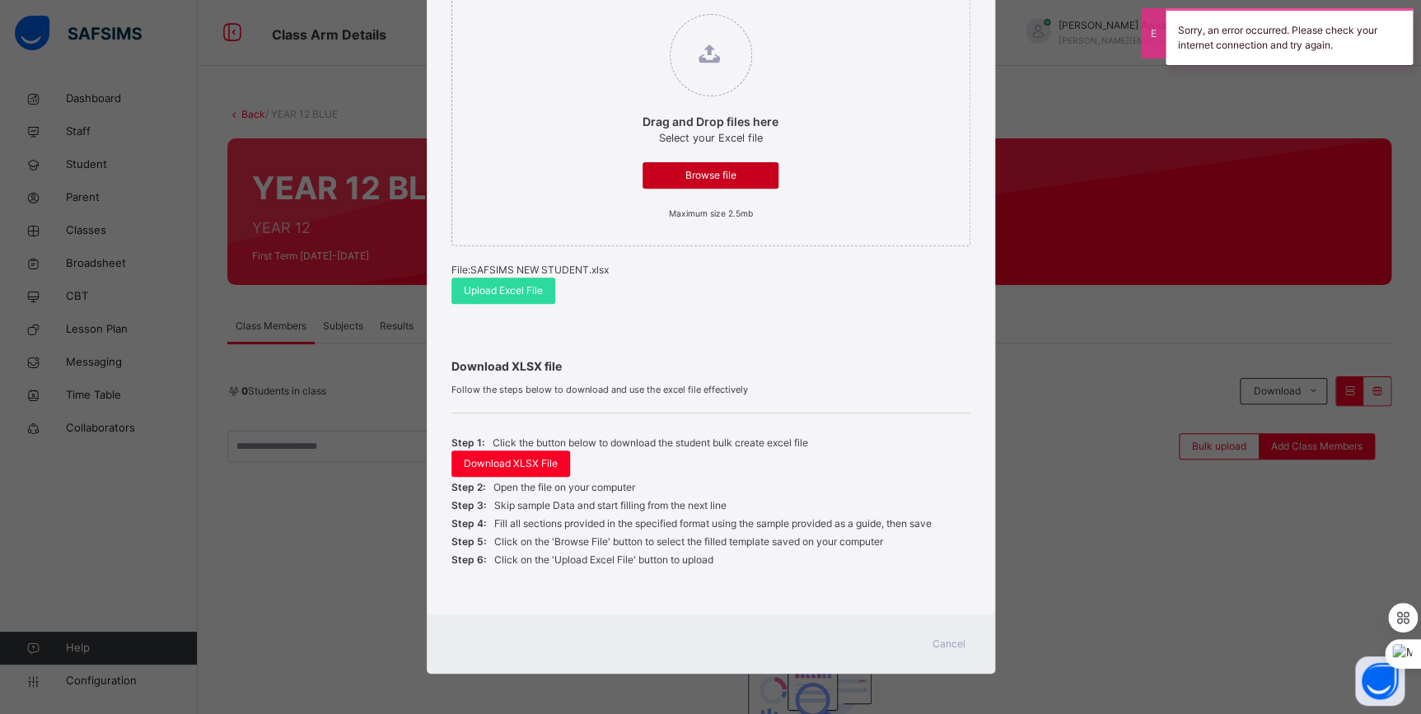
click at [685, 183] on div "Browse file" at bounding box center [711, 175] width 136 height 26
click at [626, 6] on input "Drag and Drop files here Select your Excel file Browse file Maximum size 2.5mb" at bounding box center [626, 6] width 0 height 0
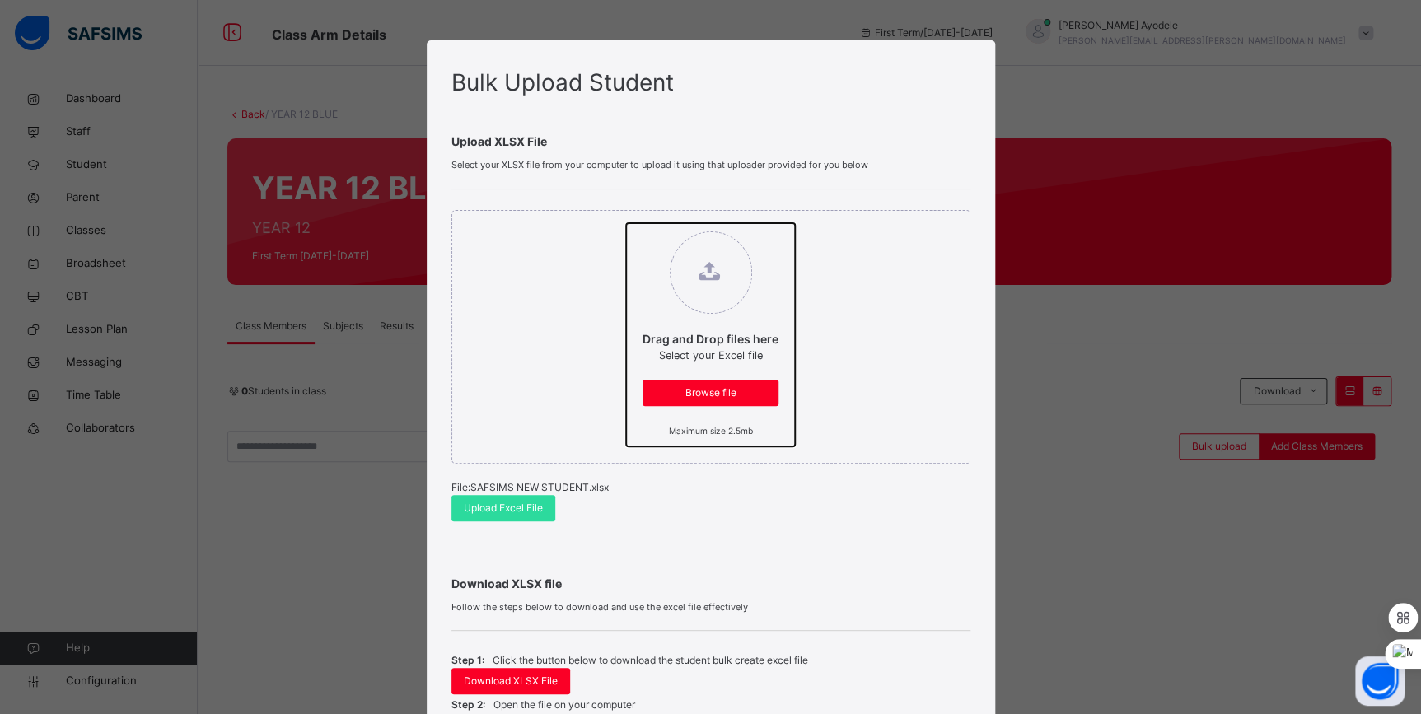
scroll to position [0, 0]
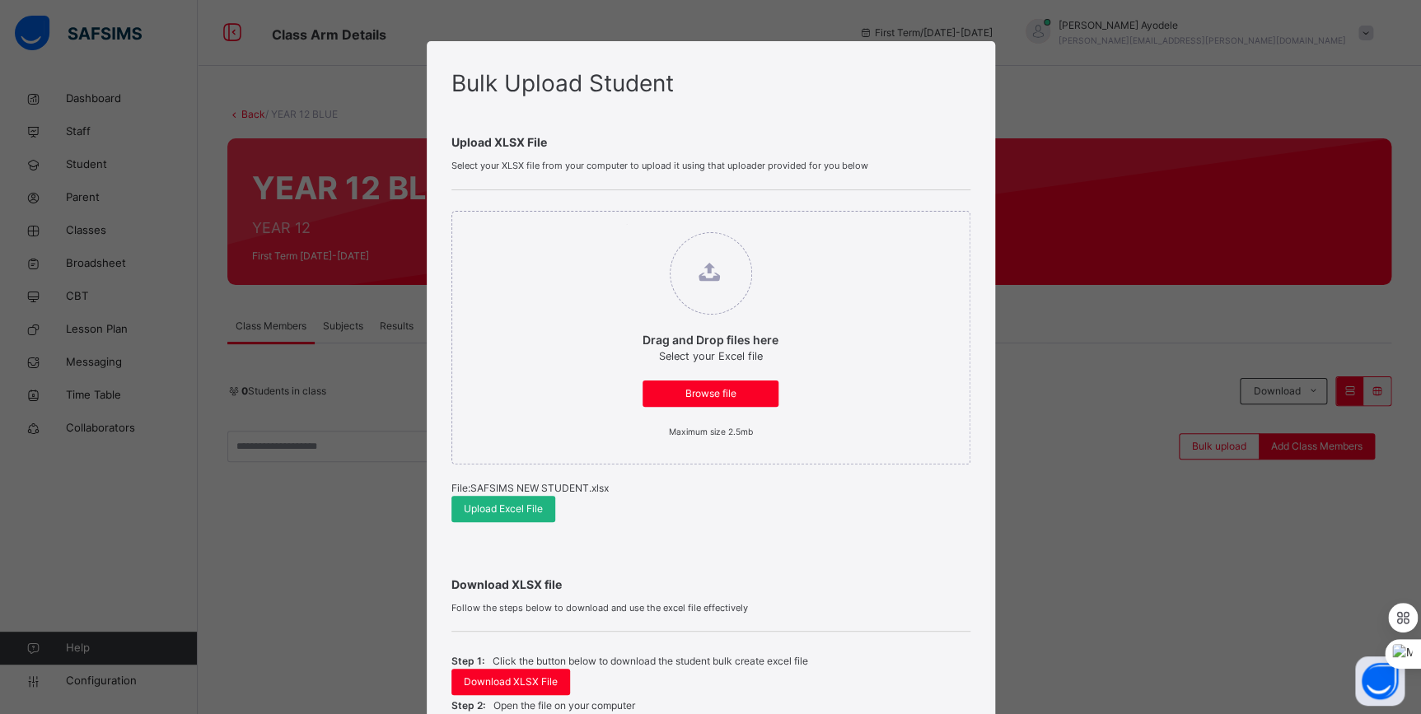
click at [531, 508] on span "Upload Excel File" at bounding box center [503, 509] width 79 height 15
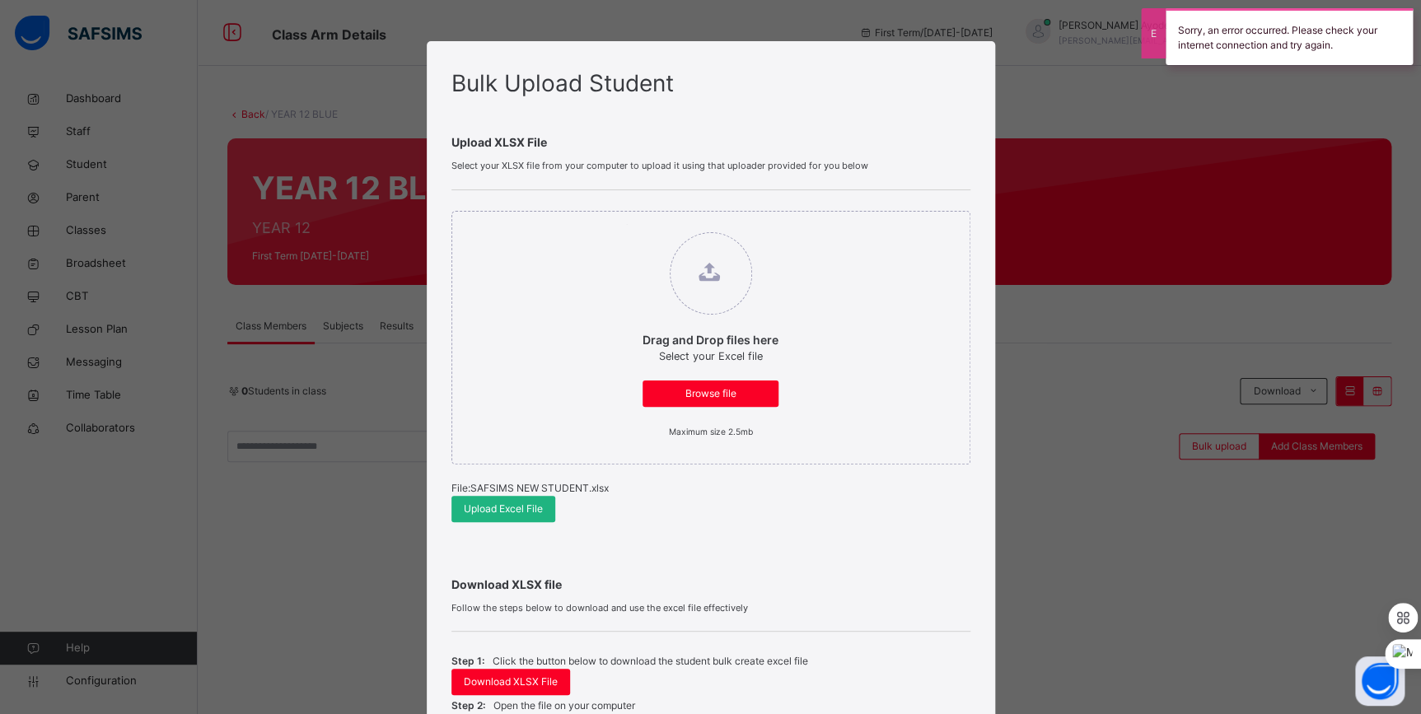
click at [529, 511] on span "Upload Excel File" at bounding box center [503, 509] width 79 height 15
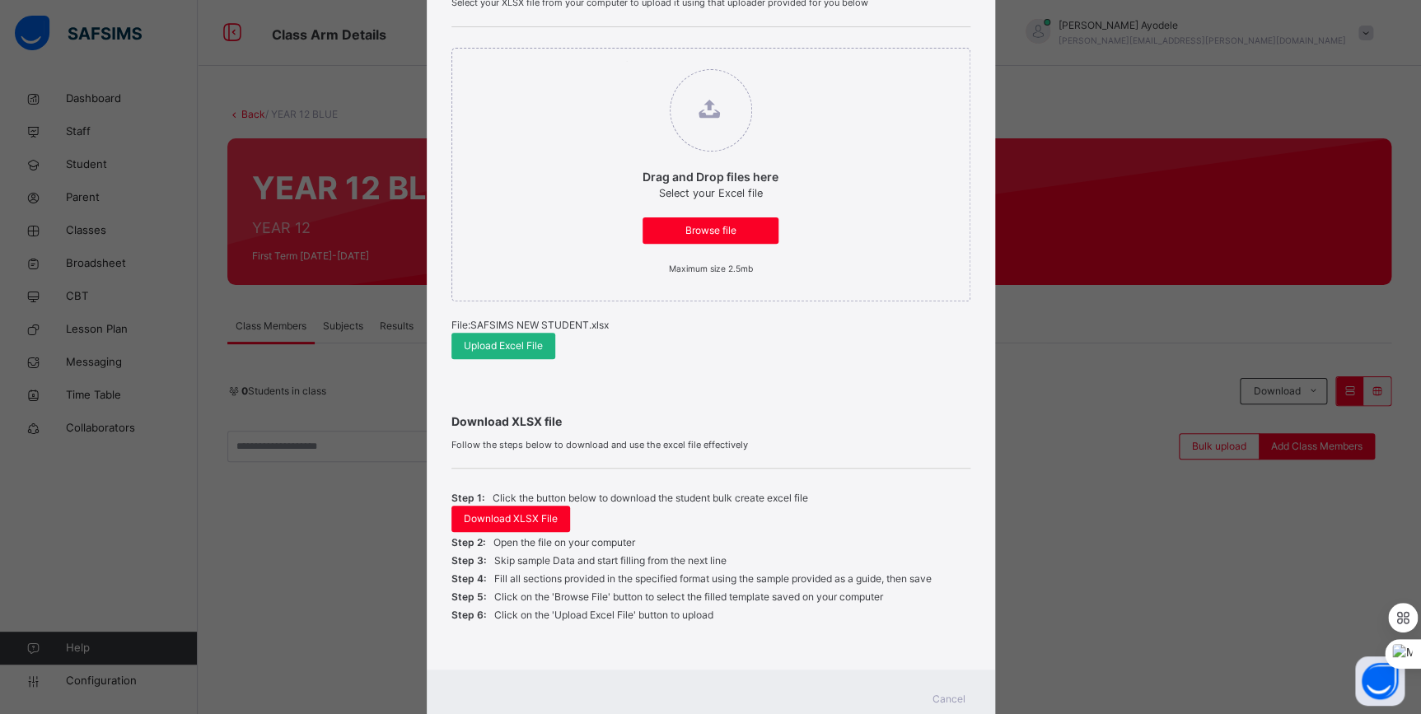
scroll to position [218, 0]
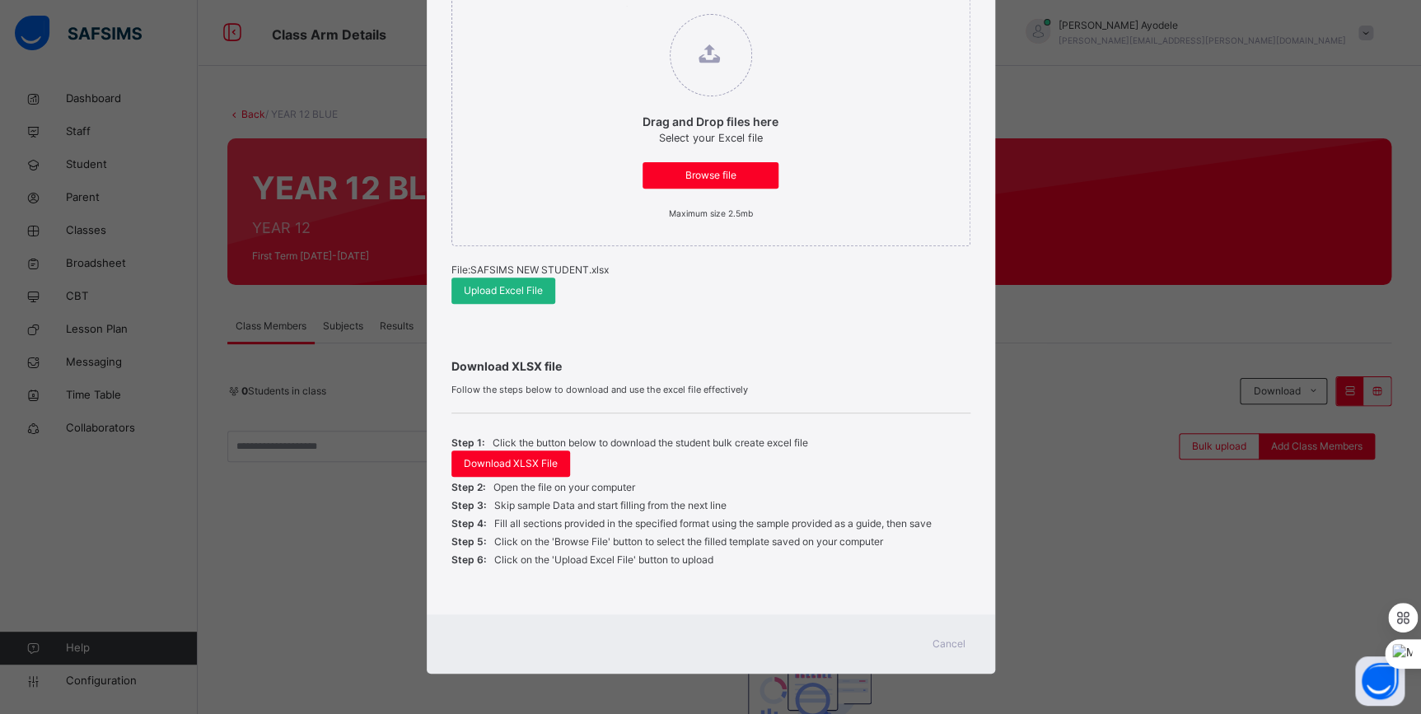
click at [503, 297] on span "Upload Excel File" at bounding box center [503, 290] width 79 height 15
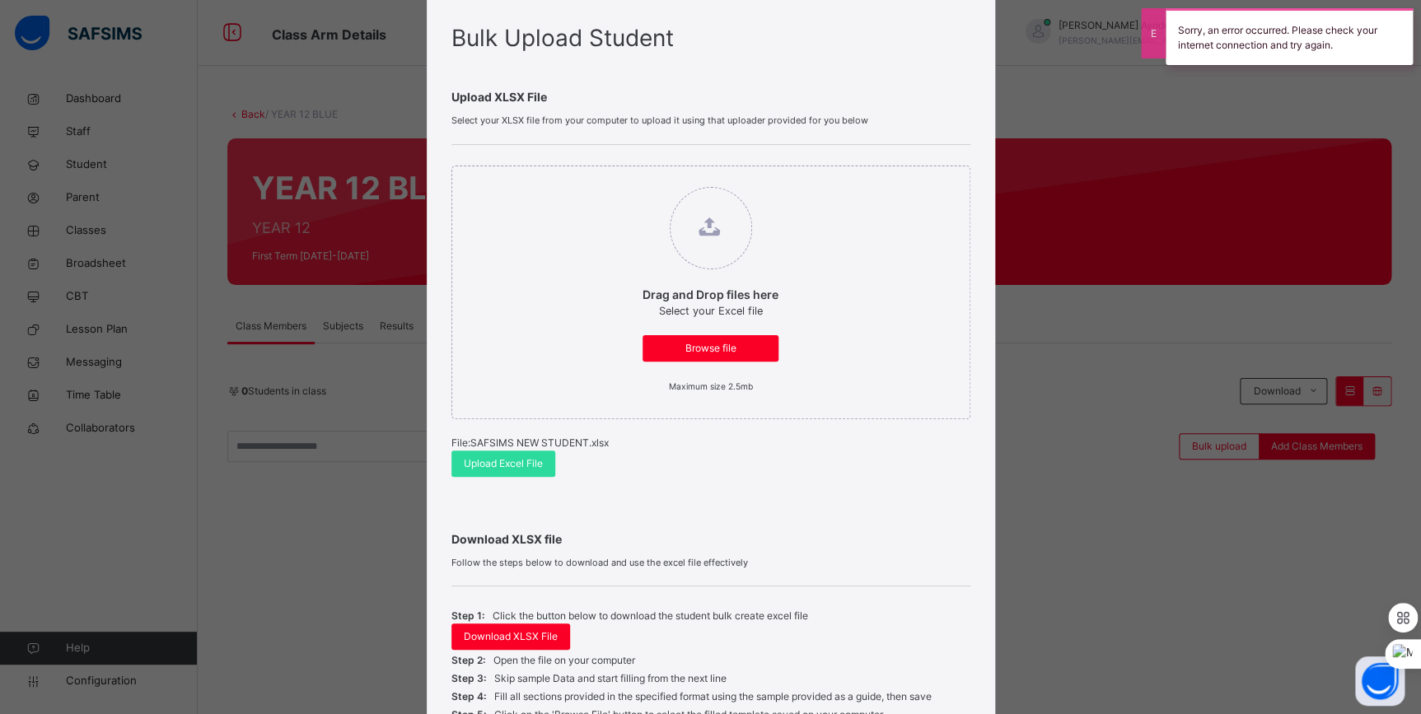
scroll to position [0, 0]
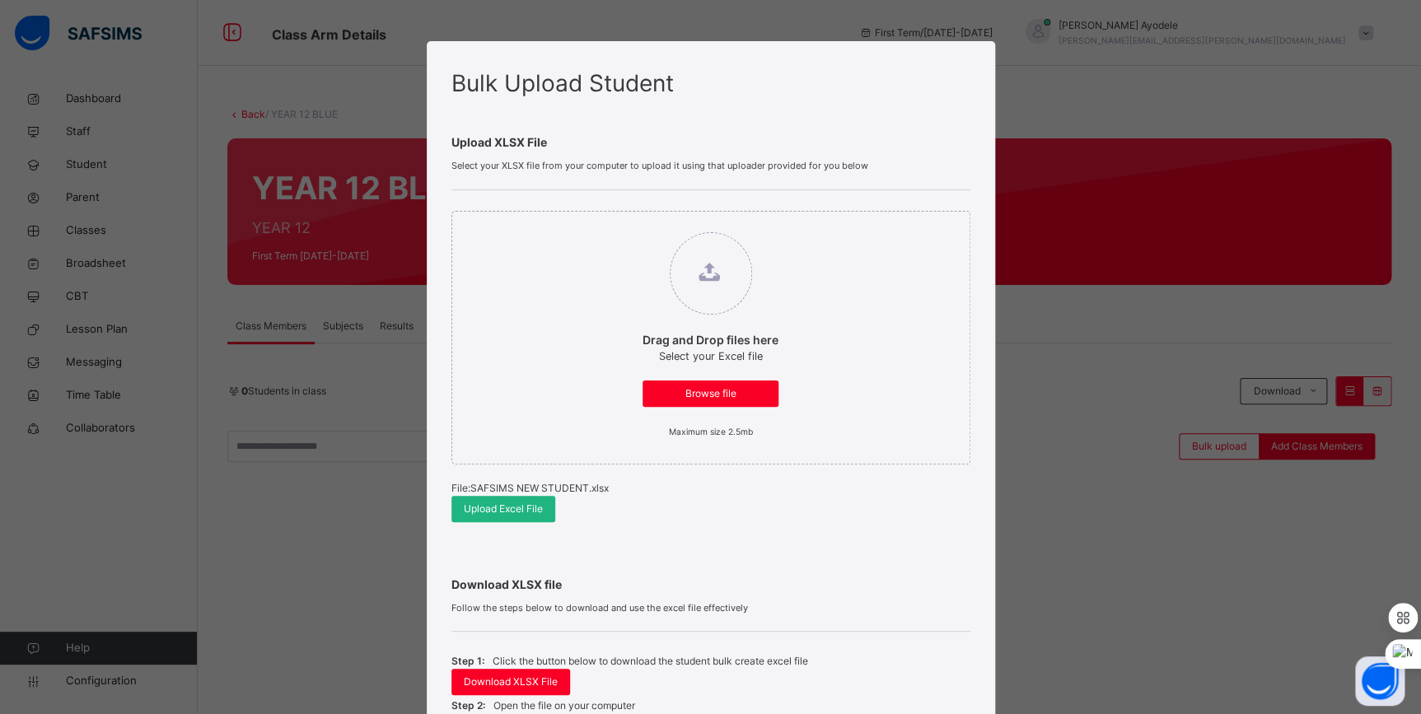
click at [486, 497] on div "Upload Excel File" at bounding box center [503, 509] width 104 height 26
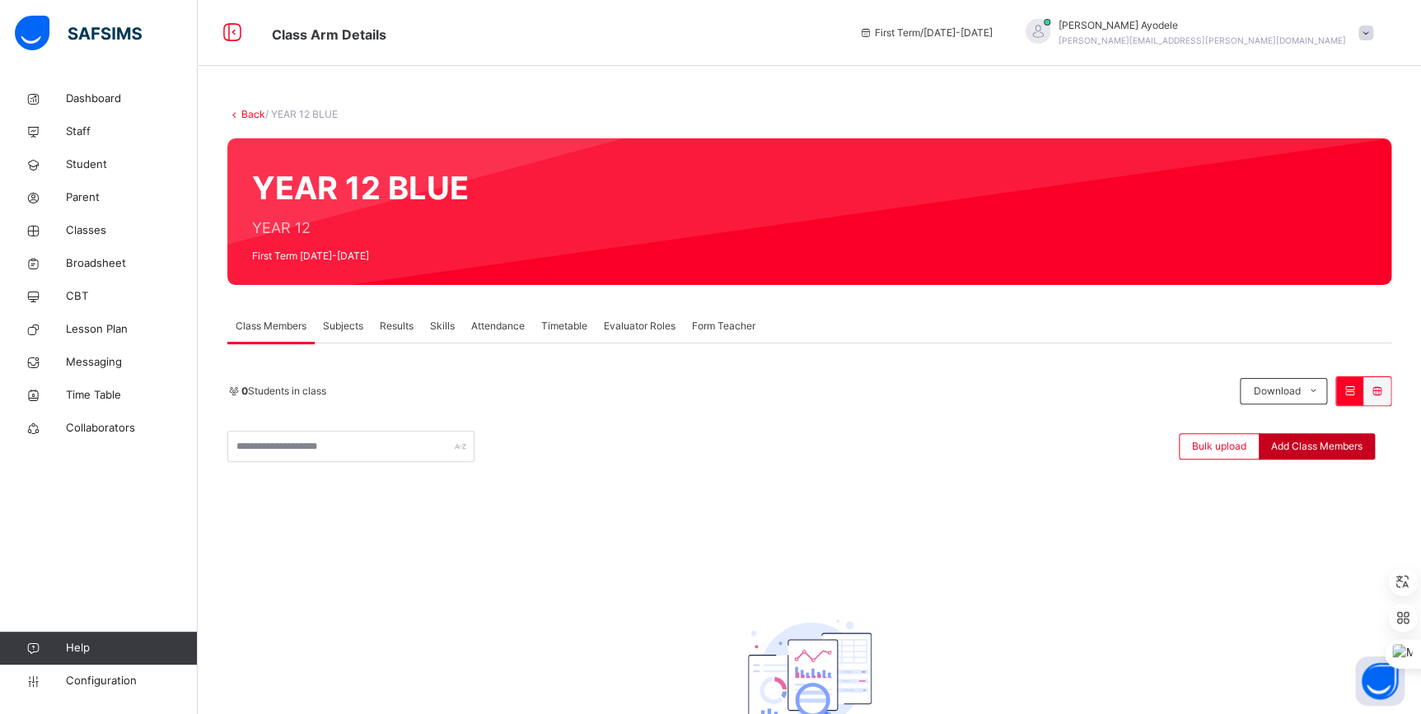
click at [1318, 450] on span "Add Class Members" at bounding box center [1316, 446] width 91 height 15
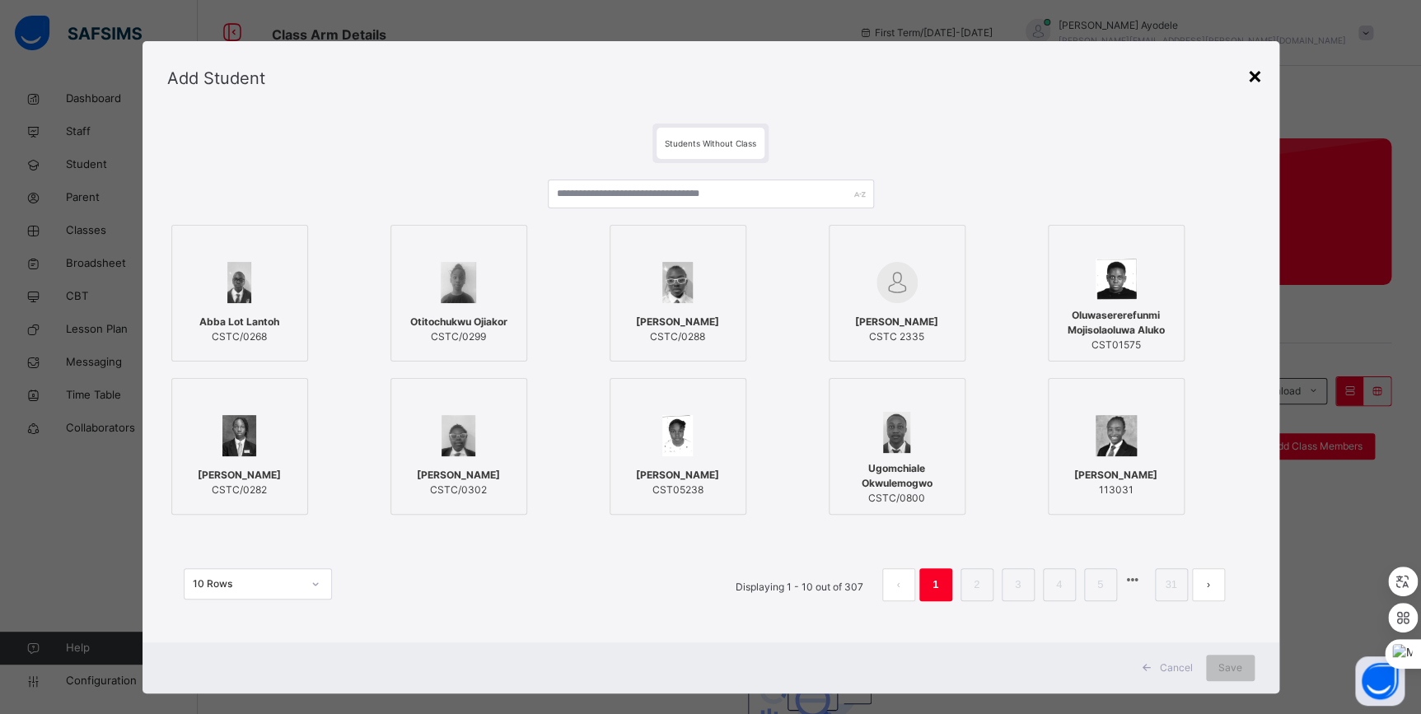
click at [1253, 74] on div "×" at bounding box center [1255, 75] width 16 height 35
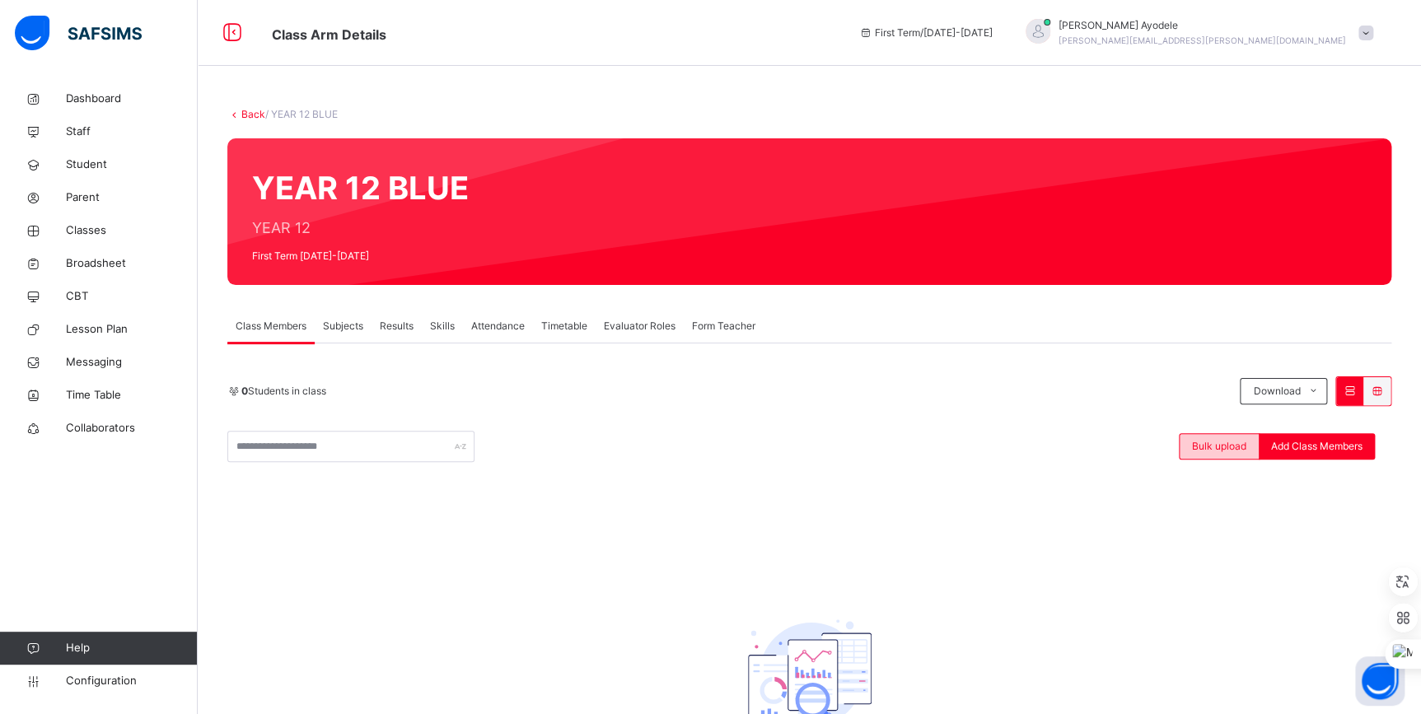
click at [1223, 447] on span "Bulk upload" at bounding box center [1219, 446] width 54 height 15
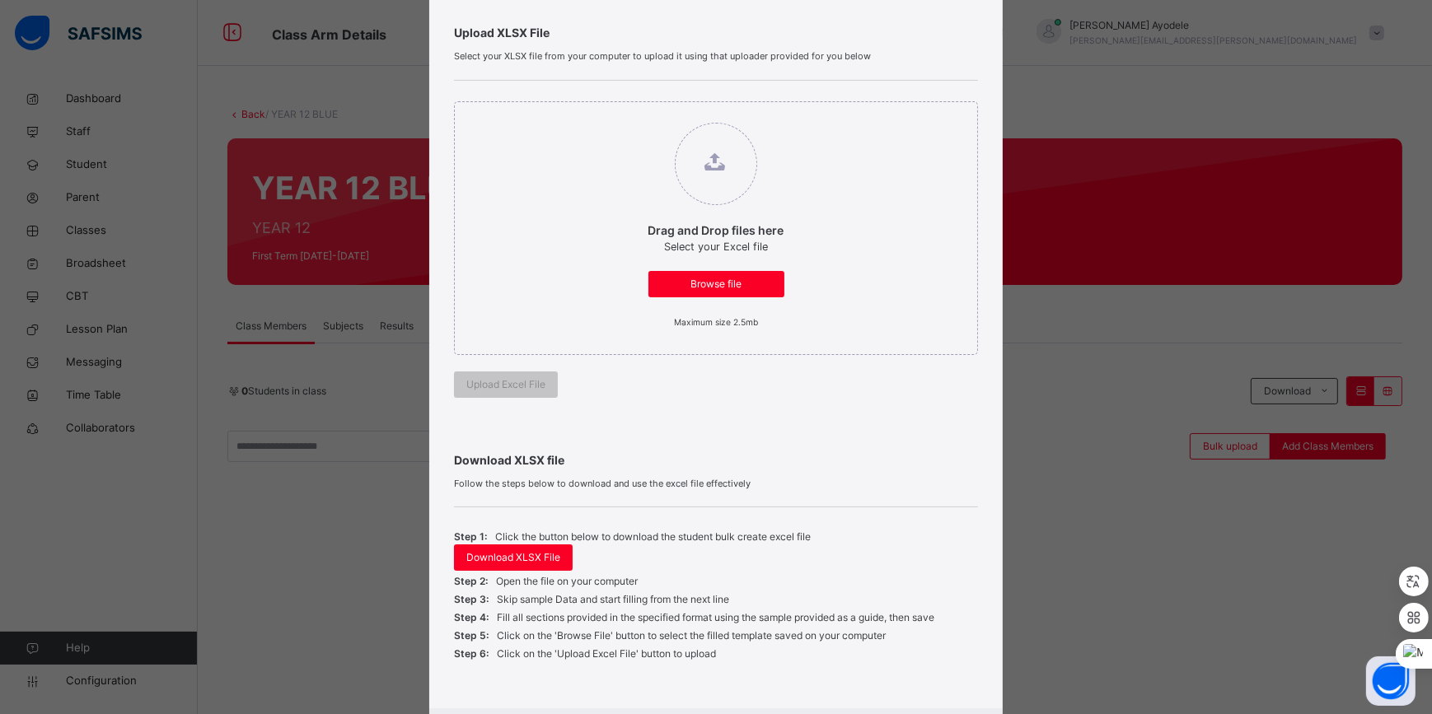
scroll to position [149, 0]
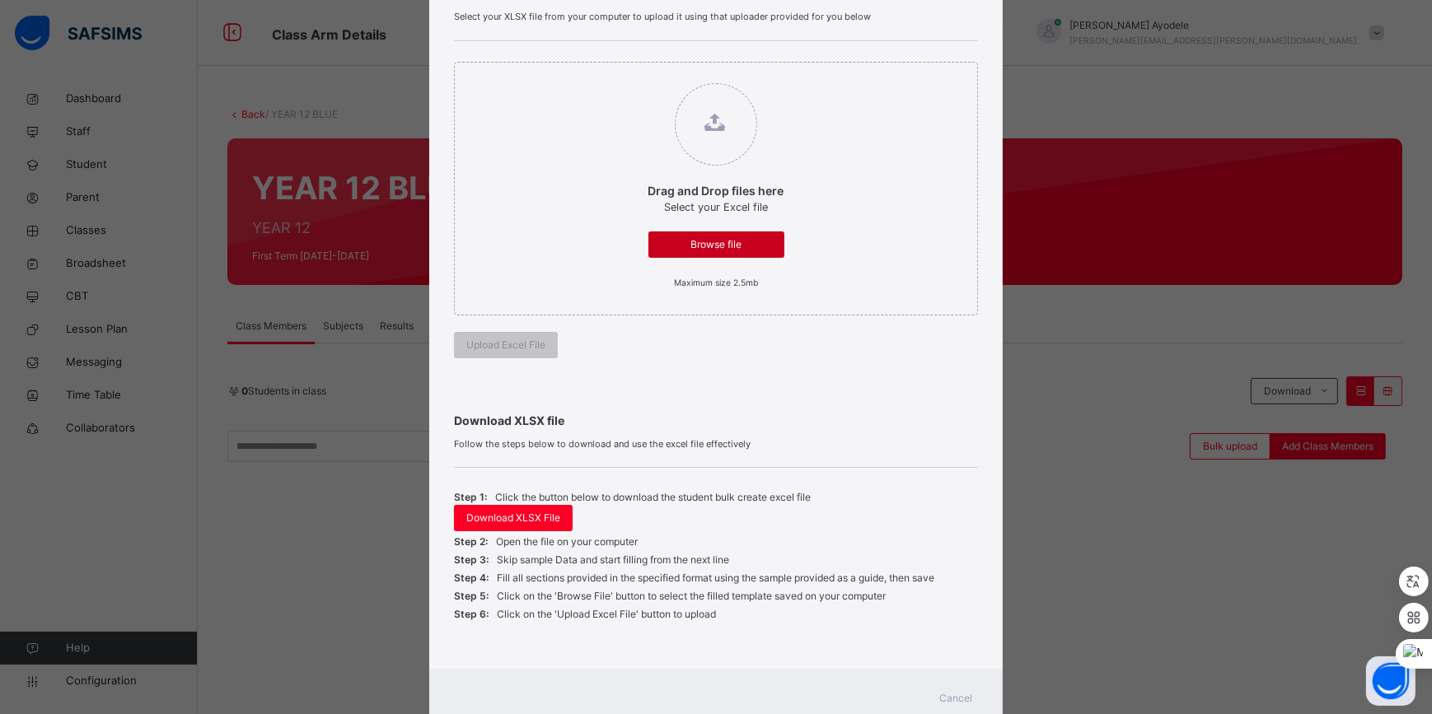
click at [685, 249] on span "Browse file" at bounding box center [716, 244] width 111 height 15
click at [632, 75] on input "Drag and Drop files here Select your Excel file Browse file Maximum size 2.5mb" at bounding box center [632, 75] width 0 height 0
type input "**********"
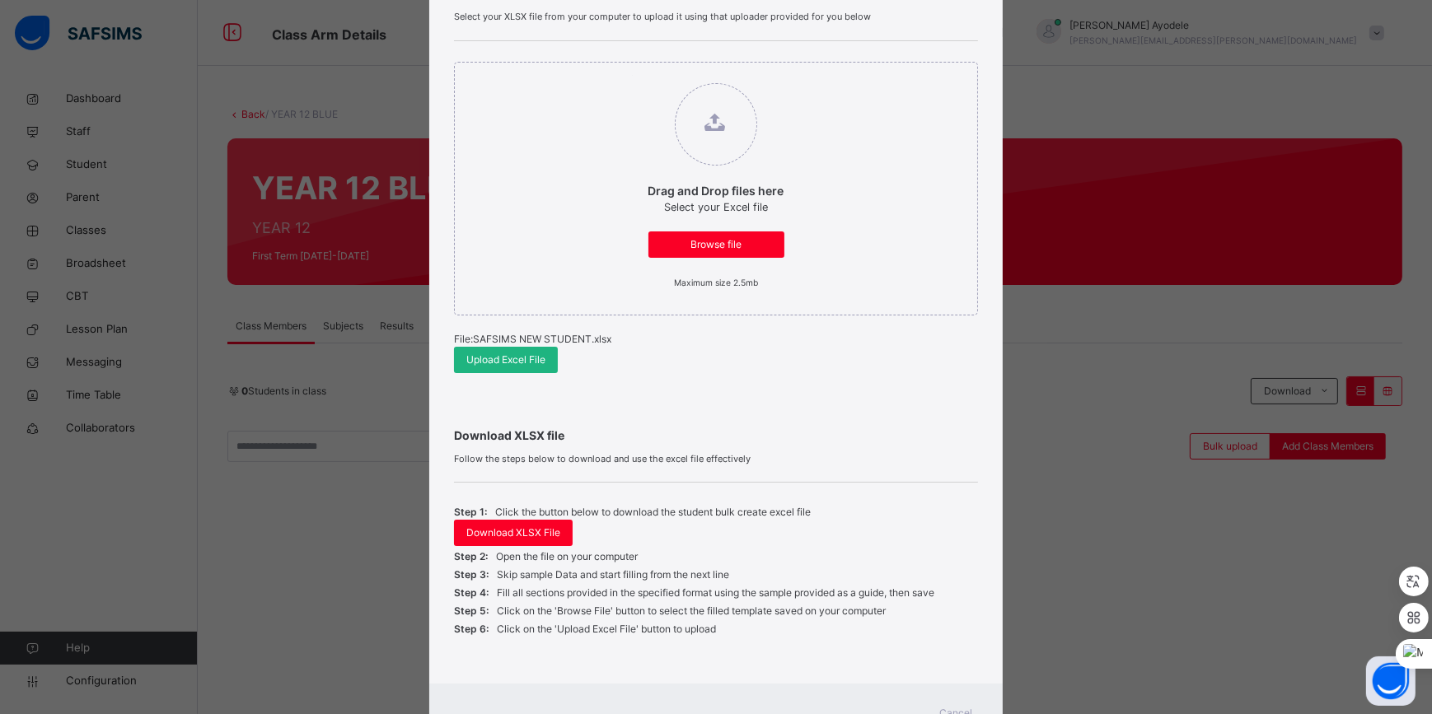
click at [509, 368] on div "Upload Excel File" at bounding box center [506, 360] width 104 height 26
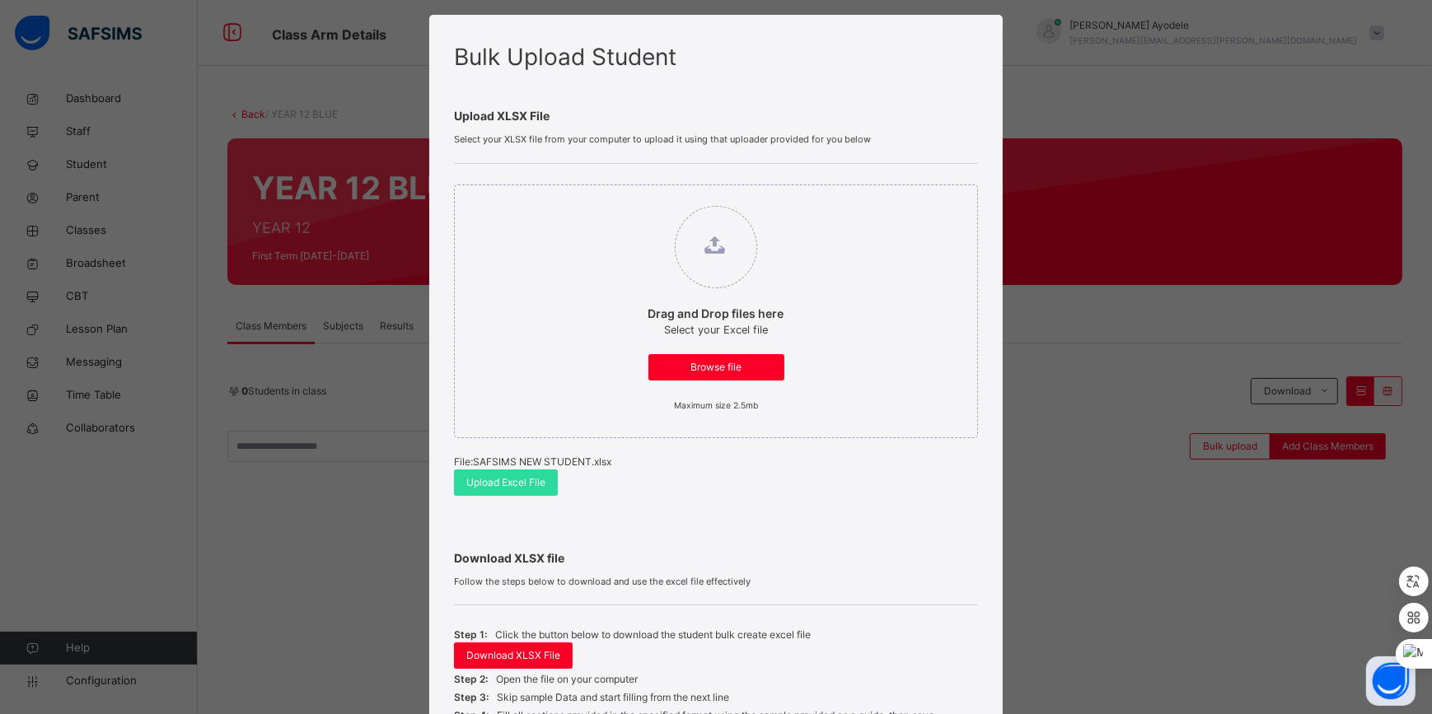
scroll to position [0, 0]
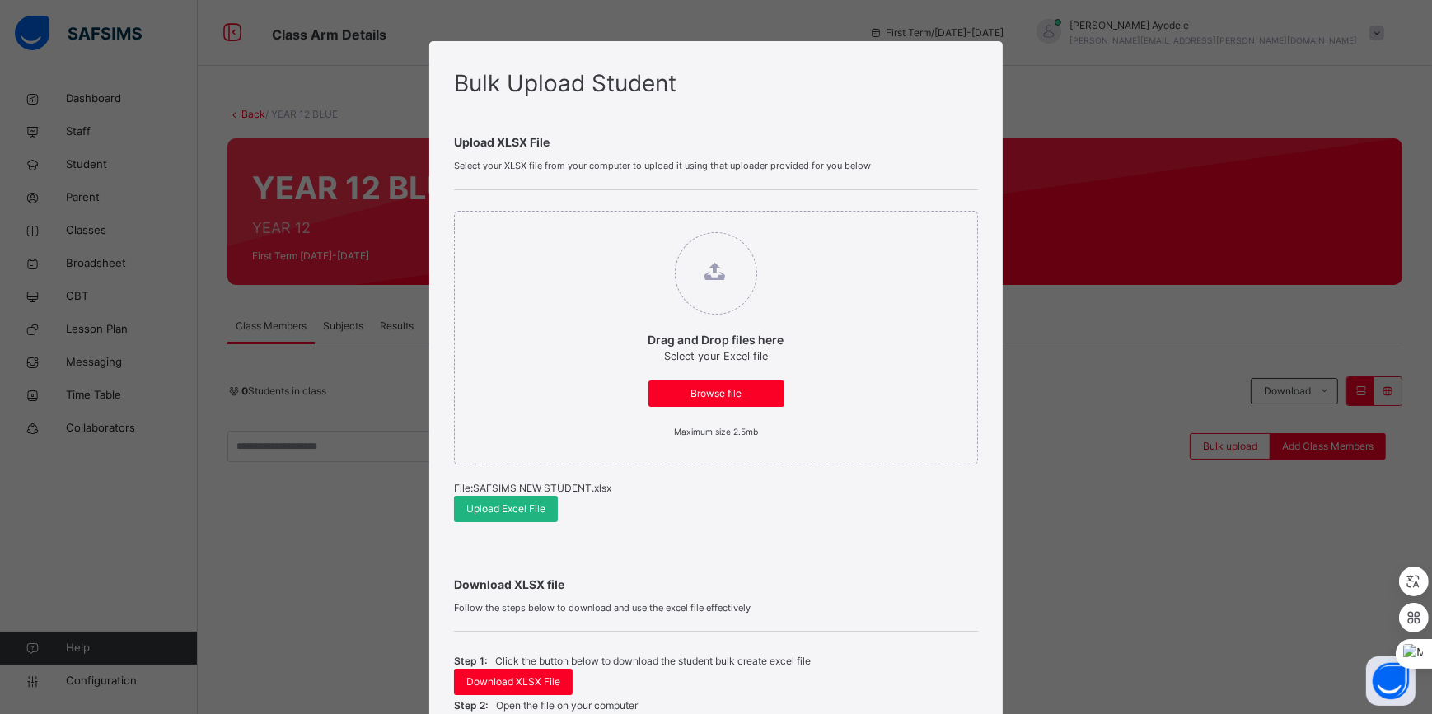
click at [499, 502] on span "Upload Excel File" at bounding box center [505, 509] width 79 height 15
click at [499, 512] on span "Upload Excel File" at bounding box center [505, 509] width 79 height 15
click at [704, 543] on div "Download XLSX file Follow the steps below to download and use the excel file ef…" at bounding box center [715, 676] width 523 height 266
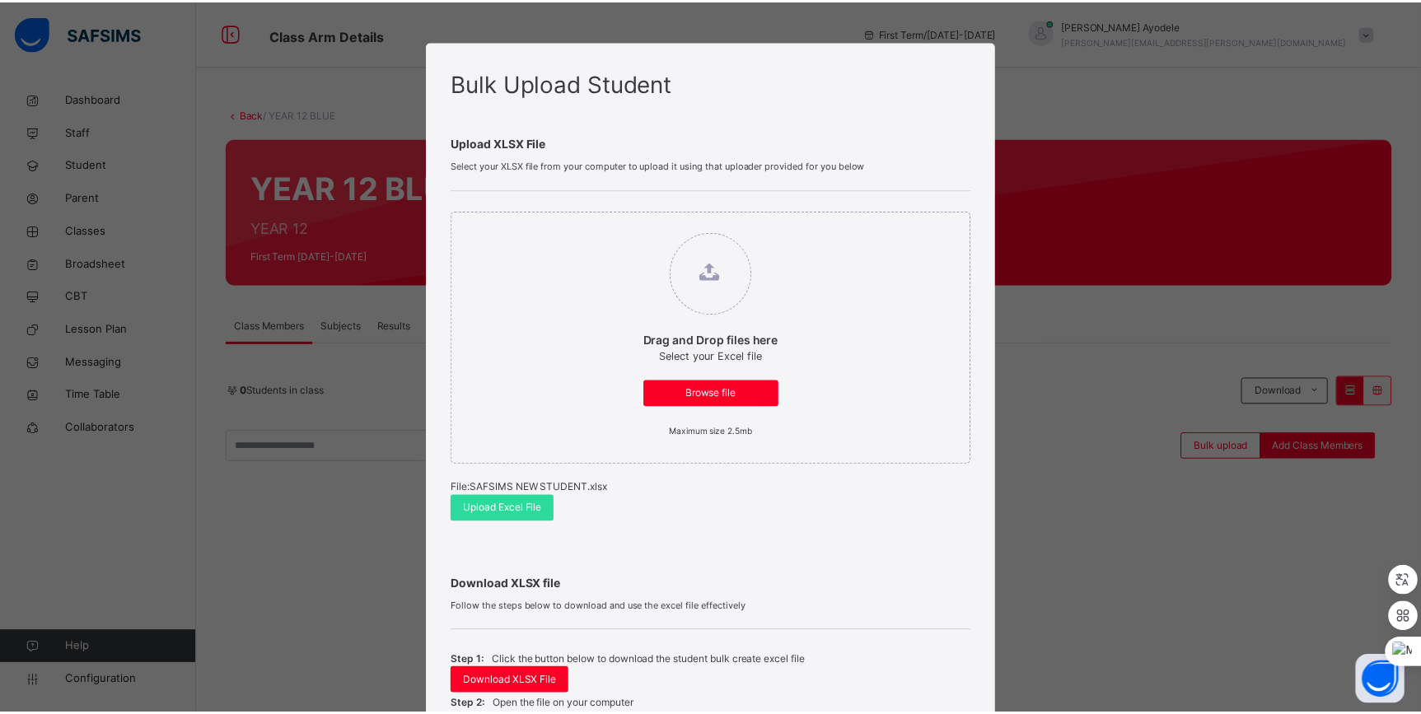
scroll to position [218, 0]
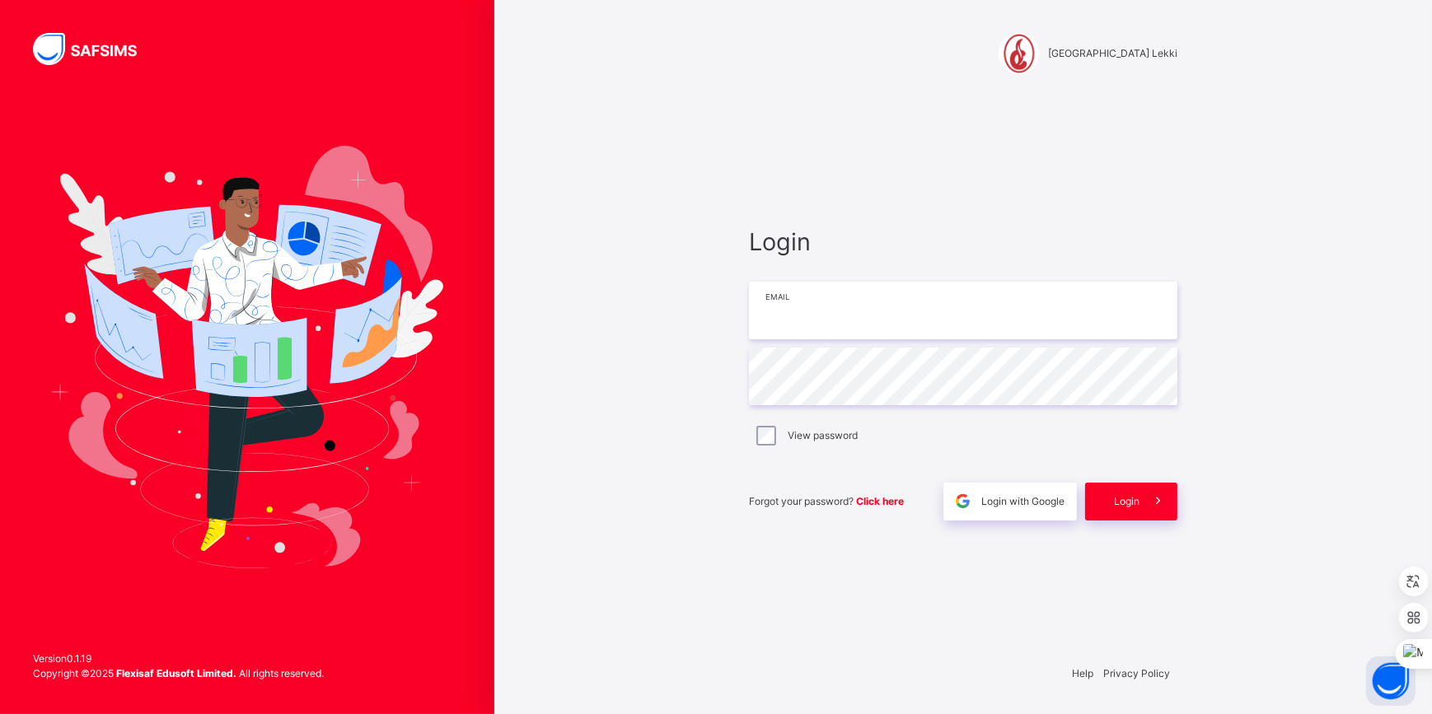
click at [811, 321] on input "email" at bounding box center [963, 311] width 428 height 58
type input "**********"
click at [1157, 511] on span at bounding box center [1158, 502] width 38 height 38
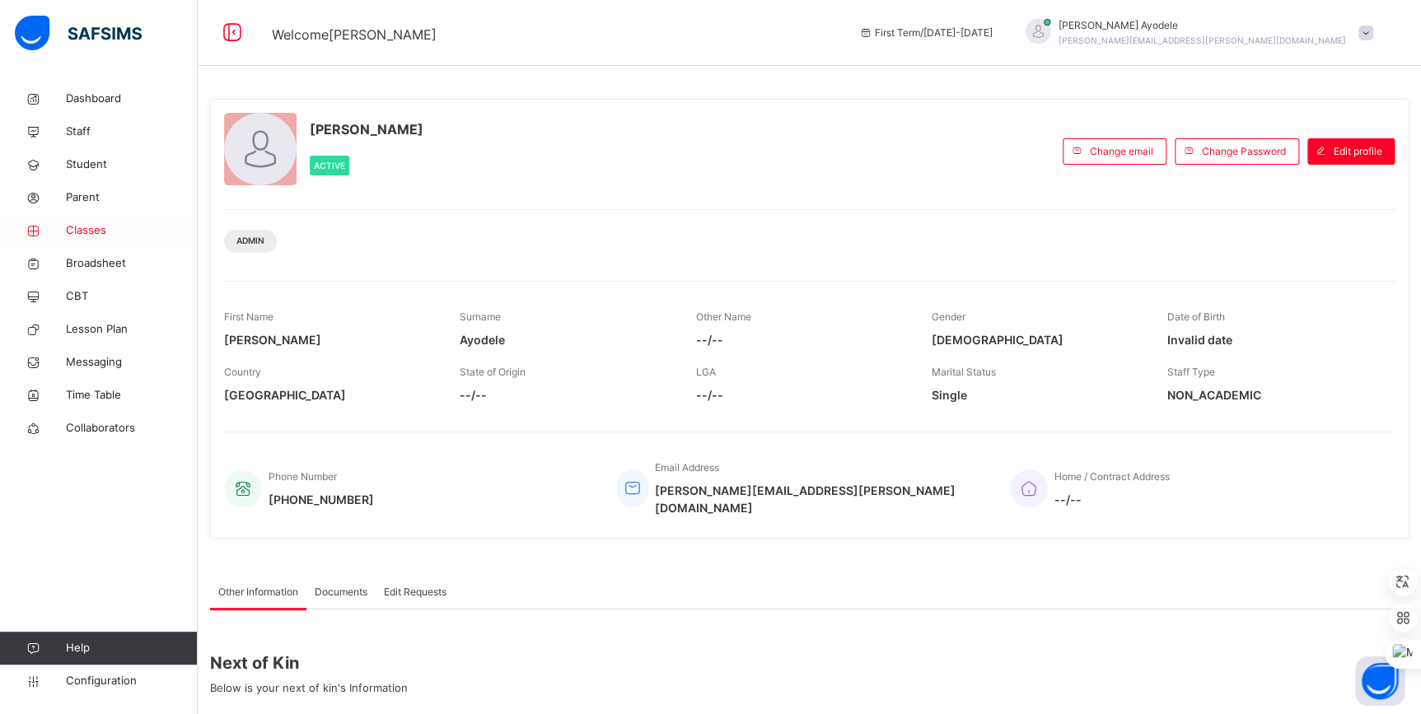
click at [103, 215] on link "Classes" at bounding box center [99, 230] width 198 height 33
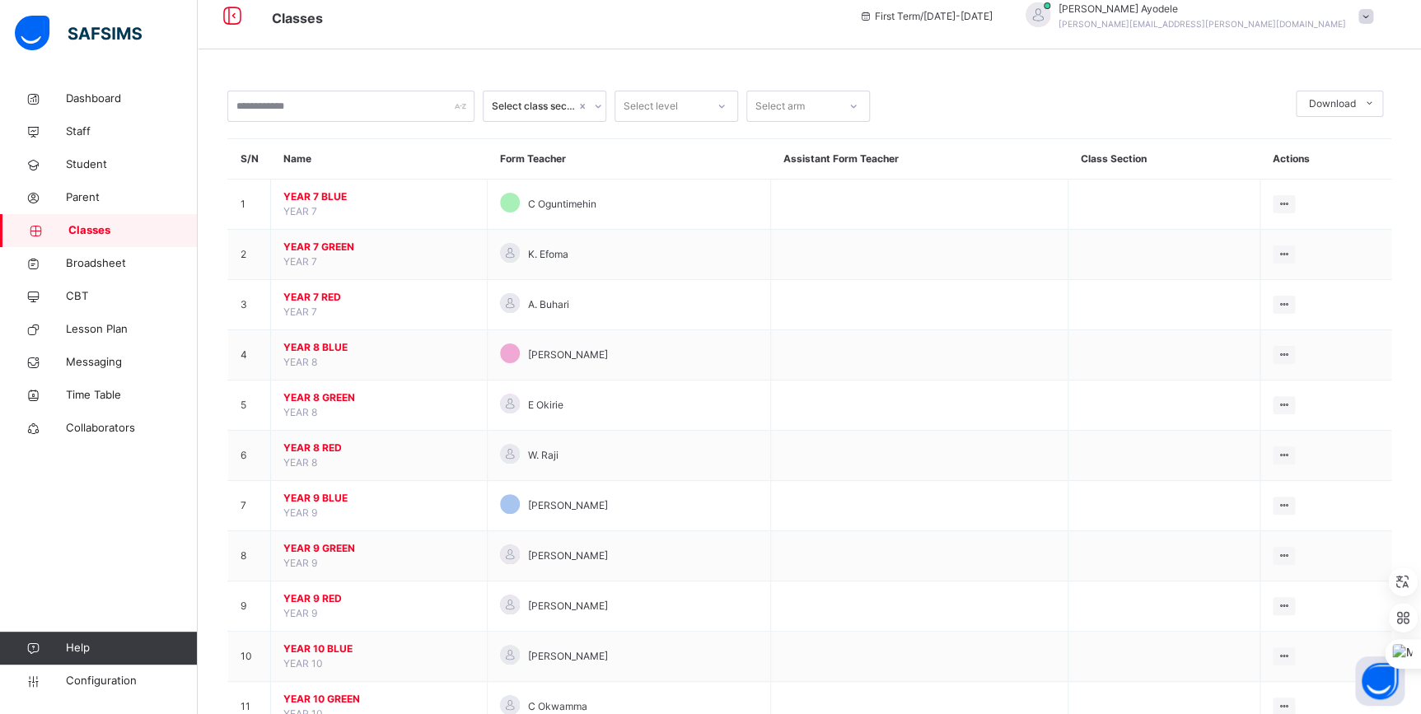
scroll to position [274, 0]
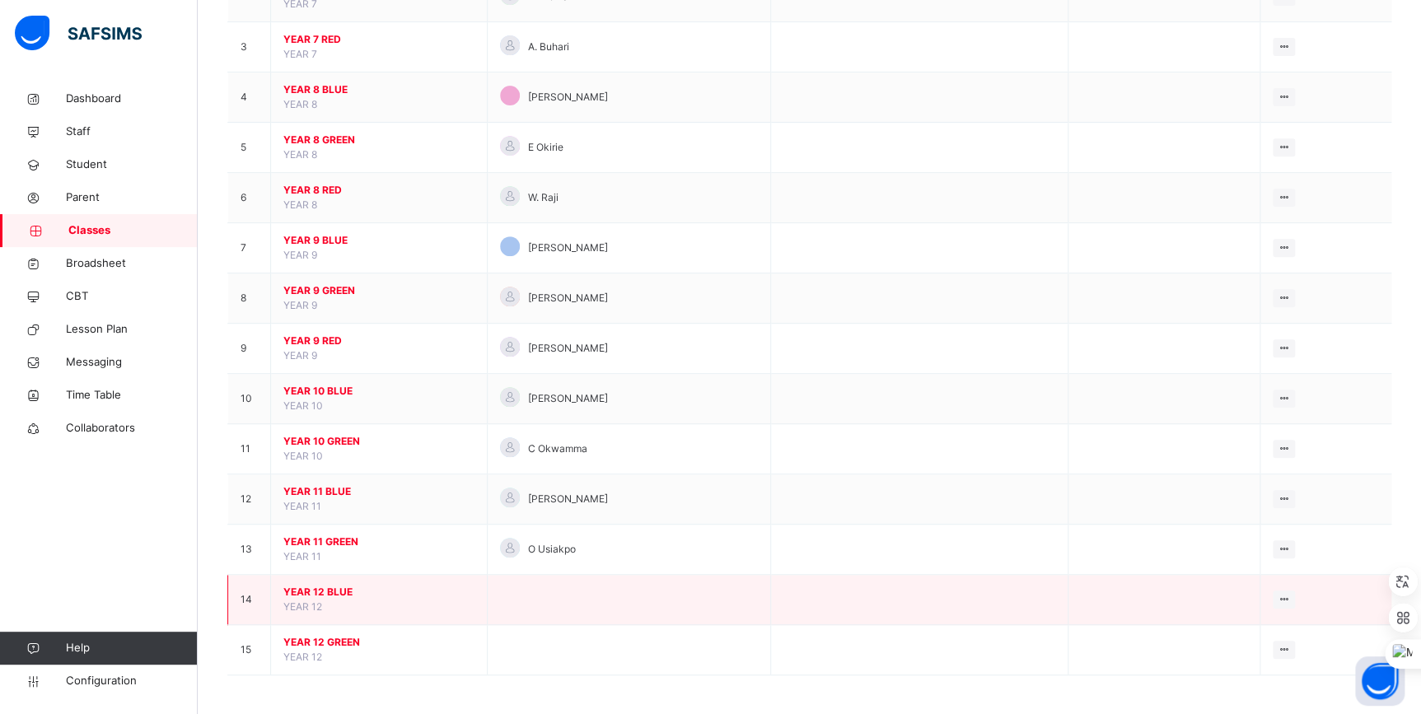
click at [323, 590] on span "YEAR 12 BLUE" at bounding box center [378, 592] width 191 height 15
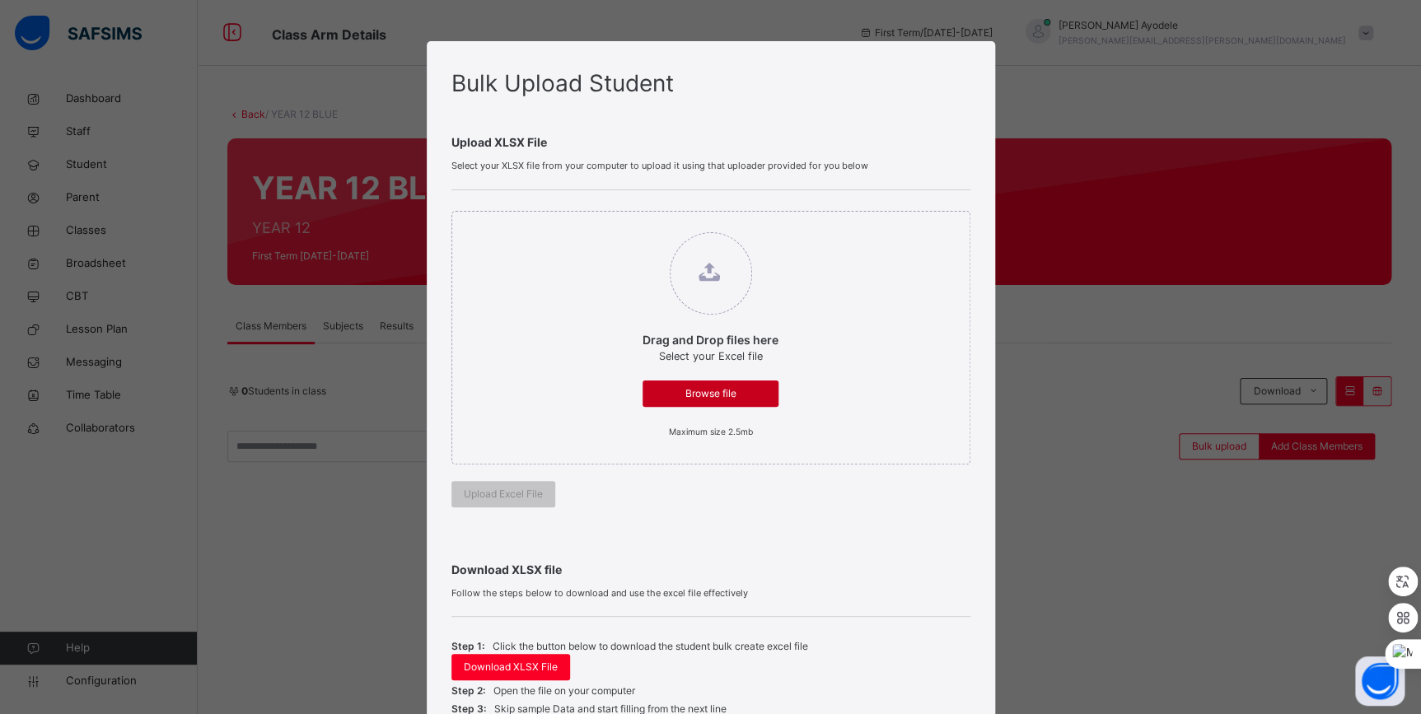
click at [736, 394] on span "Browse file" at bounding box center [710, 393] width 111 height 15
click at [626, 224] on input "Drag and Drop files here Select your Excel file Browse file Maximum size 2.5mb" at bounding box center [626, 224] width 0 height 0
type input "**********"
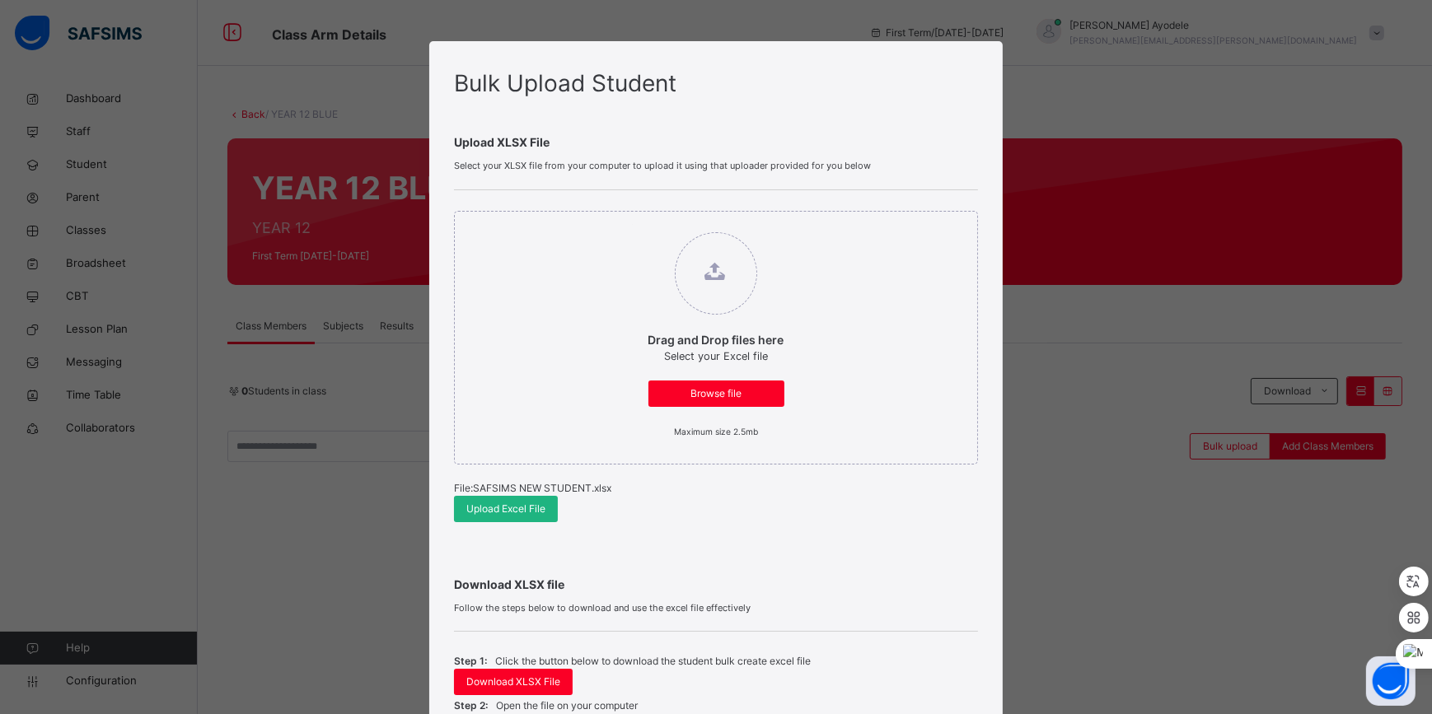
click at [500, 508] on span "Upload Excel File" at bounding box center [505, 509] width 79 height 15
click at [470, 507] on span "Upload Excel File" at bounding box center [505, 509] width 79 height 15
click at [676, 397] on span "Browse file" at bounding box center [716, 393] width 111 height 15
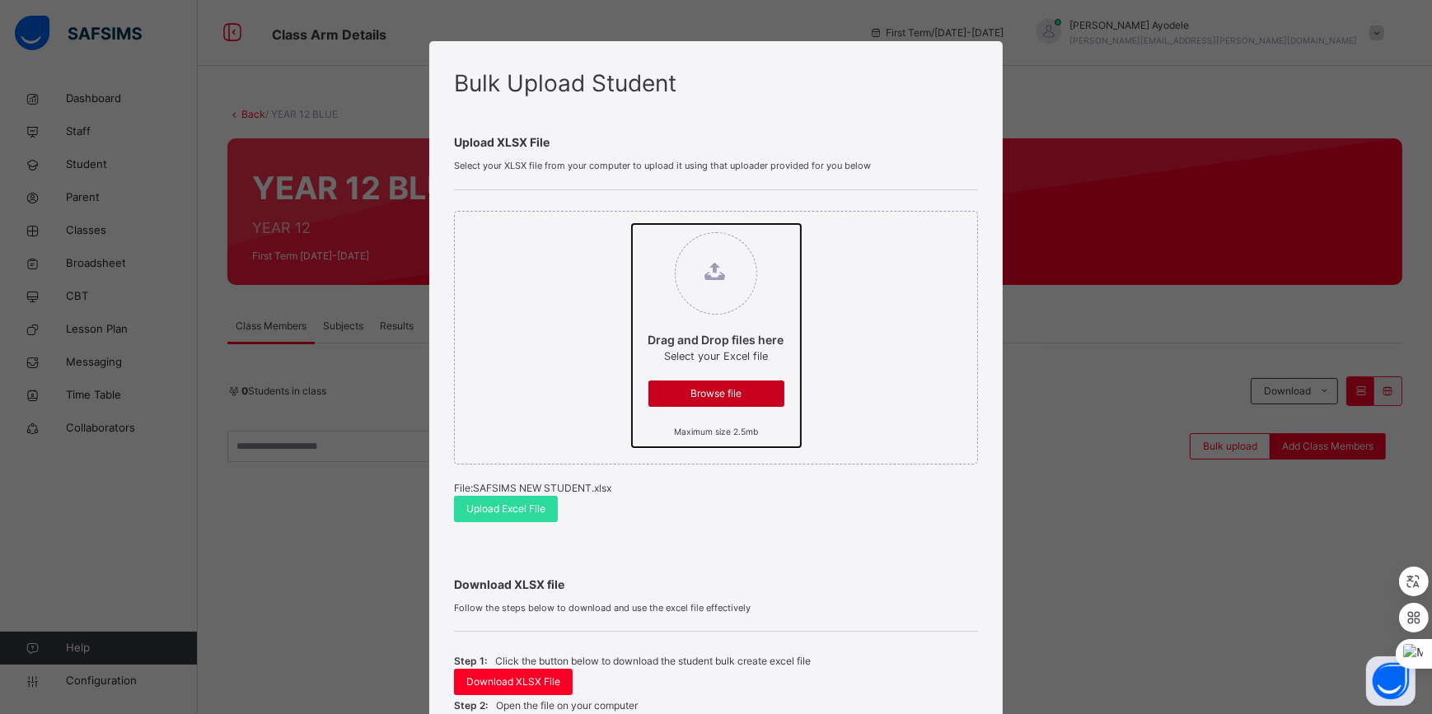
click at [632, 224] on input "Drag and Drop files here Select your Excel file Browse file Maximum size 2.5mb" at bounding box center [632, 224] width 0 height 0
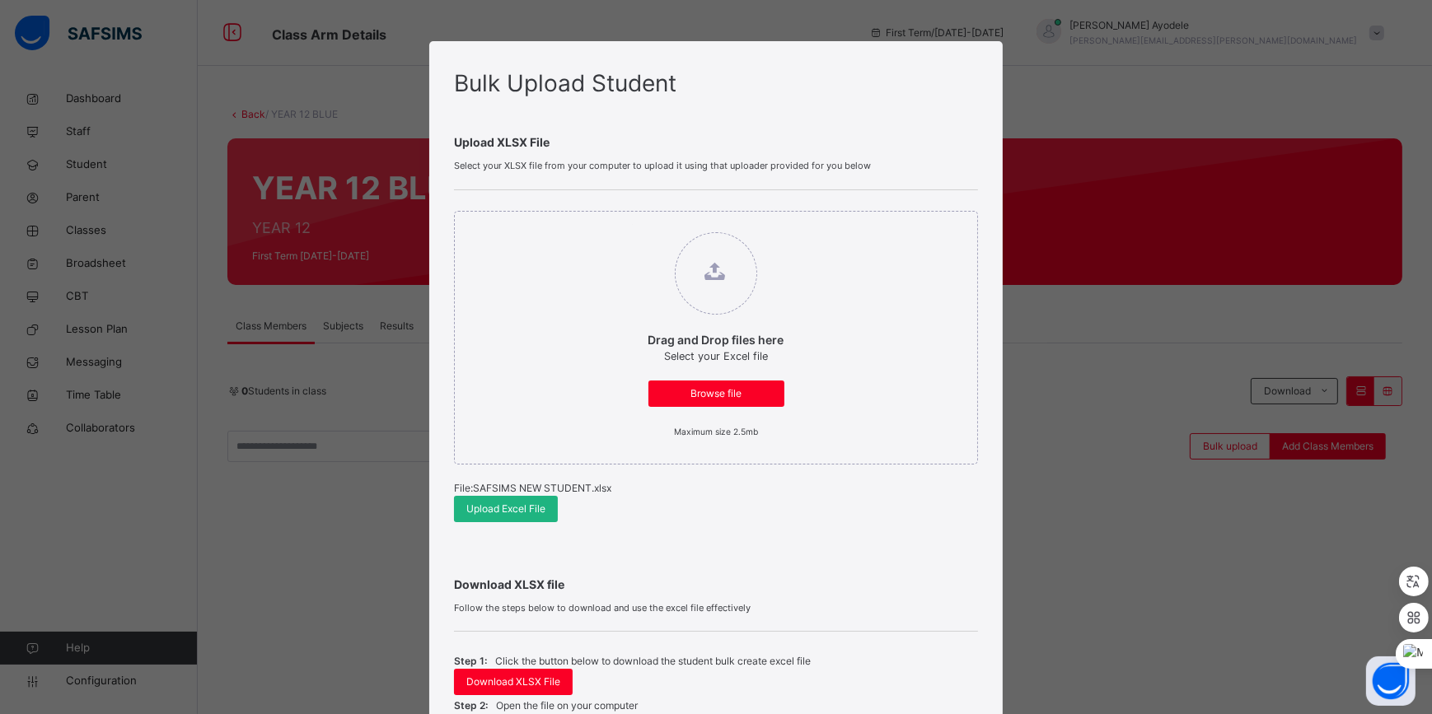
click at [511, 517] on div "Upload Excel File" at bounding box center [506, 509] width 104 height 26
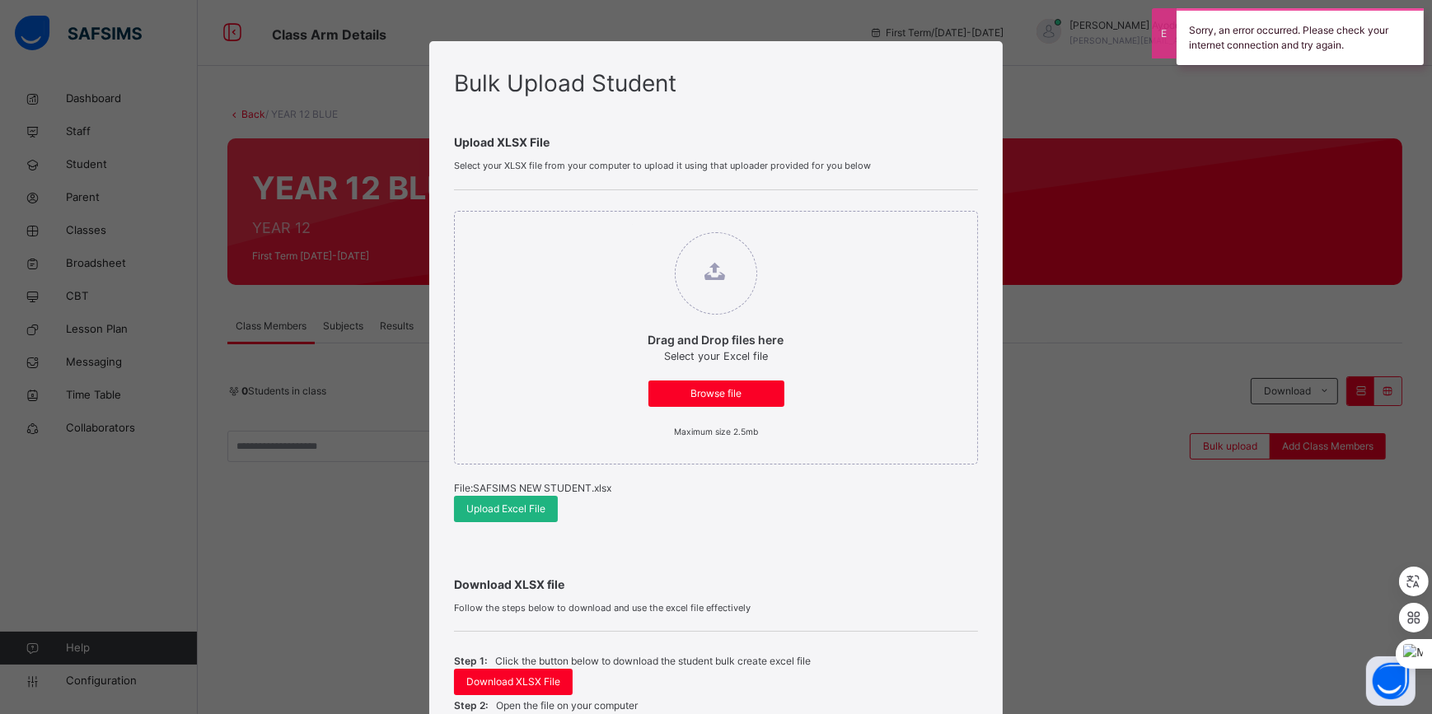
click at [511, 509] on span "Upload Excel File" at bounding box center [505, 509] width 79 height 15
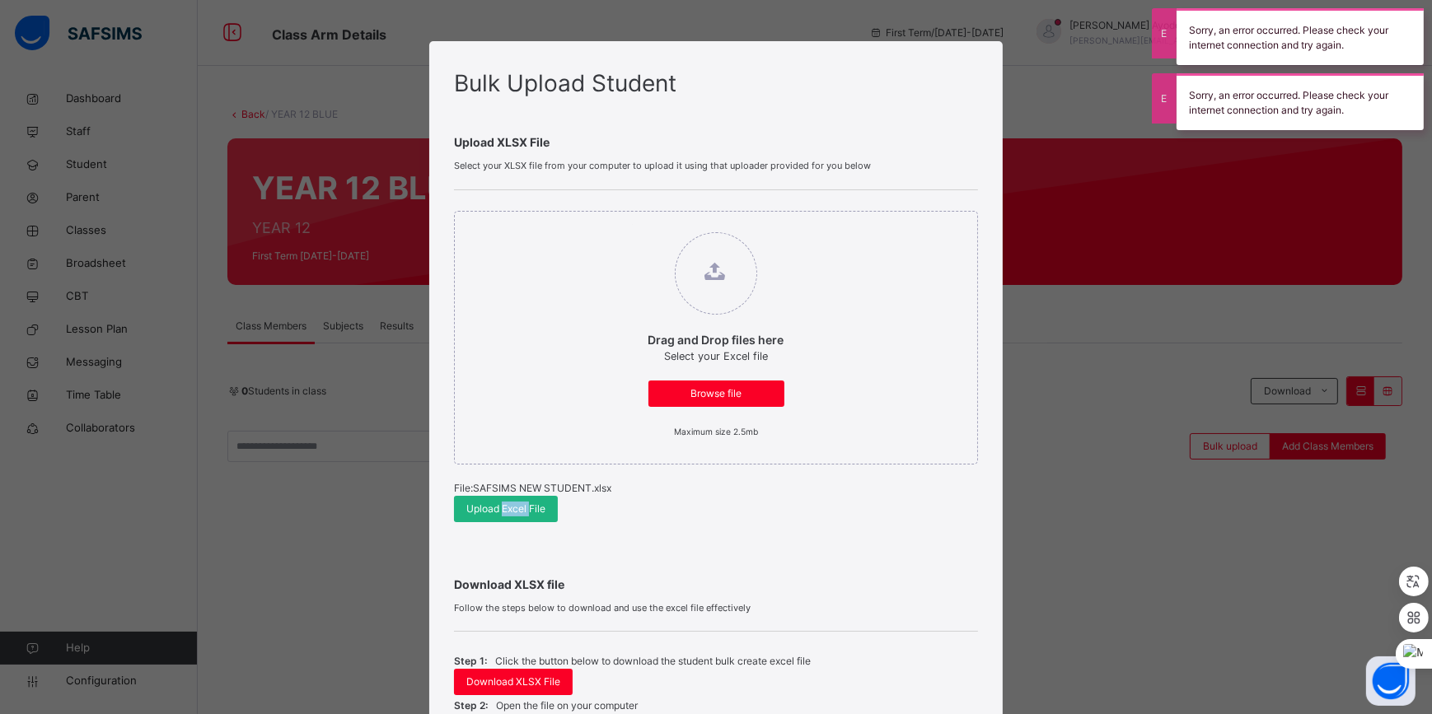
click at [511, 509] on span "Upload Excel File" at bounding box center [505, 509] width 79 height 15
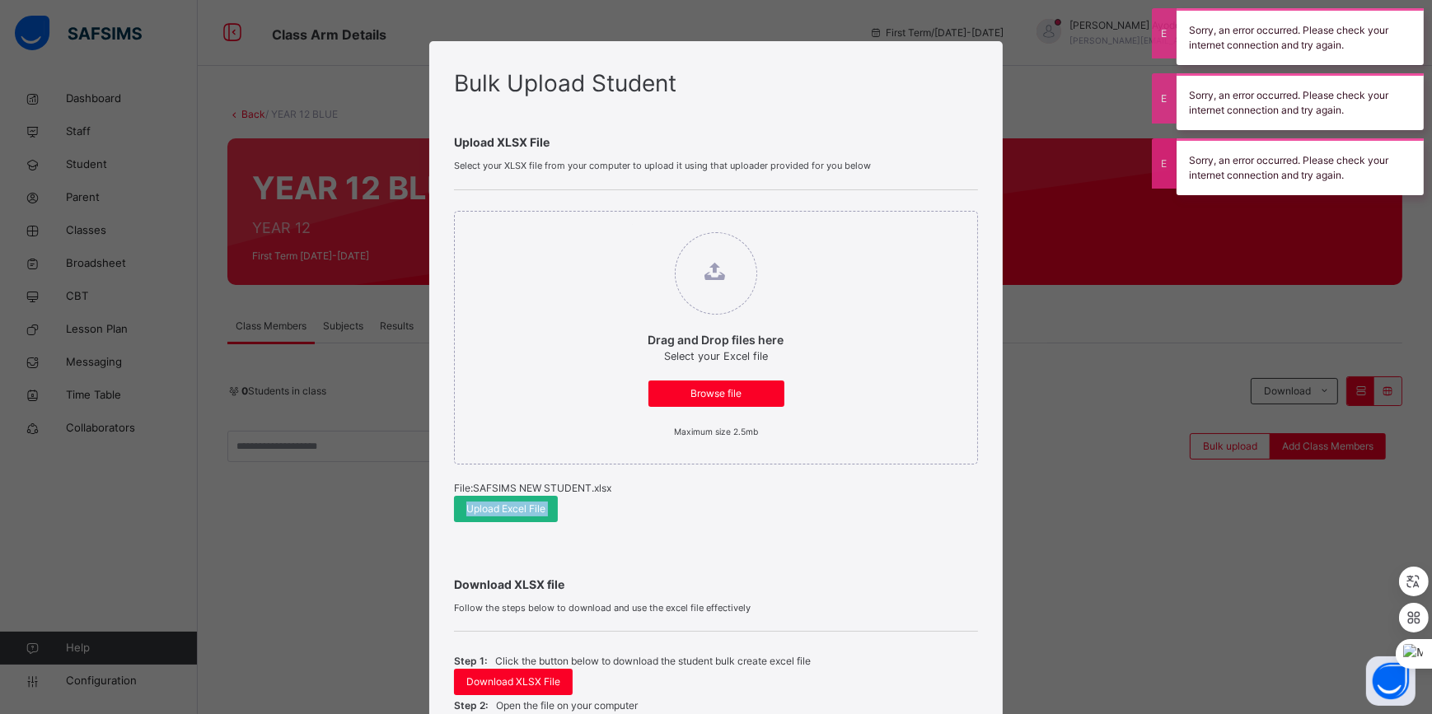
click at [511, 509] on span "Upload Excel File" at bounding box center [505, 509] width 79 height 15
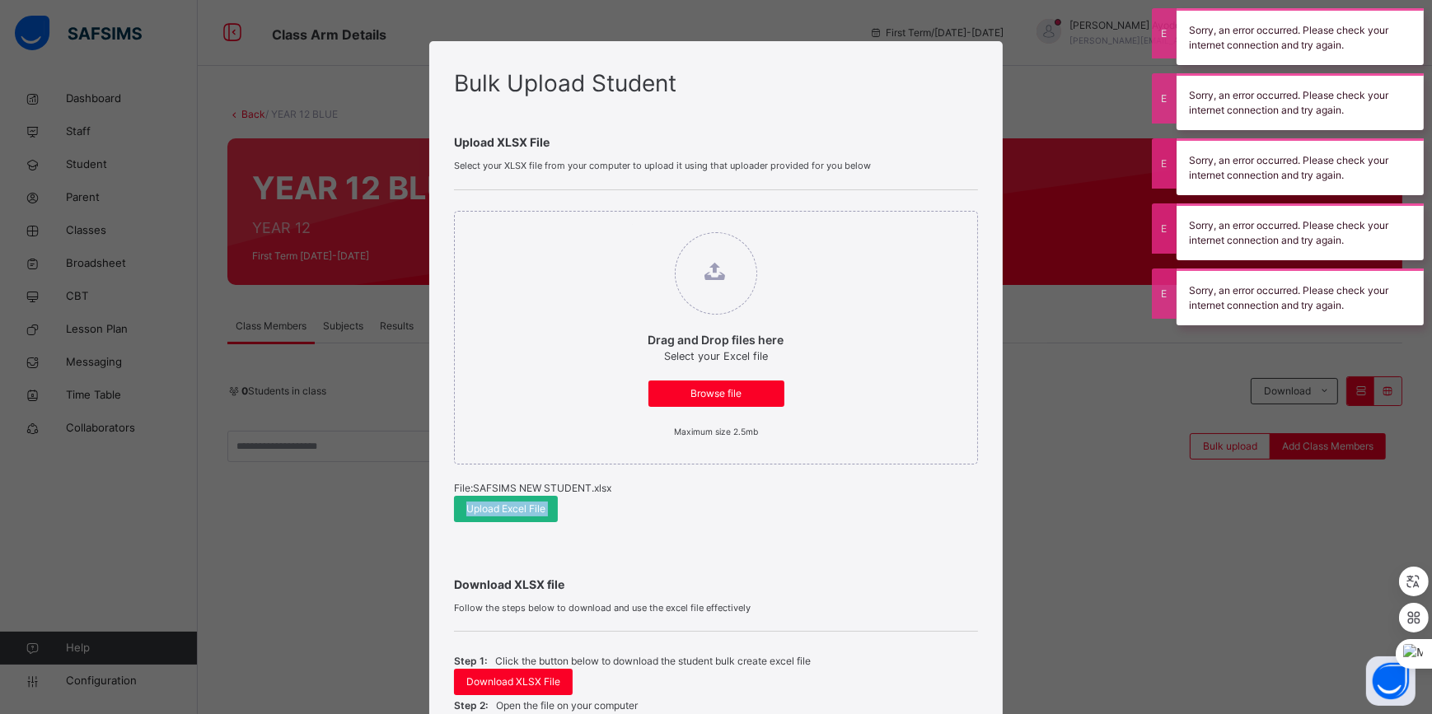
click at [511, 509] on span "Upload Excel File" at bounding box center [505, 509] width 79 height 15
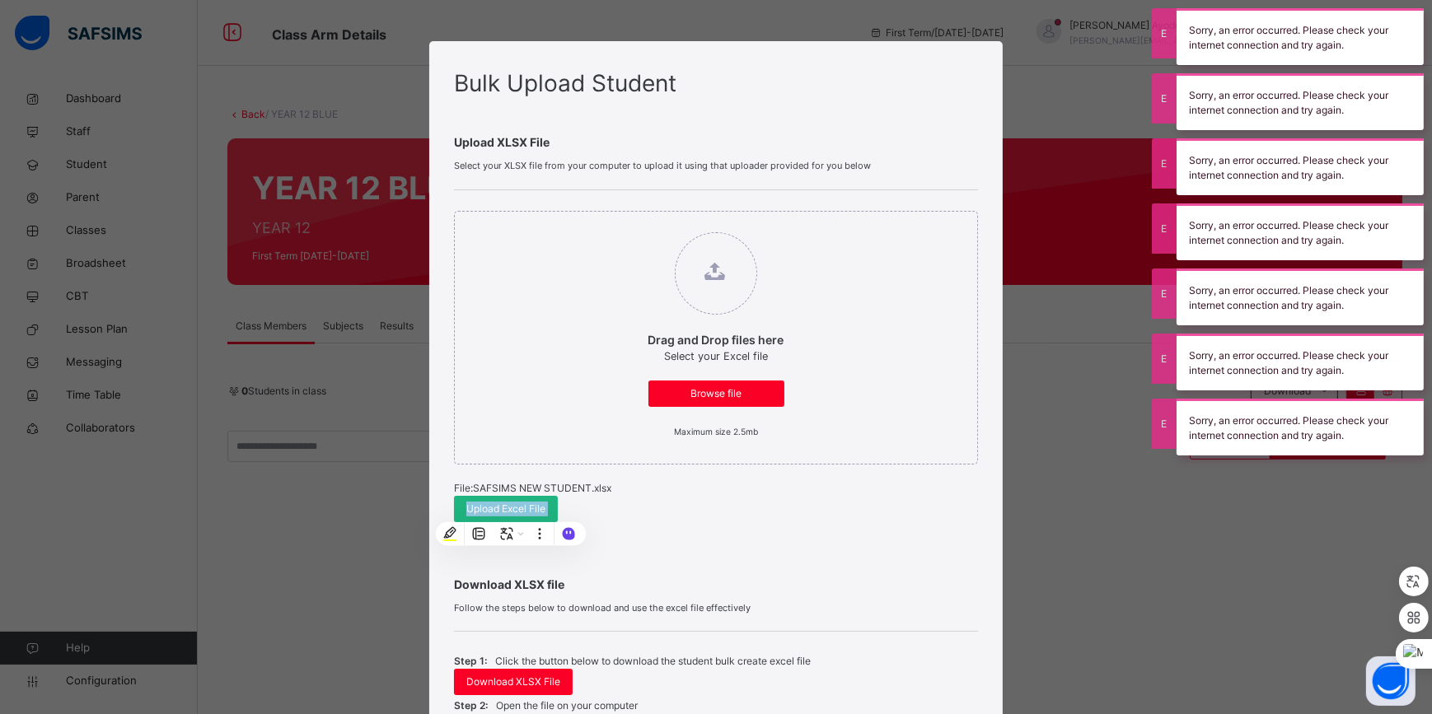
click at [511, 509] on span "Upload Excel File" at bounding box center [505, 509] width 79 height 15
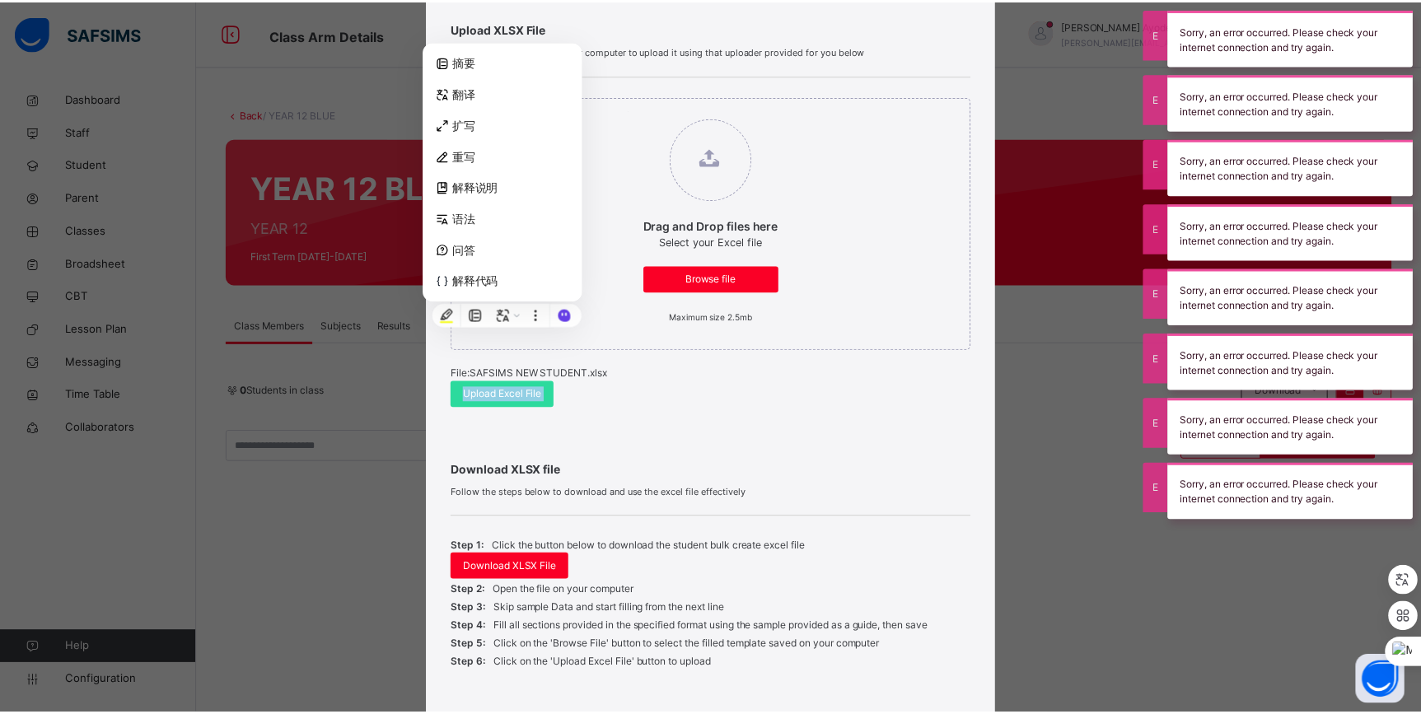
scroll to position [218, 0]
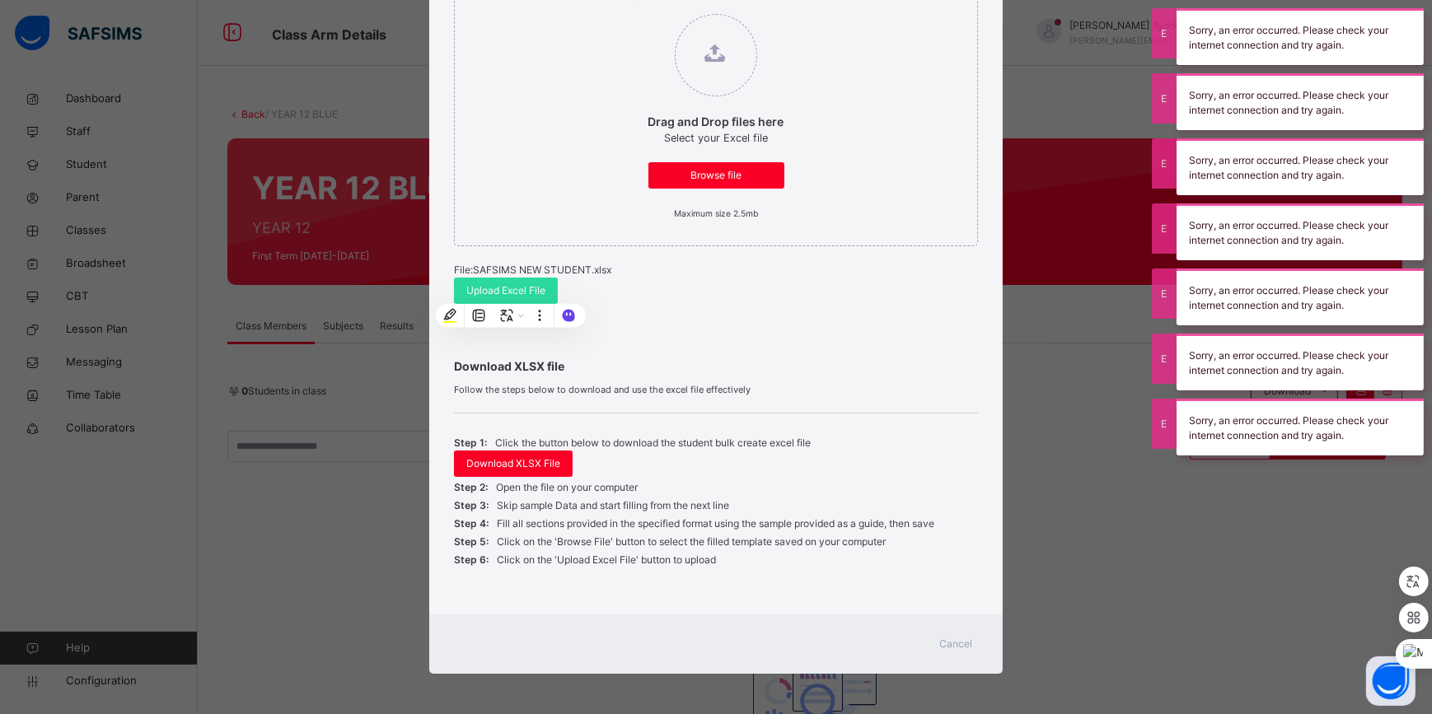
click at [960, 639] on span "Cancel" at bounding box center [956, 644] width 33 height 15
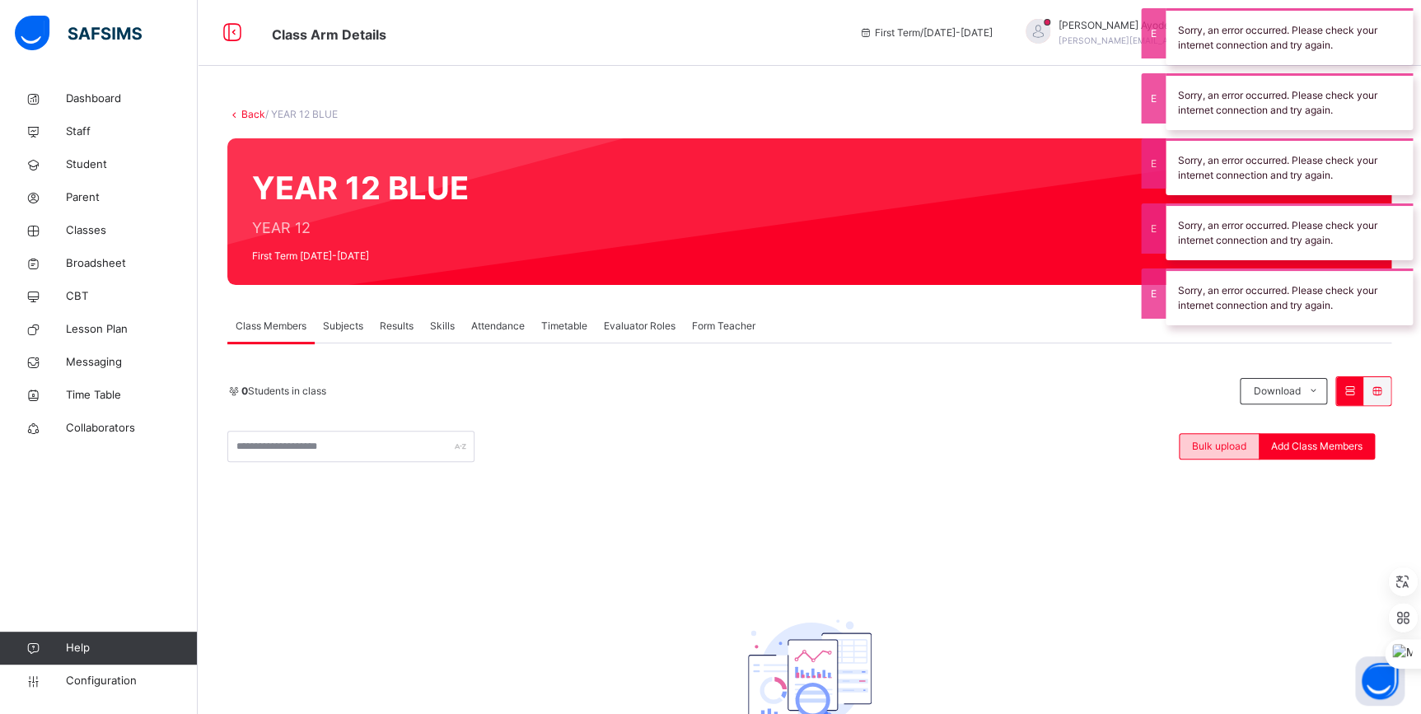
click at [1225, 452] on span "Bulk upload" at bounding box center [1219, 446] width 54 height 15
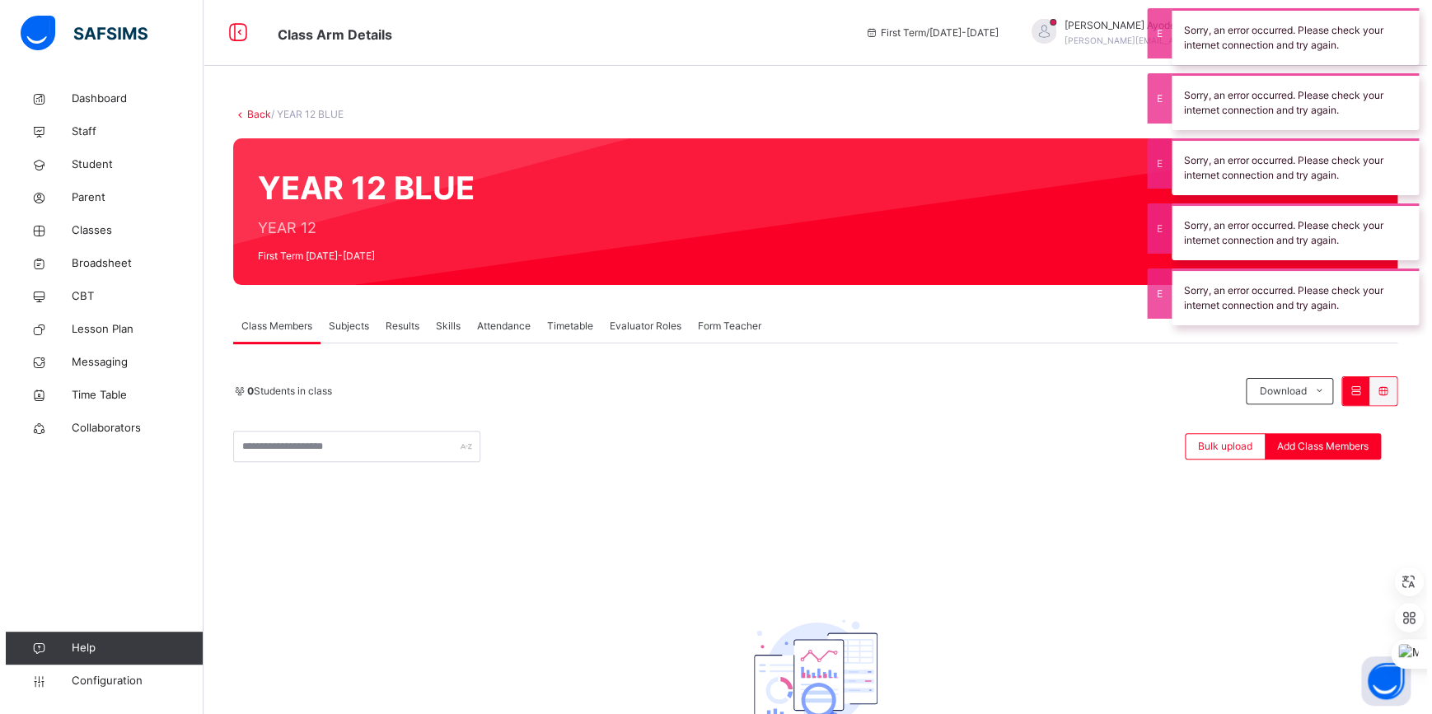
scroll to position [204, 0]
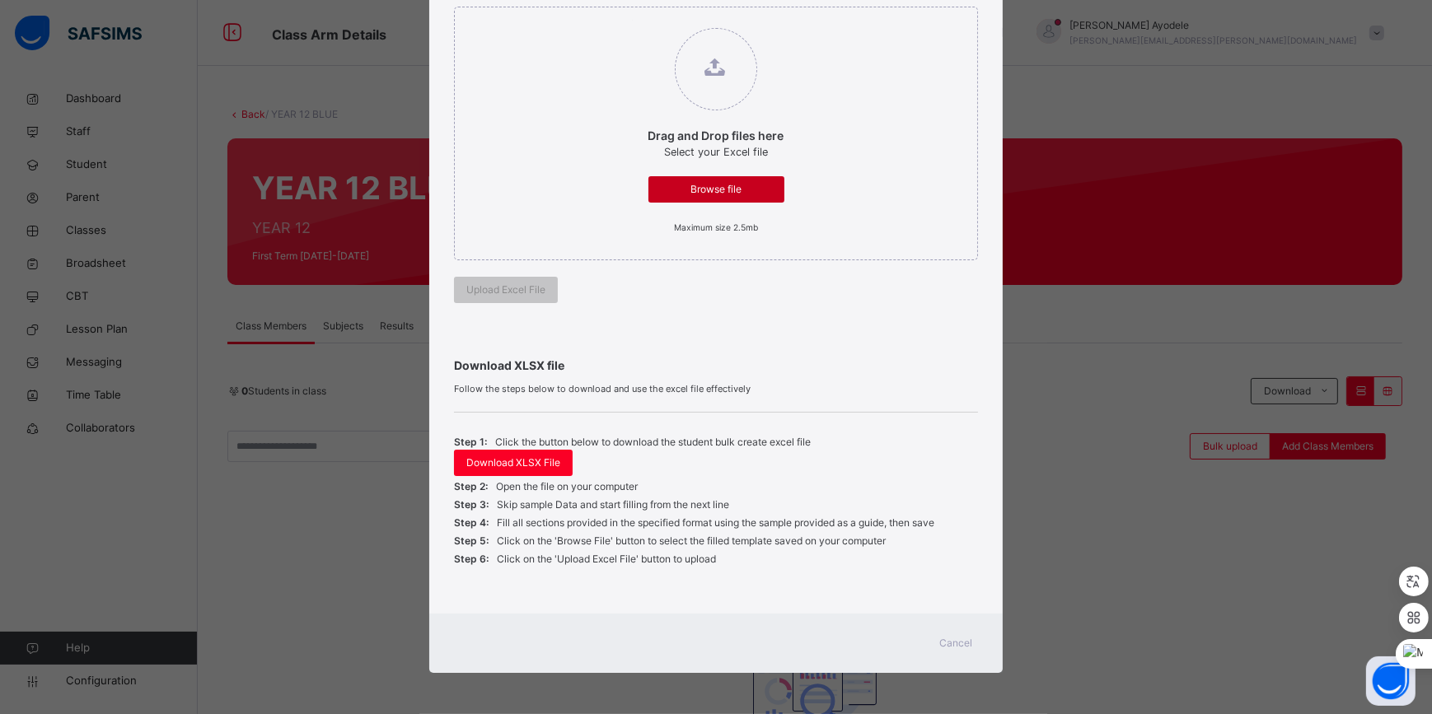
click at [678, 194] on span "Browse file" at bounding box center [716, 189] width 111 height 15
click at [632, 20] on input "Drag and Drop files here Select your Excel file Browse file Maximum size 2.5mb" at bounding box center [632, 20] width 0 height 0
click at [943, 645] on span "Cancel" at bounding box center [956, 643] width 33 height 15
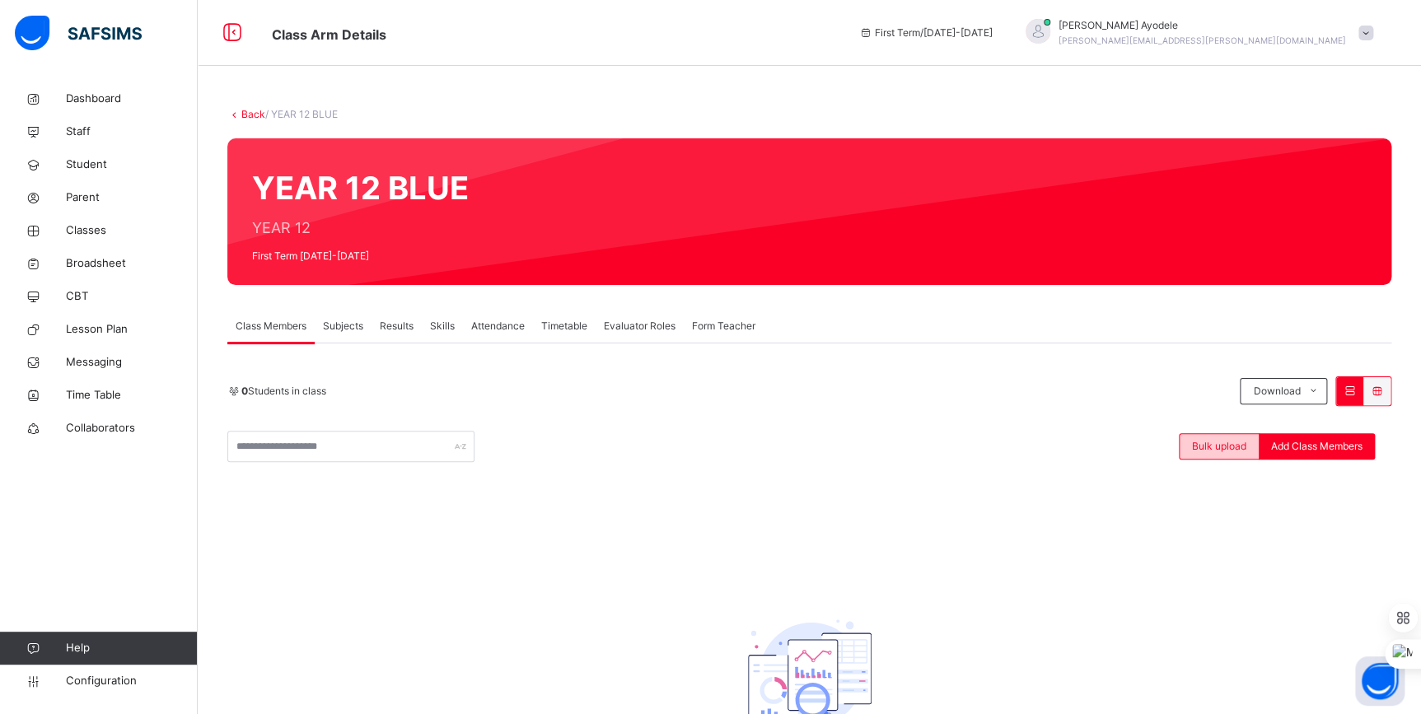
click at [1246, 445] on span "Bulk upload" at bounding box center [1219, 446] width 54 height 15
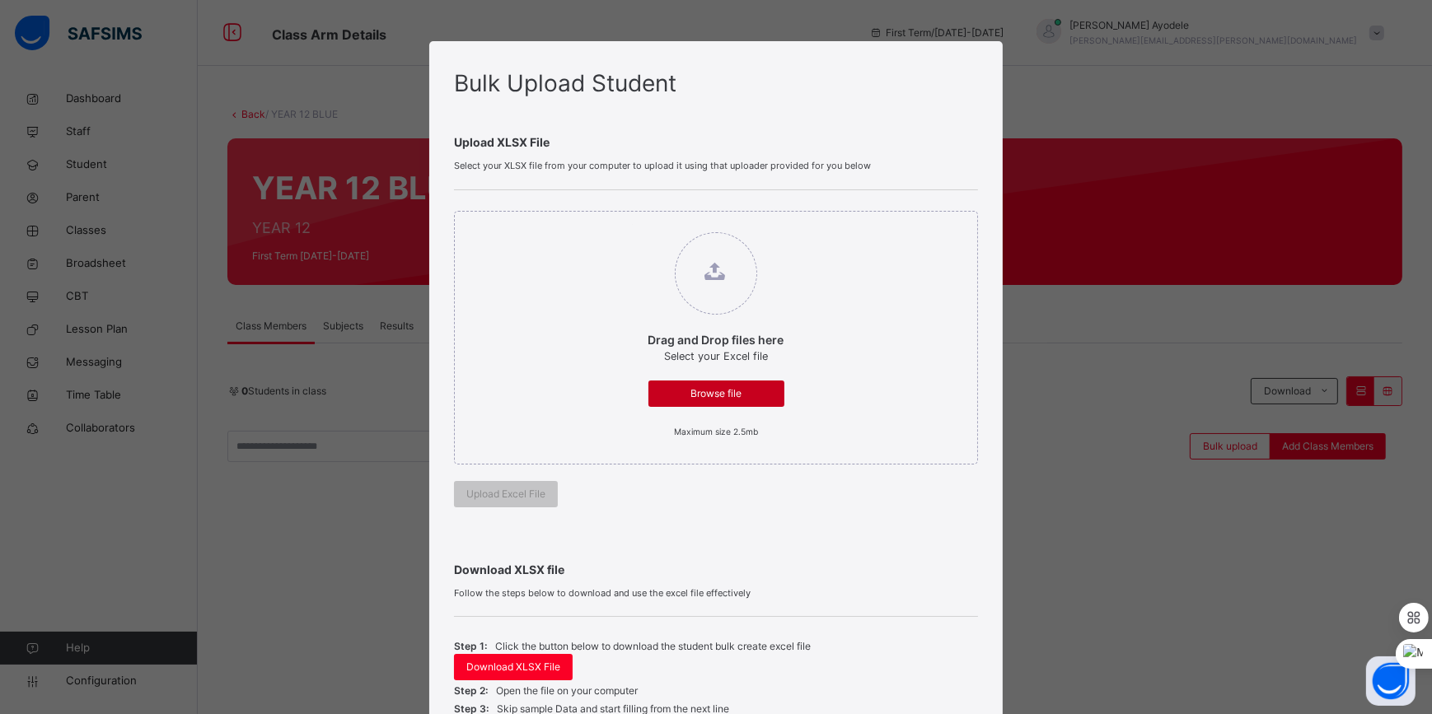
click at [706, 386] on span "Browse file" at bounding box center [716, 393] width 111 height 15
click at [632, 224] on input "Drag and Drop files here Select your Excel file Browse file Maximum size 2.5mb" at bounding box center [632, 224] width 0 height 0
type input "**********"
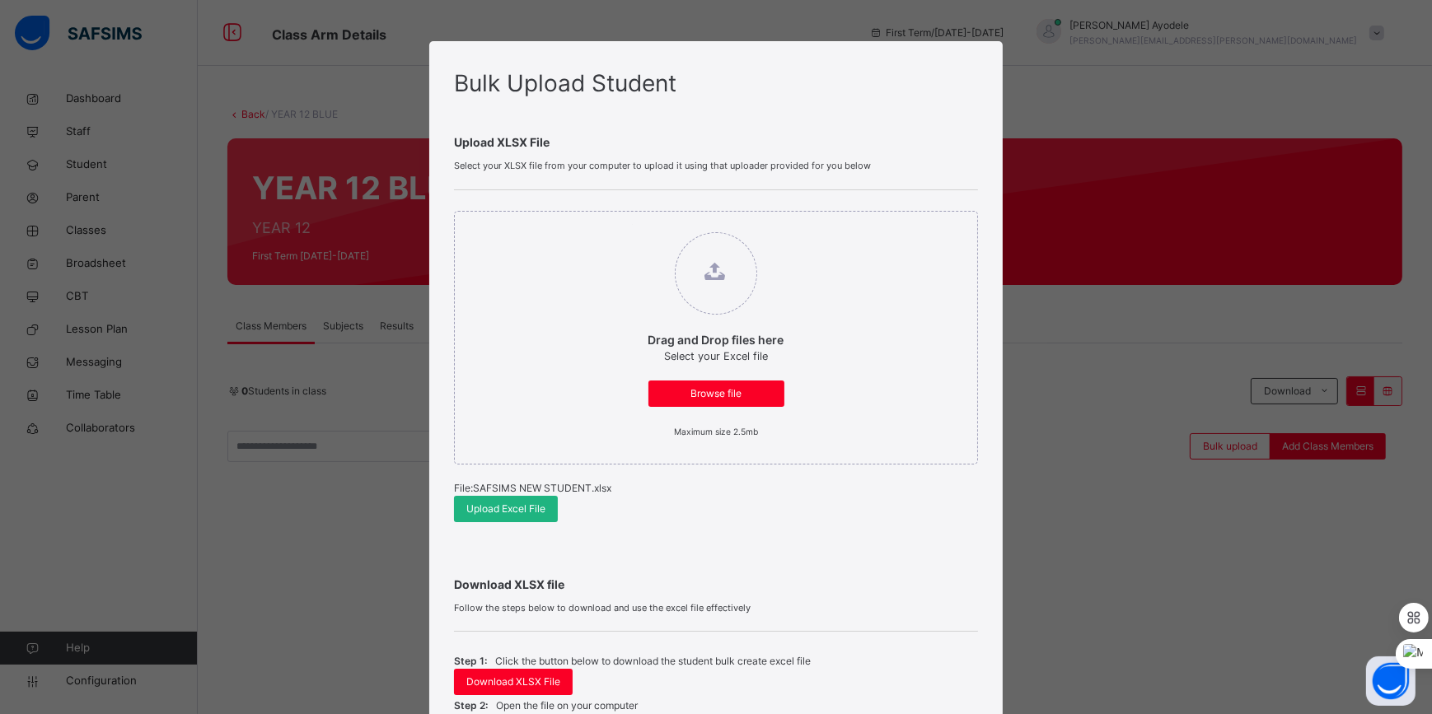
click at [525, 506] on span "Upload Excel File" at bounding box center [505, 509] width 79 height 15
click at [648, 509] on div "Drag and Drop files here Select your Excel file Browse file Maximum size 2.5mb …" at bounding box center [715, 366] width 523 height 353
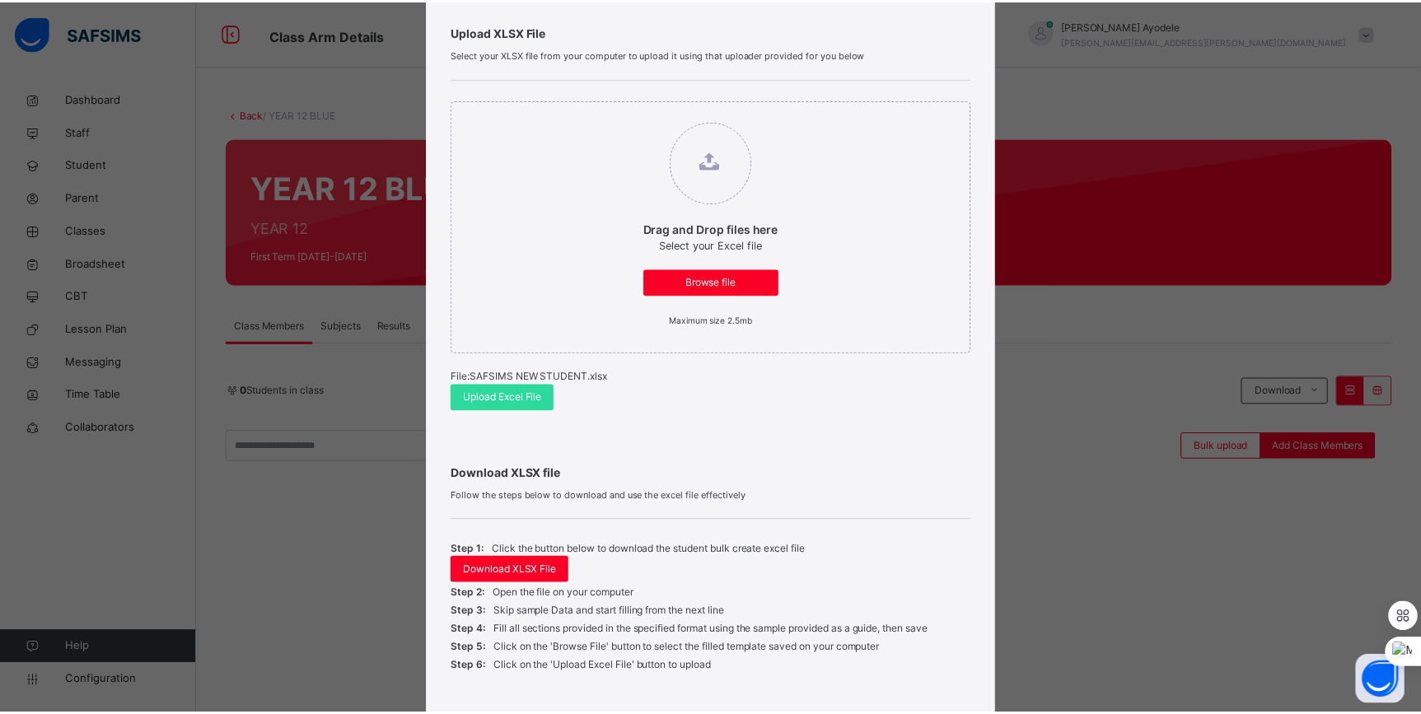
scroll to position [218, 0]
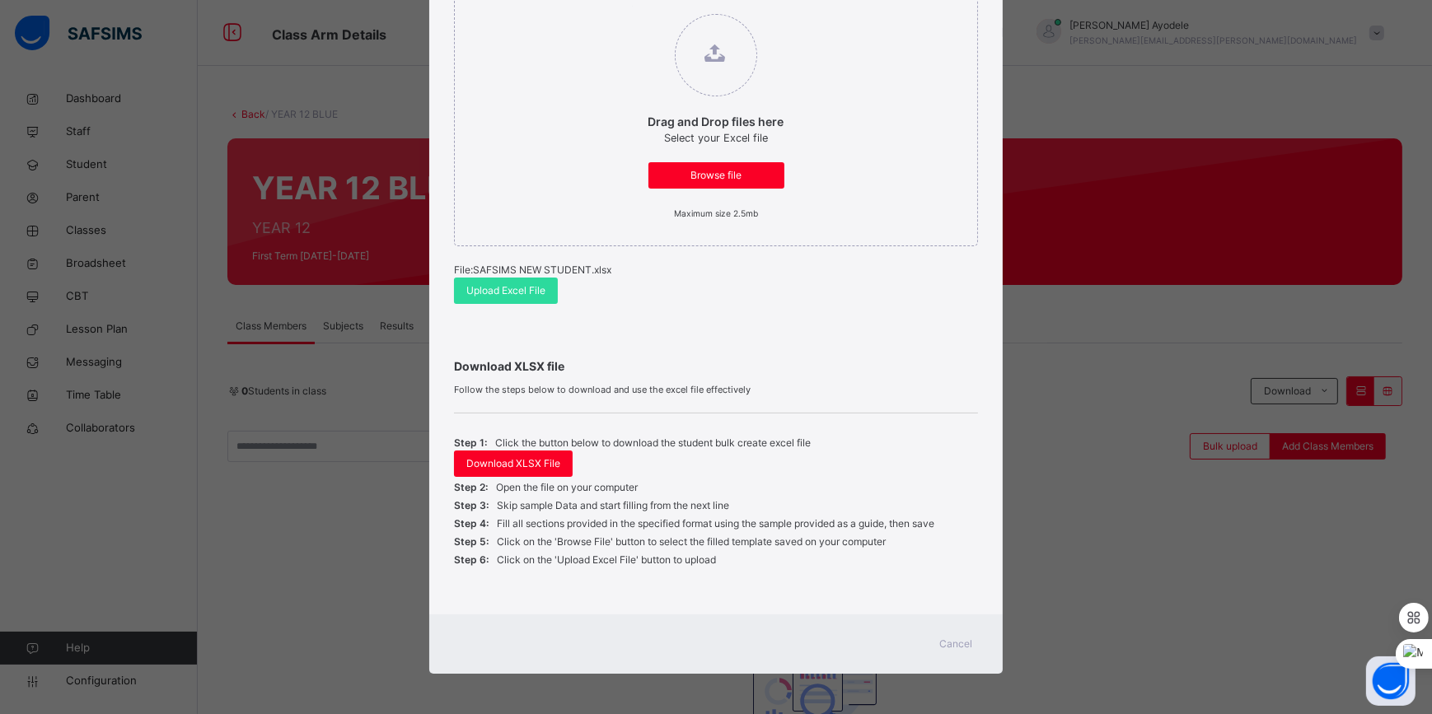
click at [961, 641] on span "Cancel" at bounding box center [956, 644] width 33 height 15
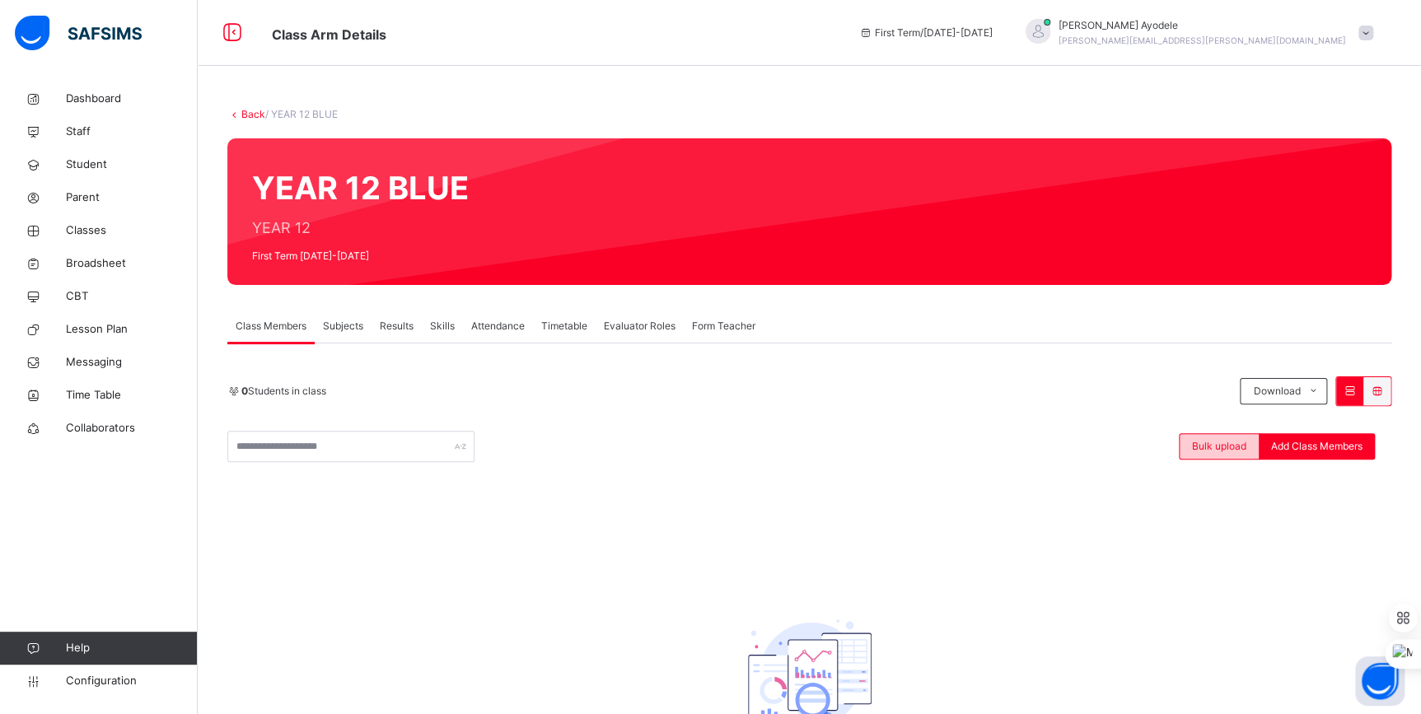
click at [1227, 442] on span "Bulk upload" at bounding box center [1219, 446] width 54 height 15
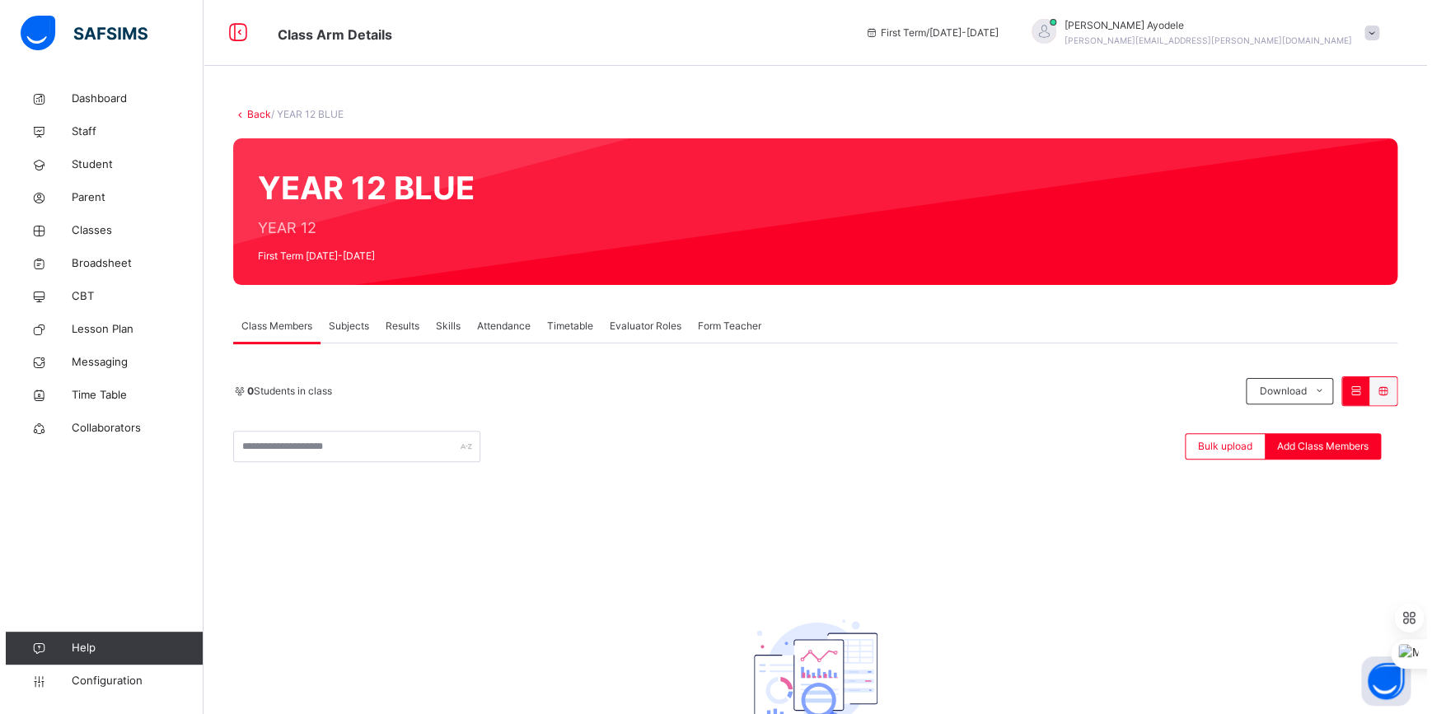
scroll to position [204, 0]
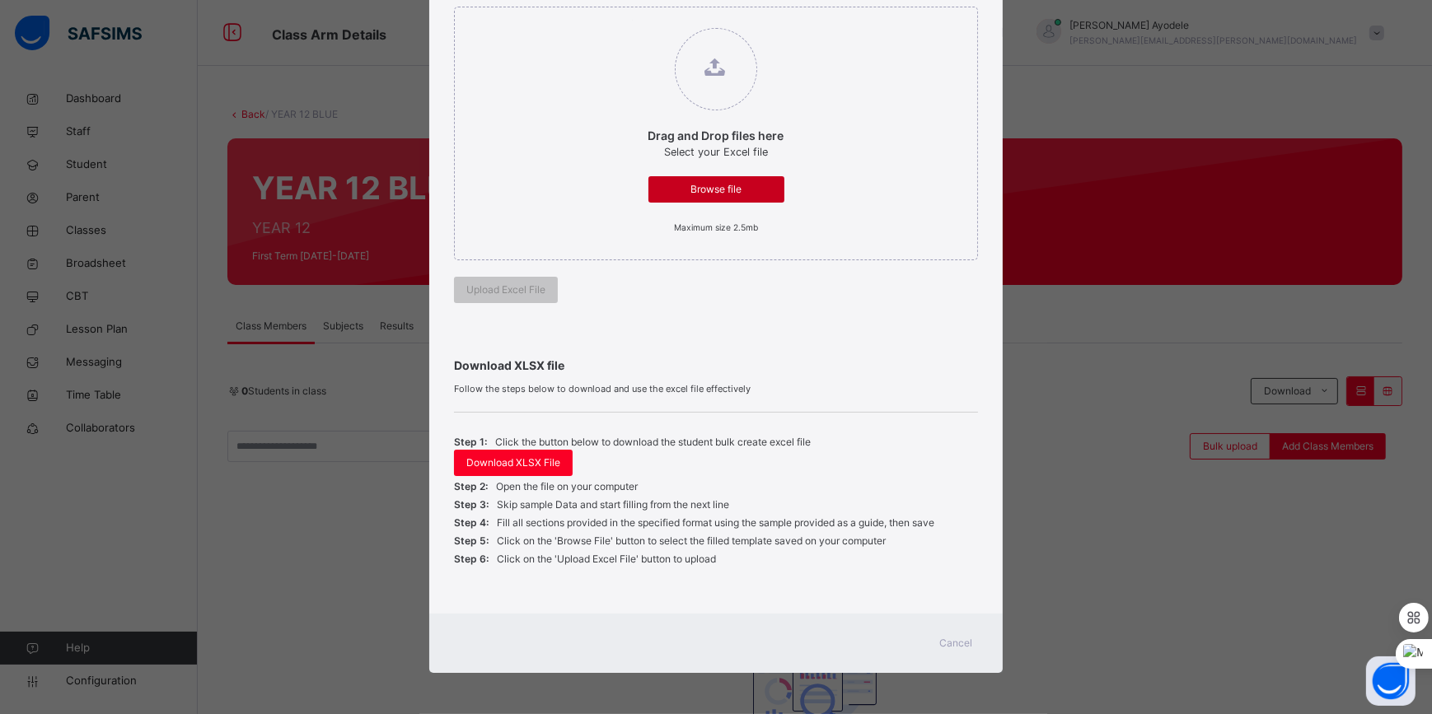
click at [692, 190] on span "Browse file" at bounding box center [716, 189] width 111 height 15
click at [632, 20] on input "Drag and Drop files here Select your Excel file Browse file Maximum size 2.5mb" at bounding box center [632, 20] width 0 height 0
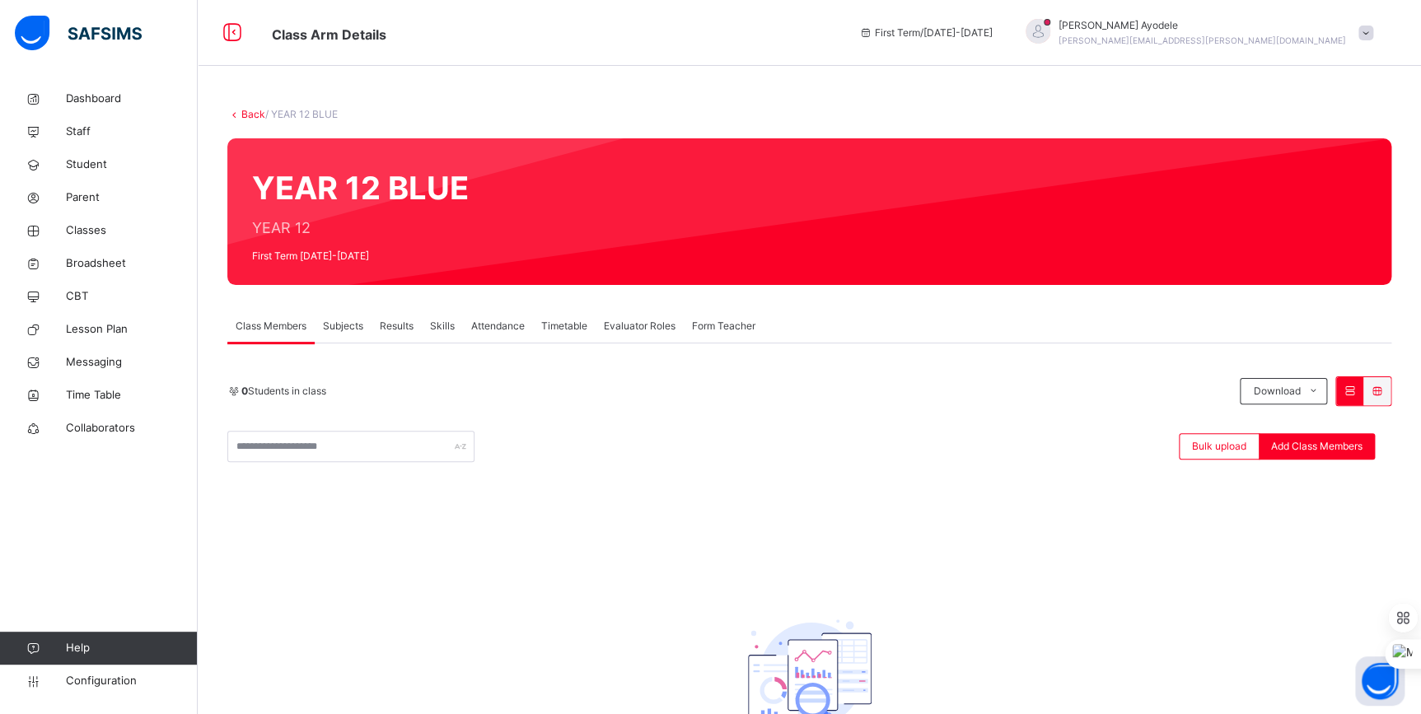
click at [1209, 453] on span "Bulk upload" at bounding box center [1219, 446] width 54 height 15
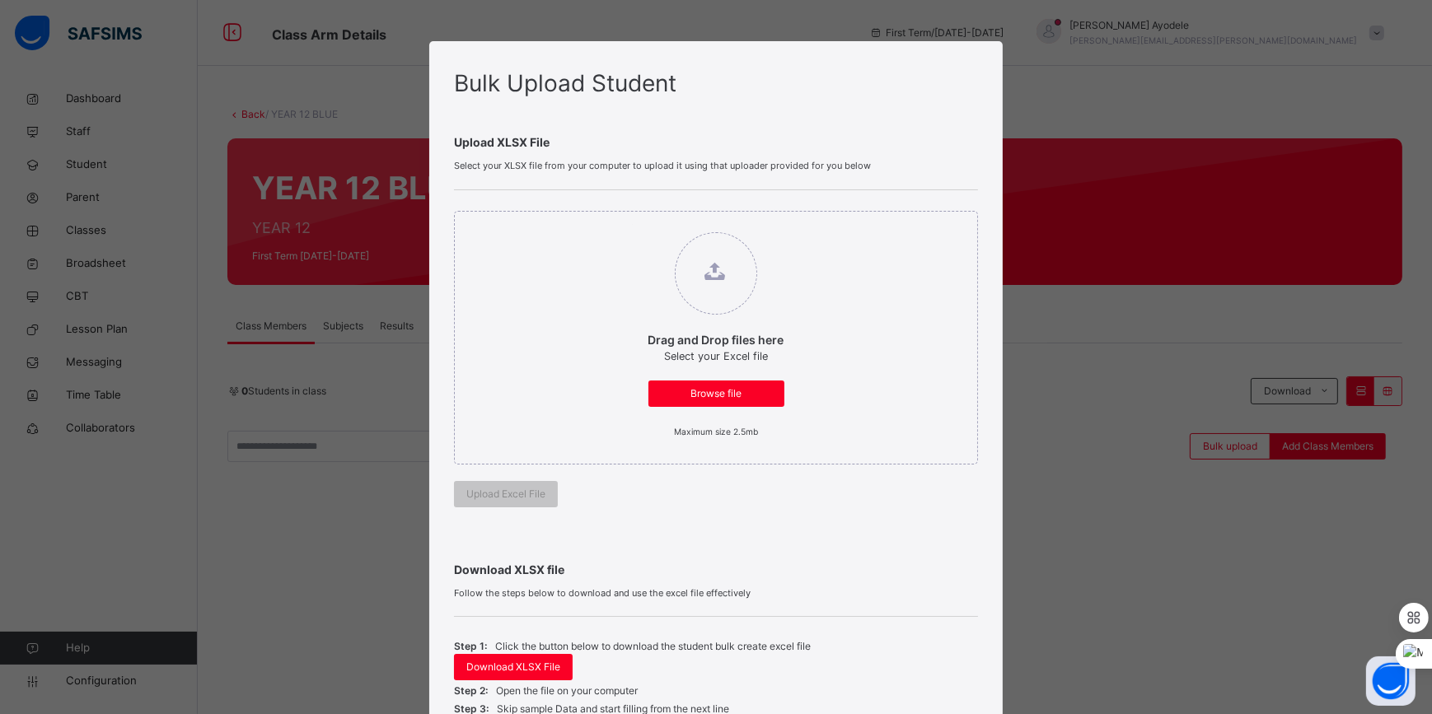
click at [682, 407] on label "Drag and Drop files here Select your Excel file Browse file Maximum size 2.5mb" at bounding box center [716, 335] width 169 height 223
click at [632, 224] on input "Drag and Drop files here Select your Excel file Browse file Maximum size 2.5mb" at bounding box center [632, 224] width 0 height 0
type input "**********"
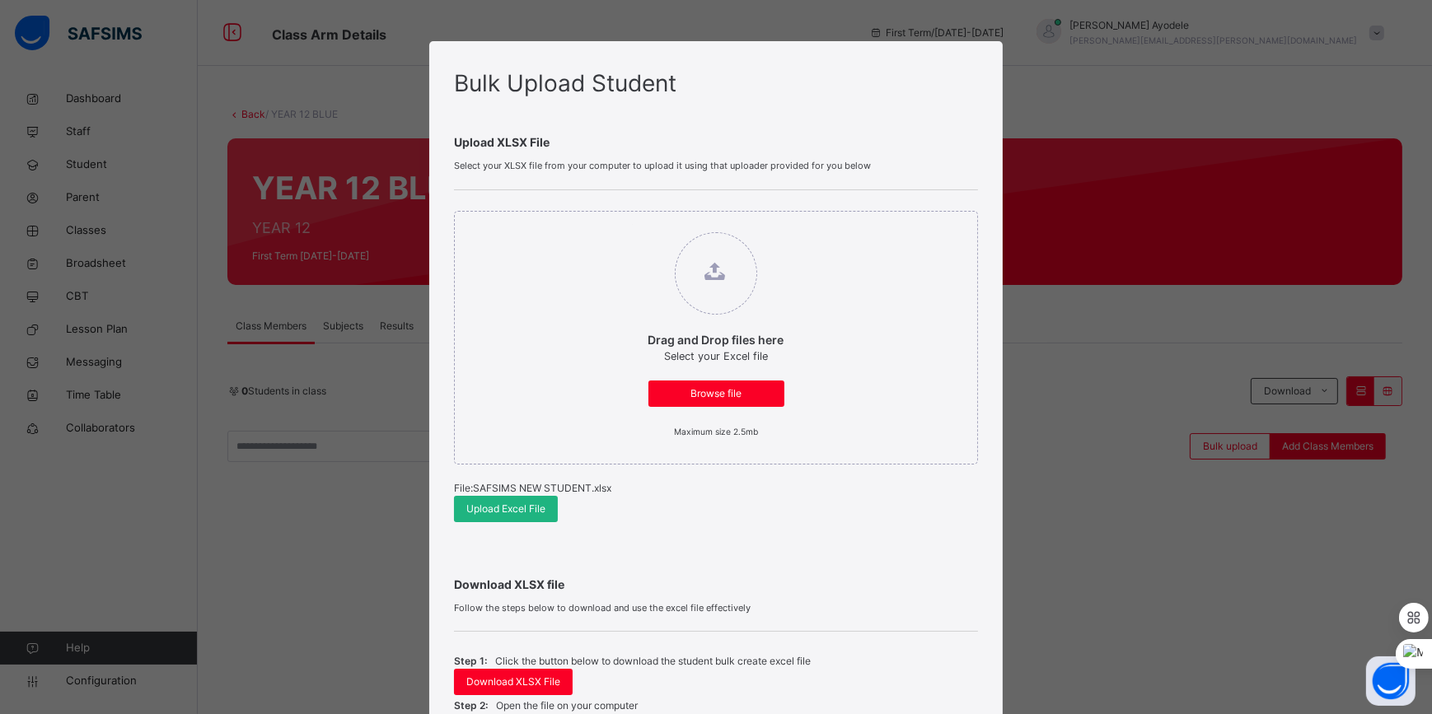
click at [517, 515] on span "Upload Excel File" at bounding box center [505, 509] width 79 height 15
